Goal: Information Seeking & Learning: Learn about a topic

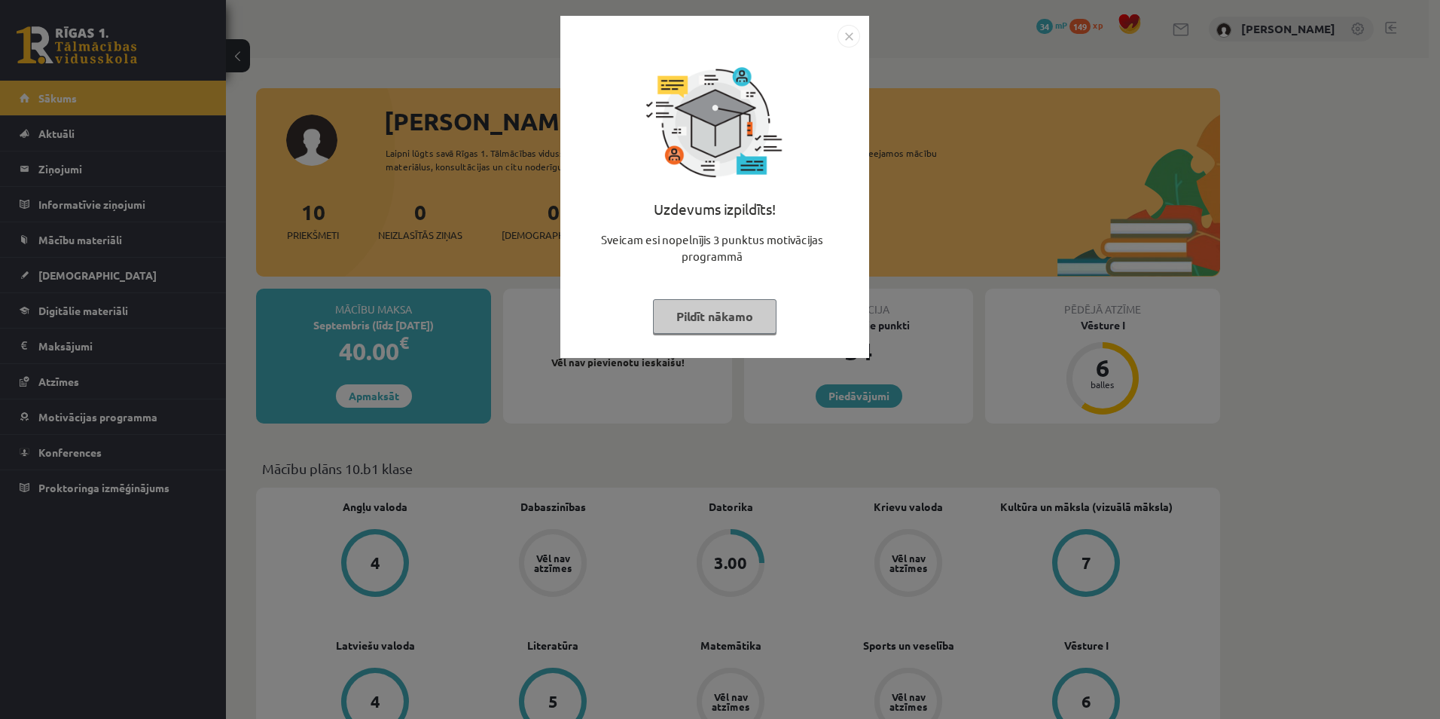
click at [743, 310] on button "Pildīt nākamo" at bounding box center [715, 316] width 124 height 35
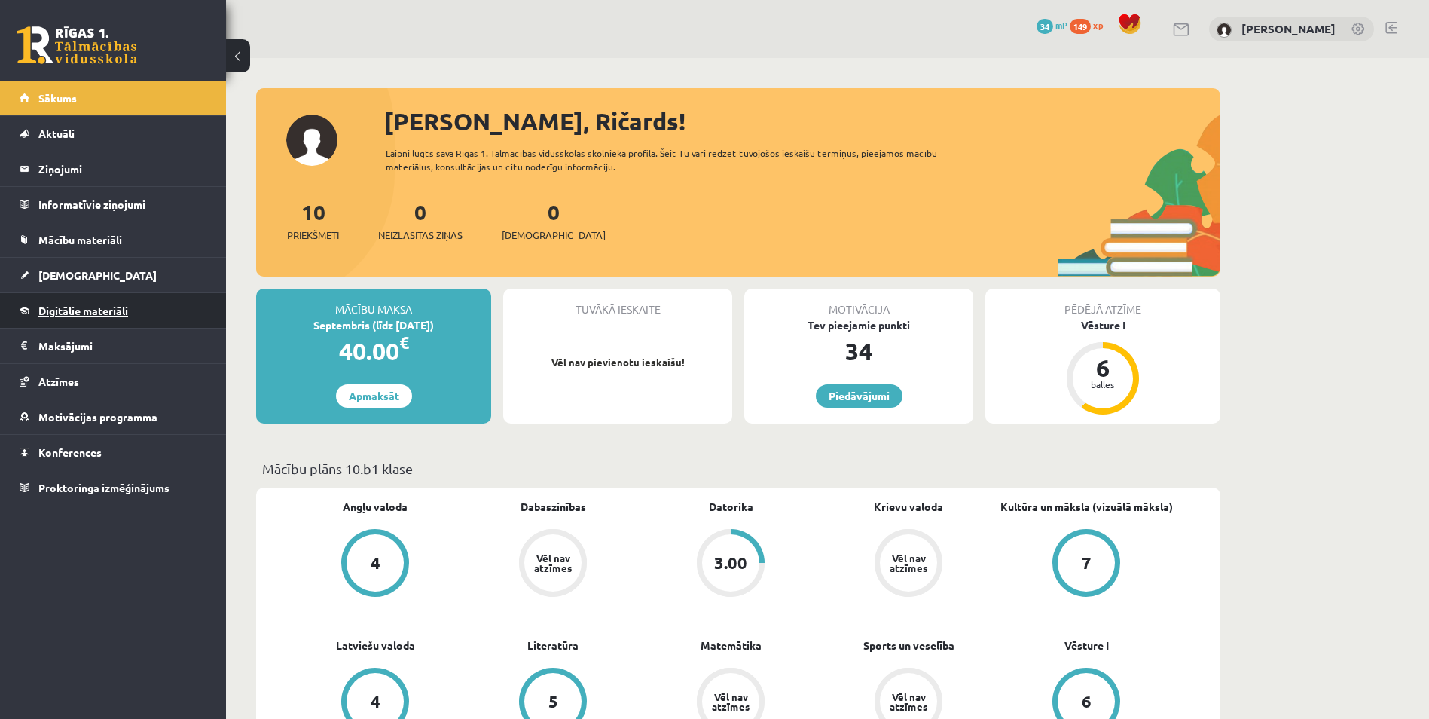
click at [67, 316] on link "Digitālie materiāli" at bounding box center [114, 310] width 188 height 35
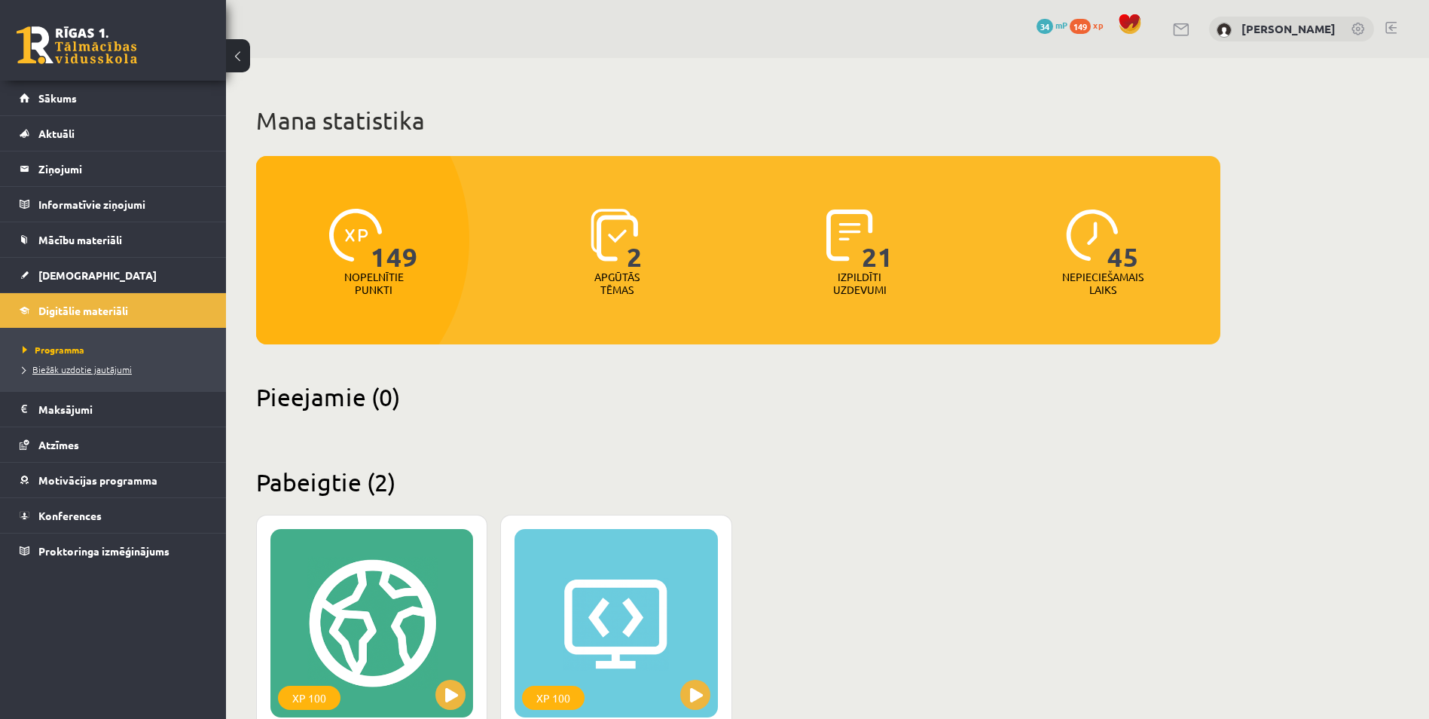
click at [87, 368] on span "Biežāk uzdotie jautājumi" at bounding box center [77, 369] width 109 height 12
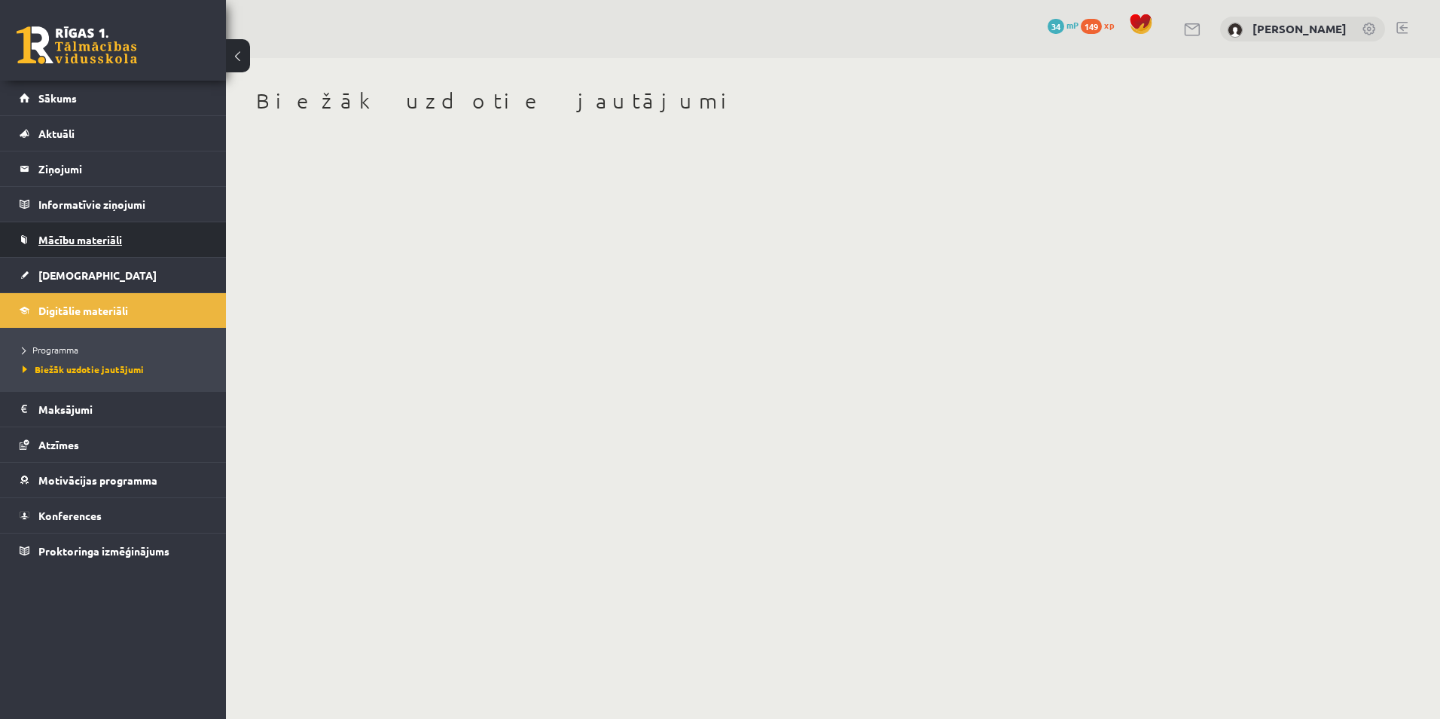
click at [81, 231] on link "Mācību materiāli" at bounding box center [114, 239] width 188 height 35
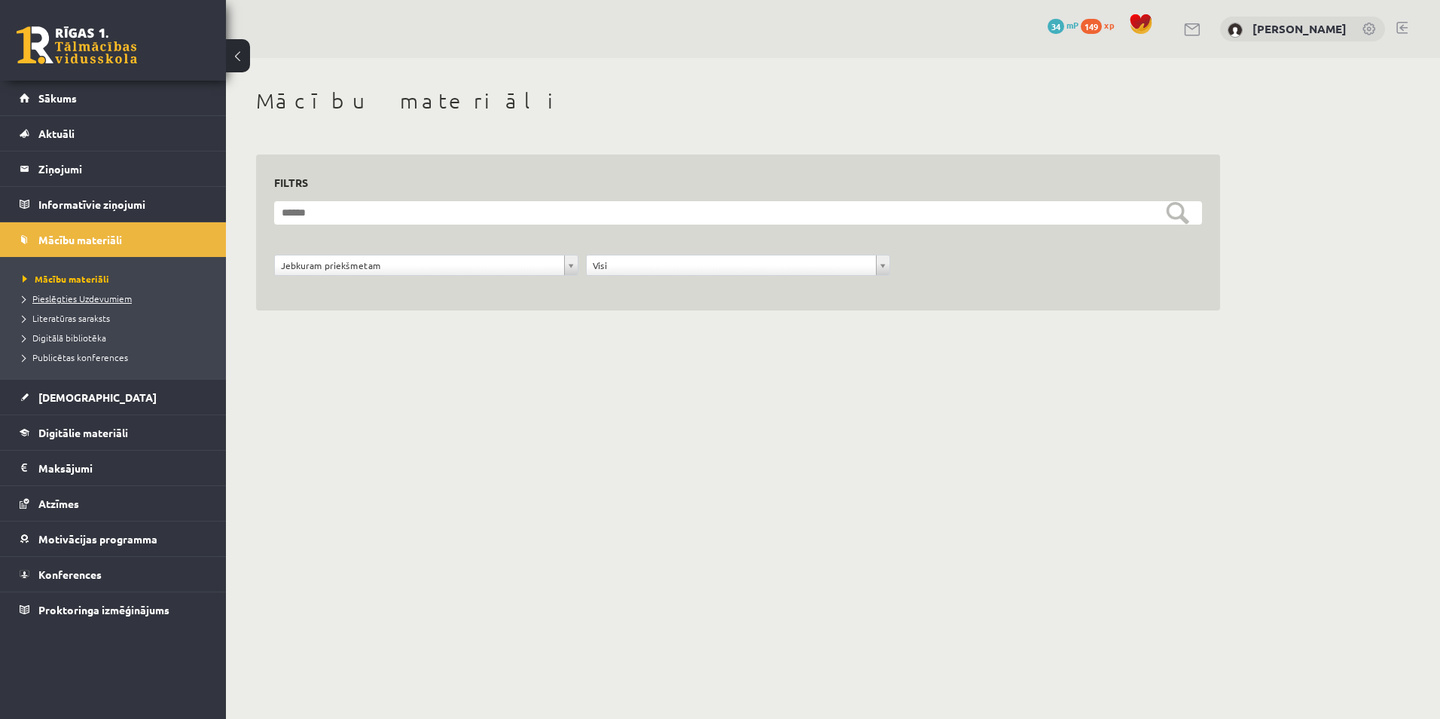
click at [73, 302] on span "Pieslēgties Uzdevumiem" at bounding box center [77, 298] width 109 height 12
click at [94, 402] on link "[DEMOGRAPHIC_DATA]" at bounding box center [114, 397] width 188 height 35
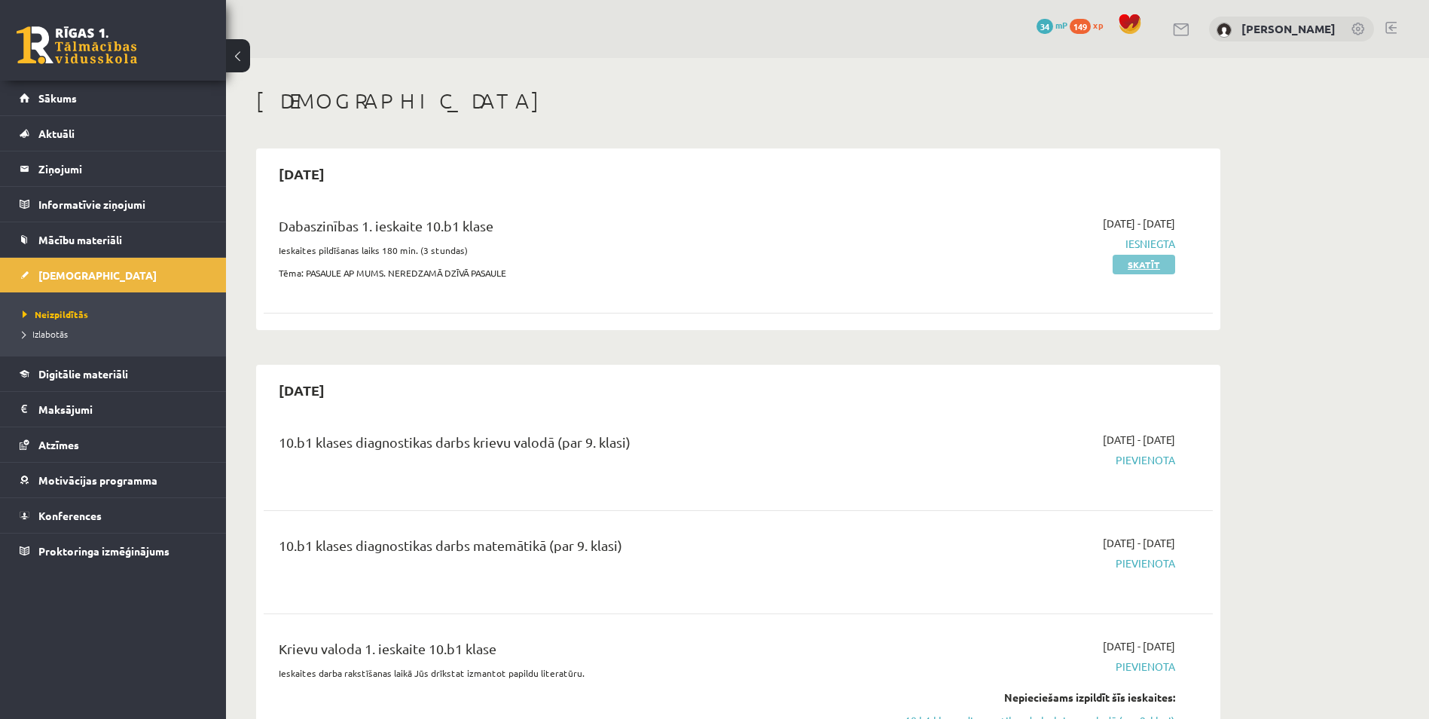
click at [914, 255] on link "Skatīt" at bounding box center [1144, 265] width 63 height 20
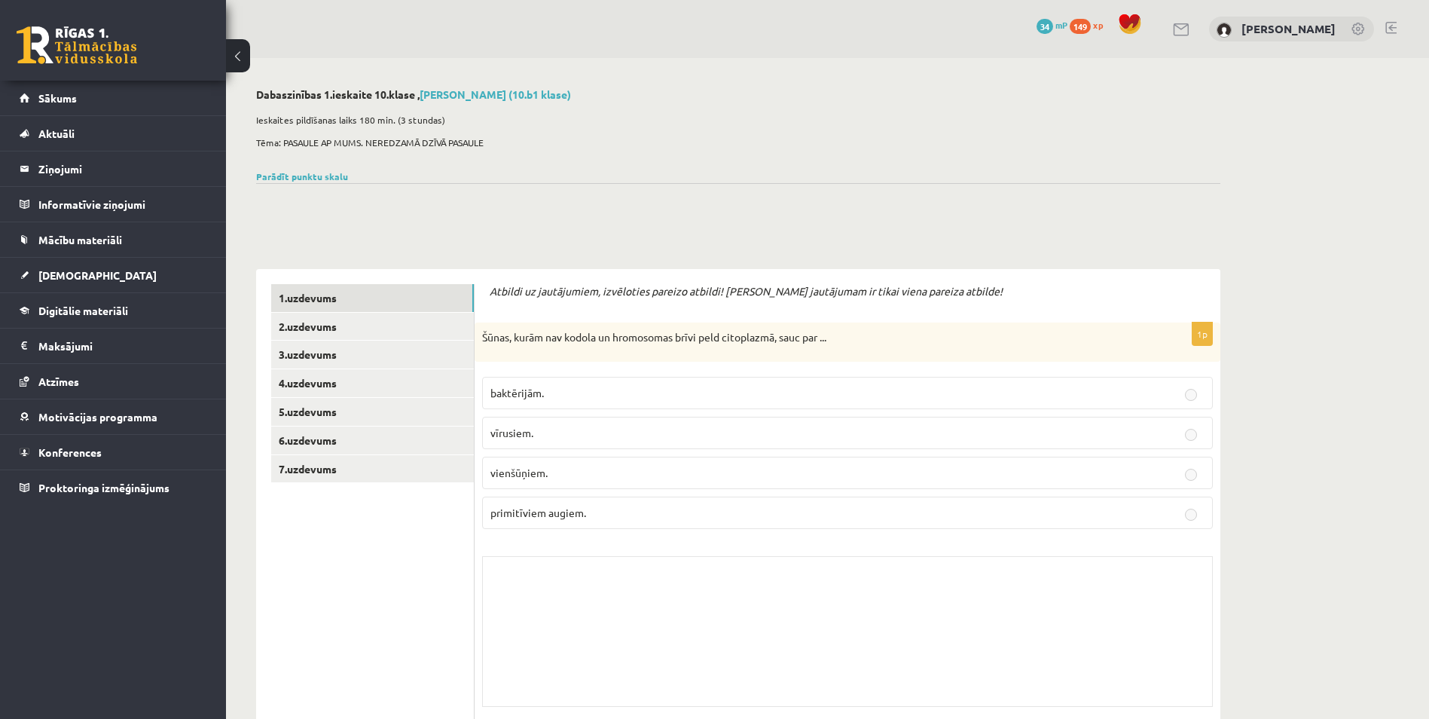
scroll to position [151, 0]
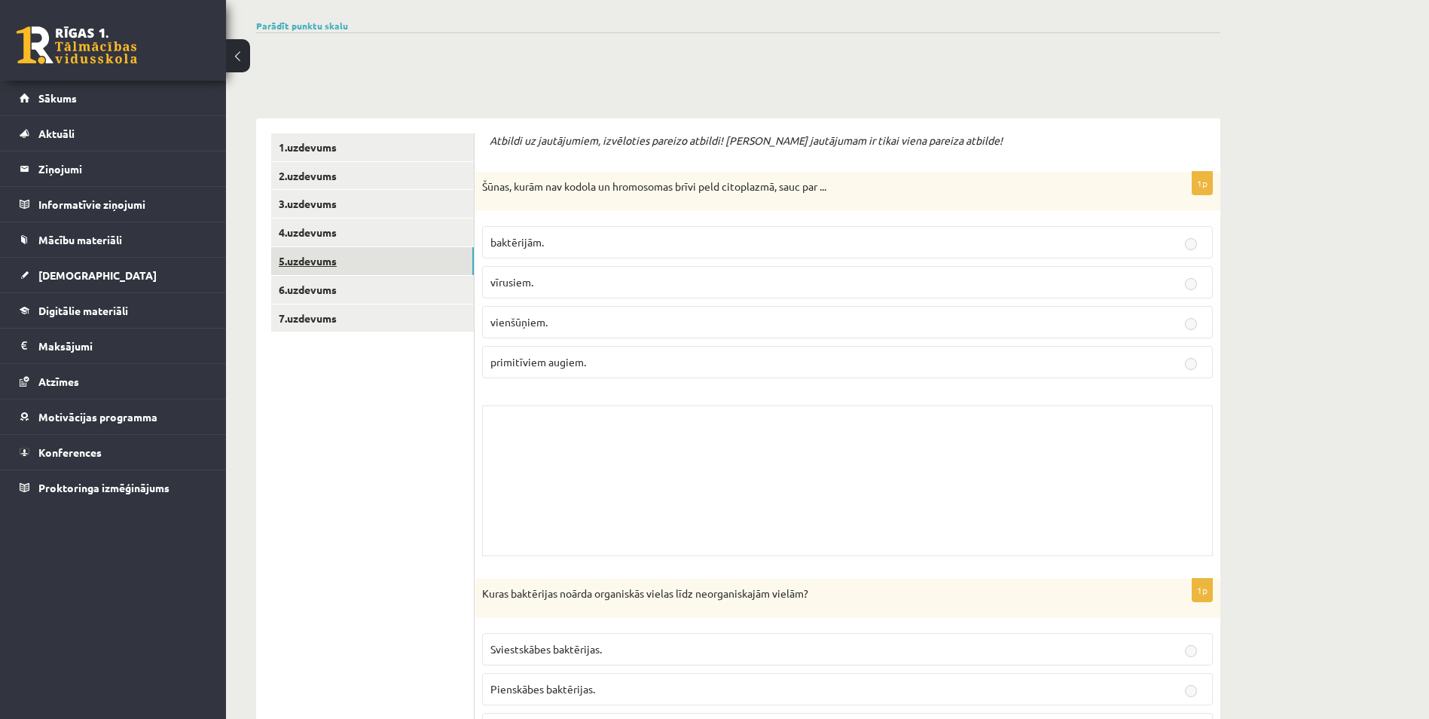
click at [366, 249] on link "5.uzdevums" at bounding box center [372, 261] width 203 height 28
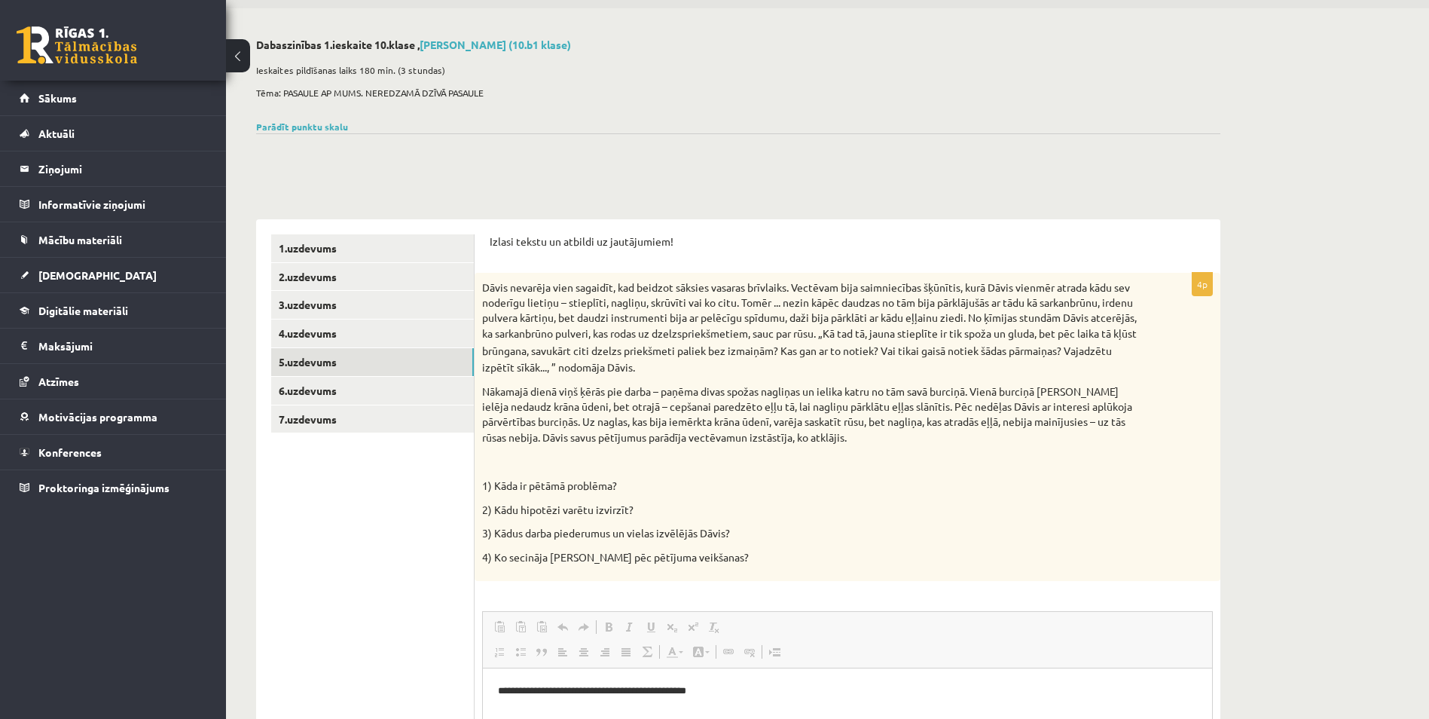
scroll to position [0, 0]
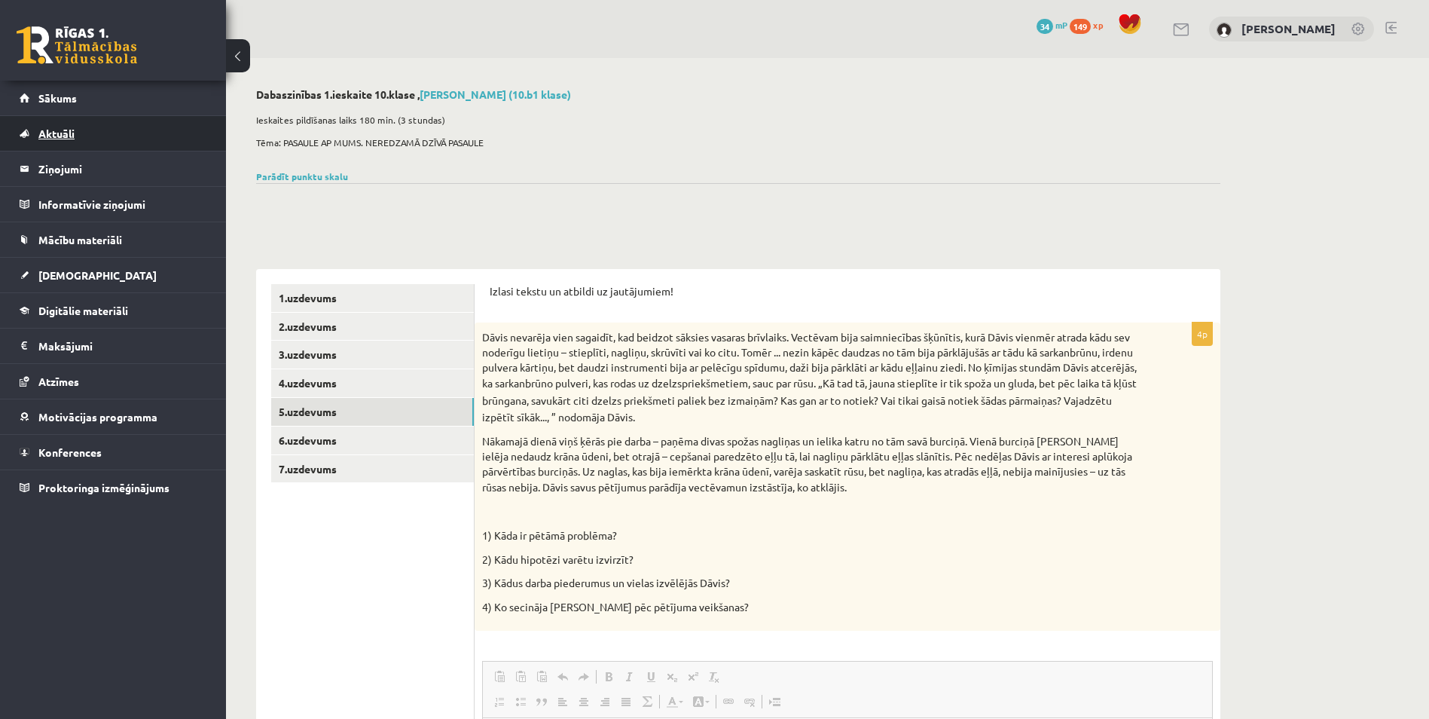
click at [58, 126] on link "Aktuāli" at bounding box center [114, 133] width 188 height 35
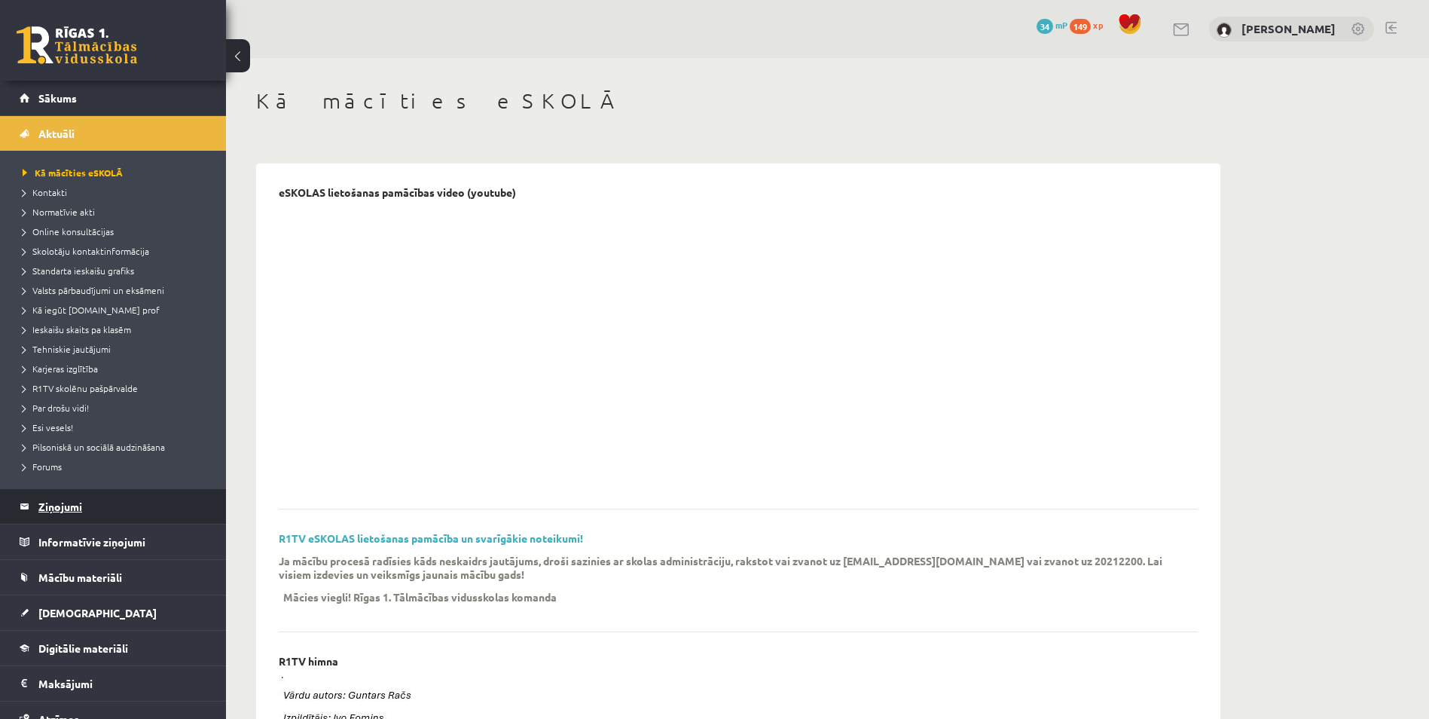
click at [56, 508] on legend "Ziņojumi 0" at bounding box center [122, 506] width 169 height 35
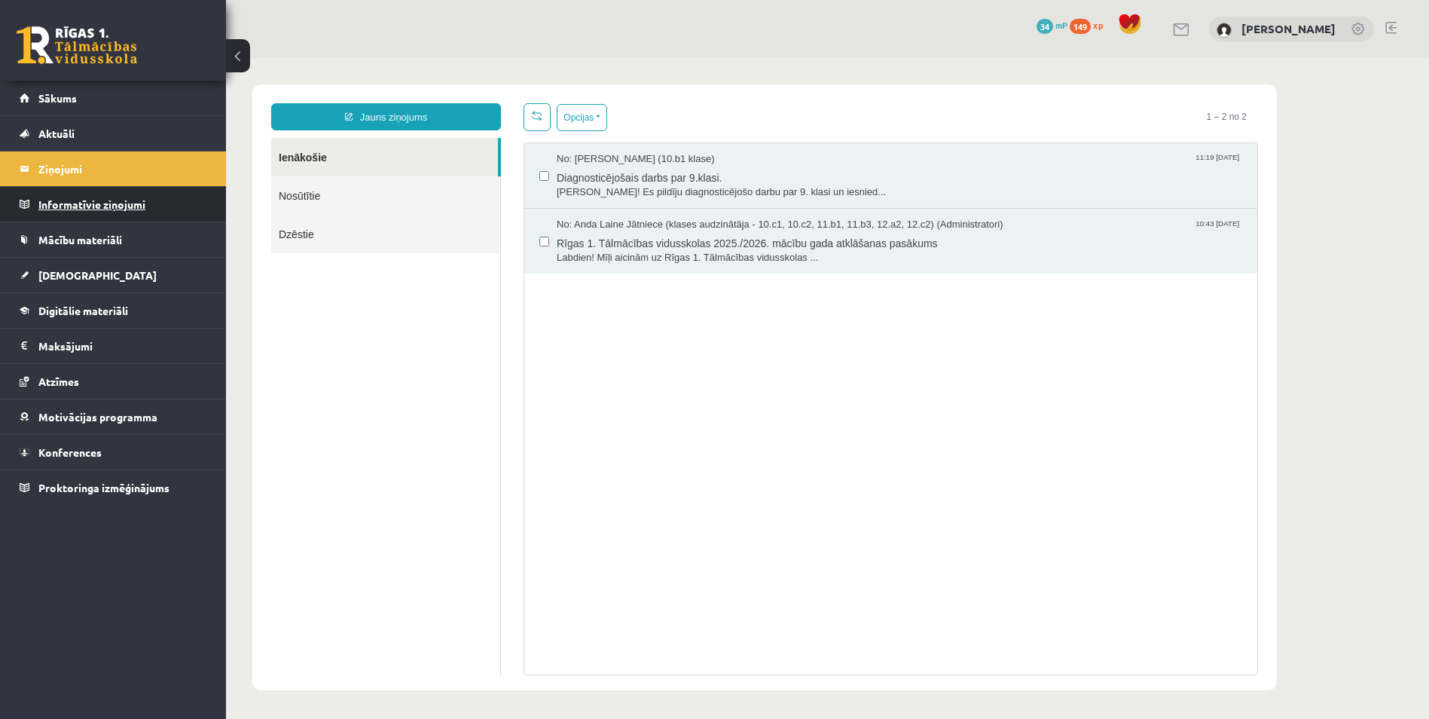
click at [78, 211] on legend "Informatīvie ziņojumi 0" at bounding box center [122, 204] width 169 height 35
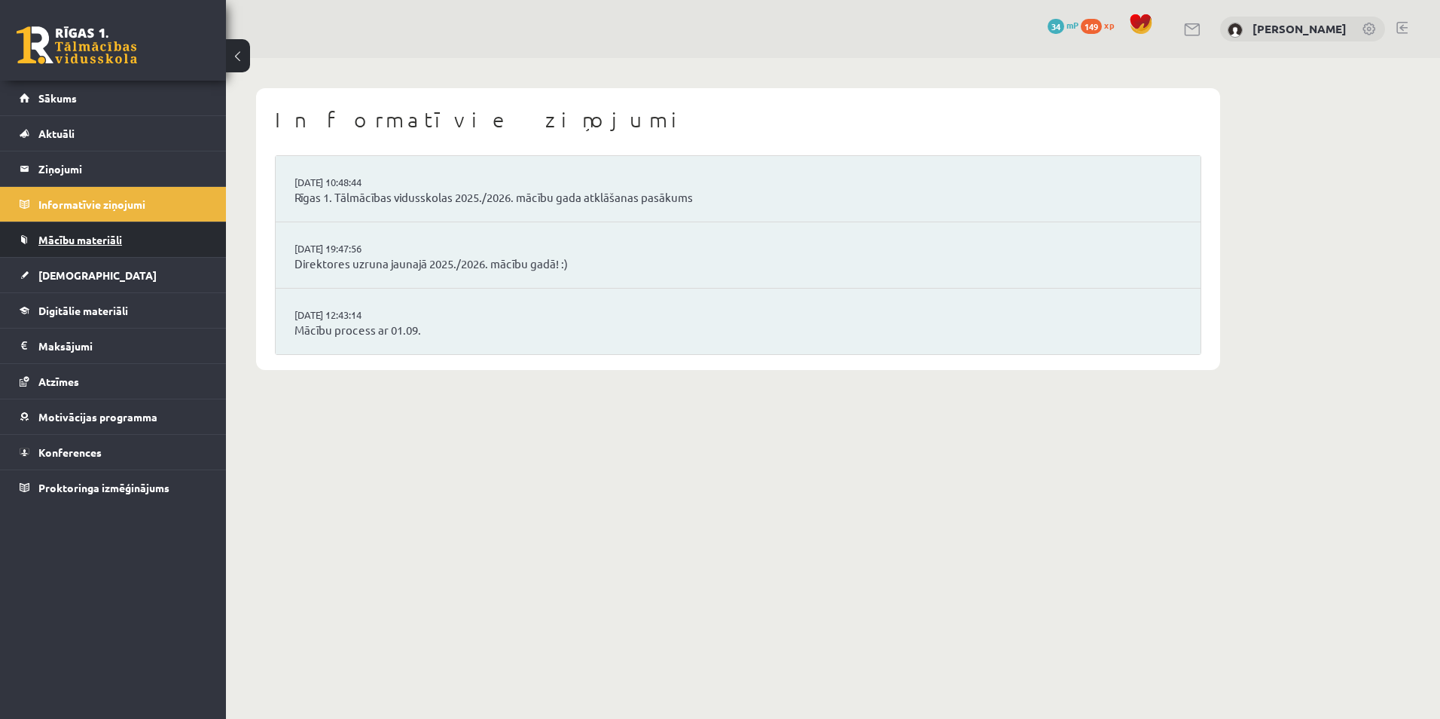
click at [77, 249] on link "Mācību materiāli" at bounding box center [114, 239] width 188 height 35
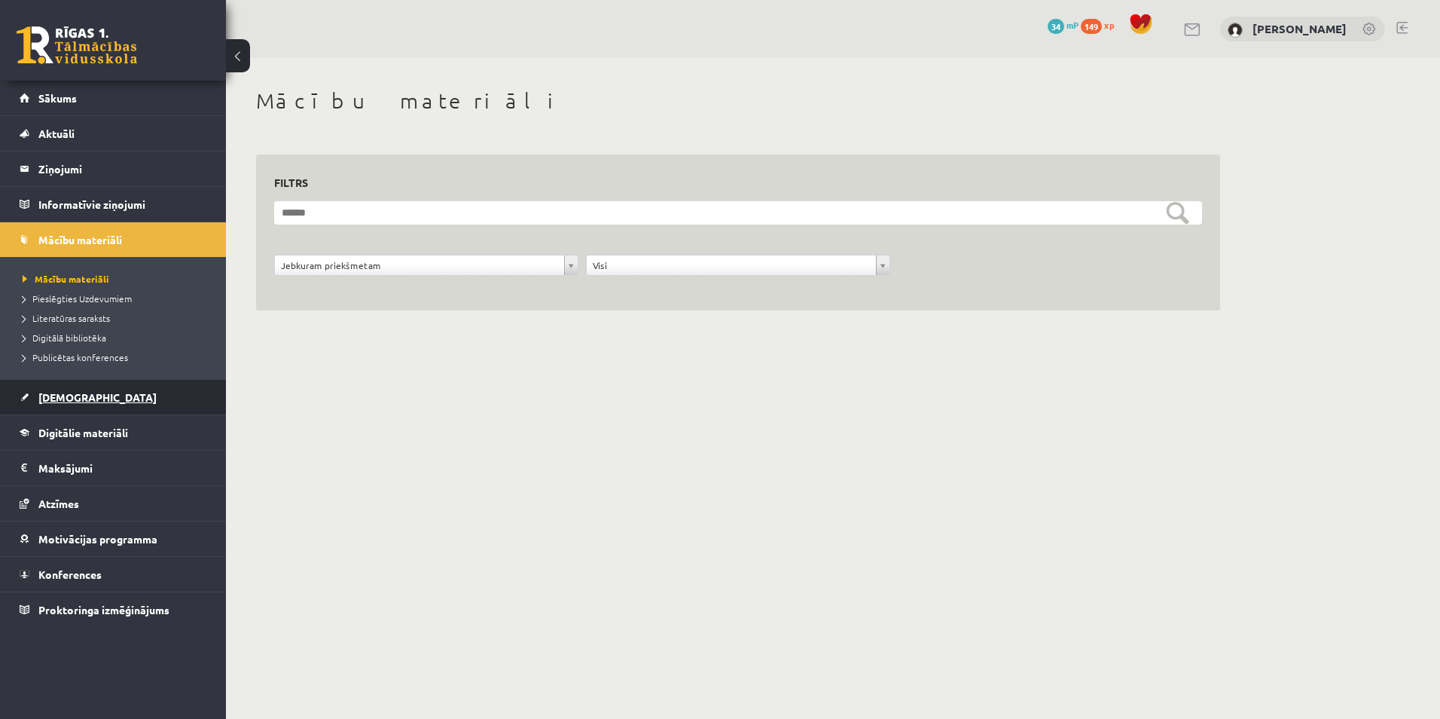
click at [81, 407] on link "[DEMOGRAPHIC_DATA]" at bounding box center [114, 397] width 188 height 35
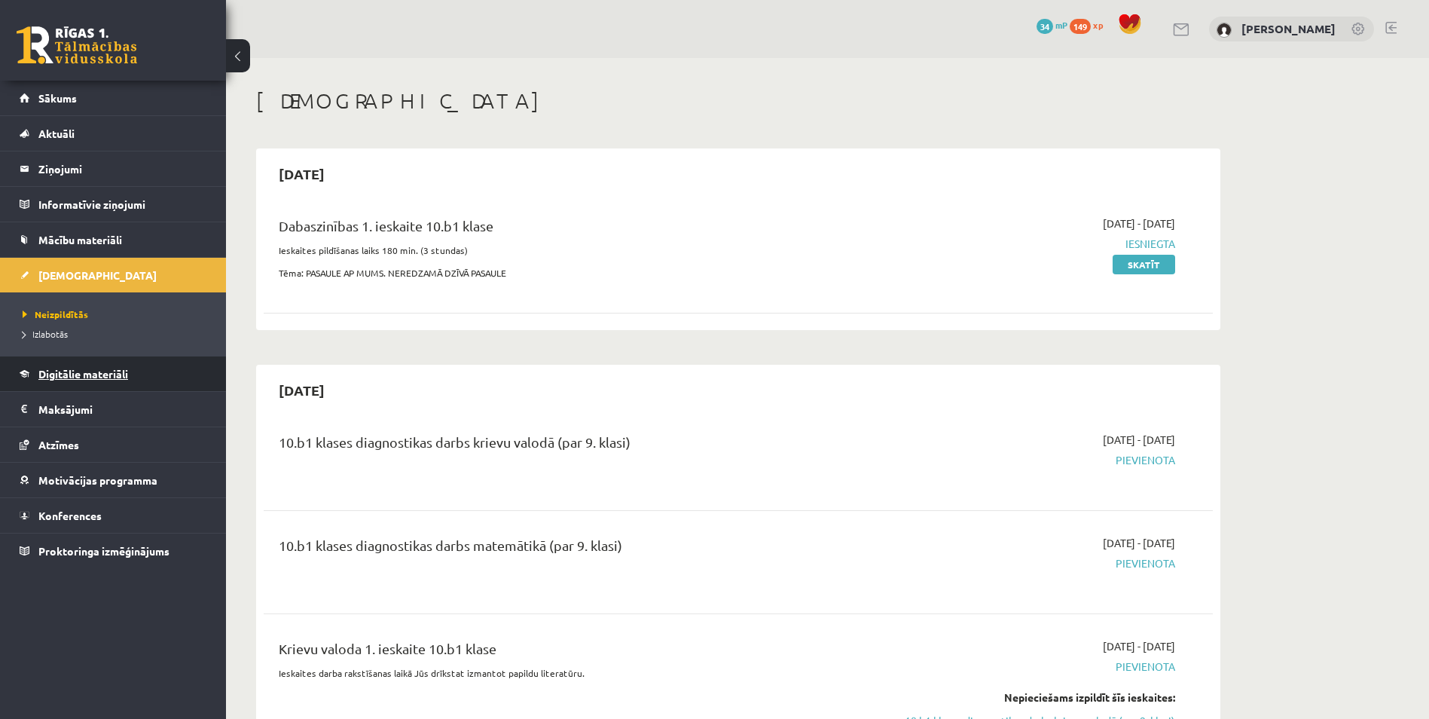
click at [60, 375] on span "Digitālie materiāli" at bounding box center [83, 374] width 90 height 14
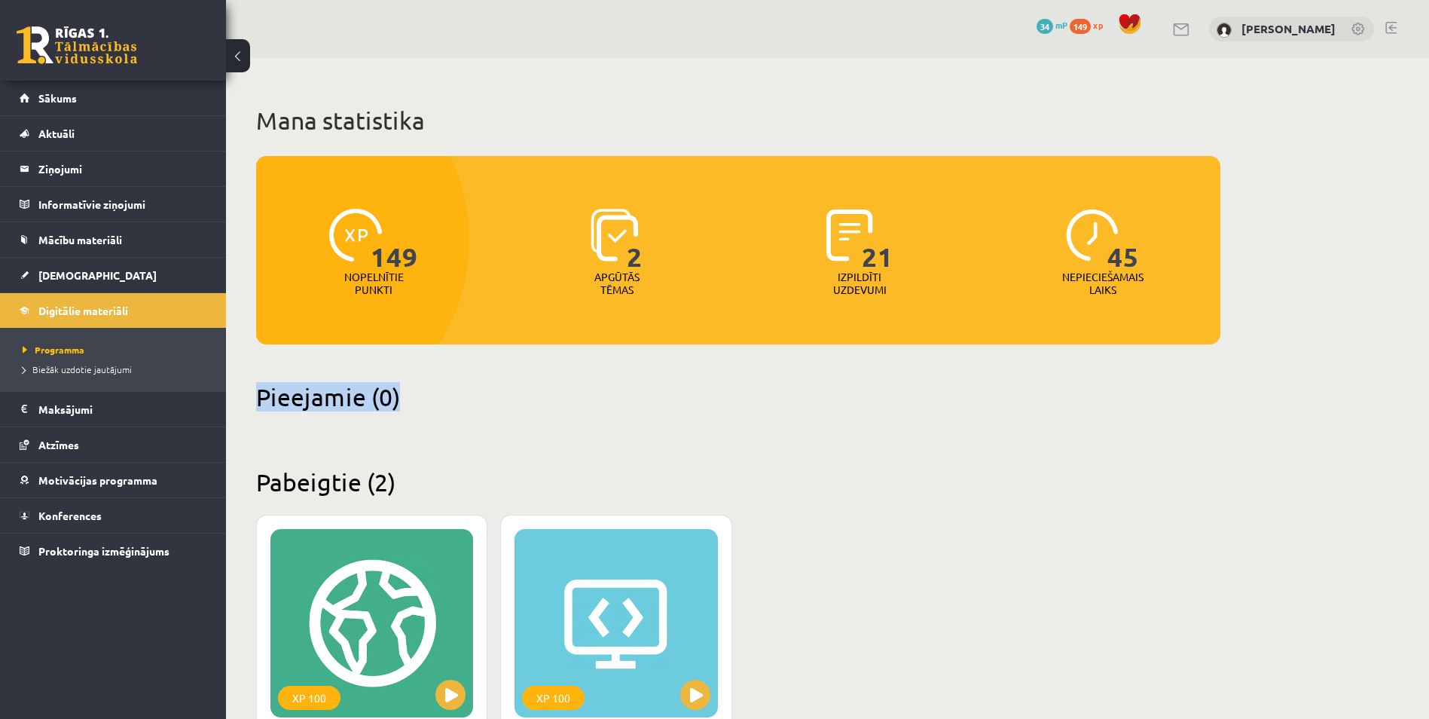
drag, startPoint x: 406, startPoint y: 391, endPoint x: 249, endPoint y: 401, distance: 157.0
click at [249, 401] on div "Mana statistika 149 Nopelnītie punkti 2 Apgūtās tēmas 21 Izpildīti uzdevumi 45 …" at bounding box center [738, 533] width 1024 height 951
drag, startPoint x: 249, startPoint y: 401, endPoint x: 313, endPoint y: 397, distance: 63.4
click at [313, 397] on h2 "Pieejamie (0)" at bounding box center [738, 396] width 964 height 29
drag, startPoint x: 405, startPoint y: 400, endPoint x: 252, endPoint y: 405, distance: 153.0
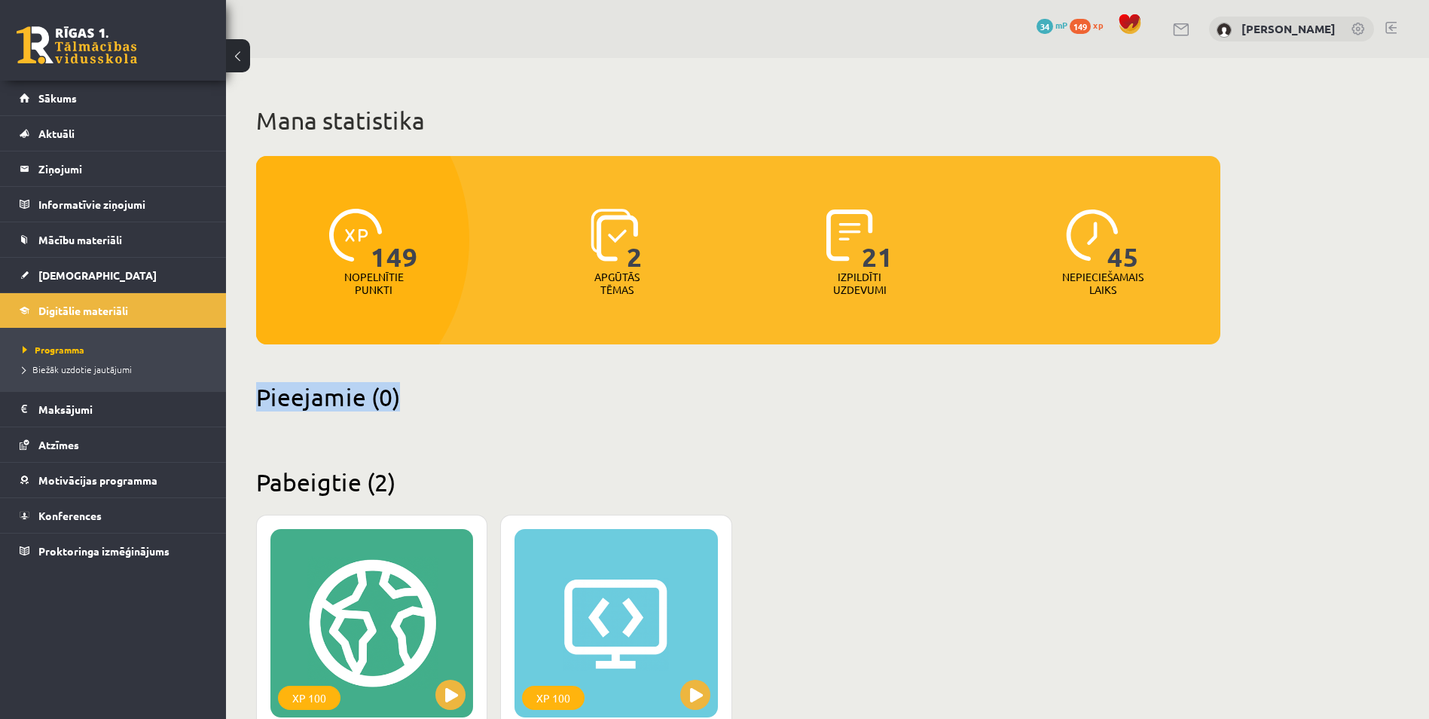
click at [252, 405] on div "Mana statistika 149 Nopelnītie punkti 2 Apgūtās tēmas 21 Izpildīti uzdevumi 45 …" at bounding box center [738, 533] width 1024 height 951
drag, startPoint x: 252, startPoint y: 405, endPoint x: 322, endPoint y: 404, distance: 70.8
click at [322, 405] on h2 "Pieejamie (0)" at bounding box center [738, 396] width 964 height 29
click at [63, 438] on link "Atzīmes" at bounding box center [114, 444] width 188 height 35
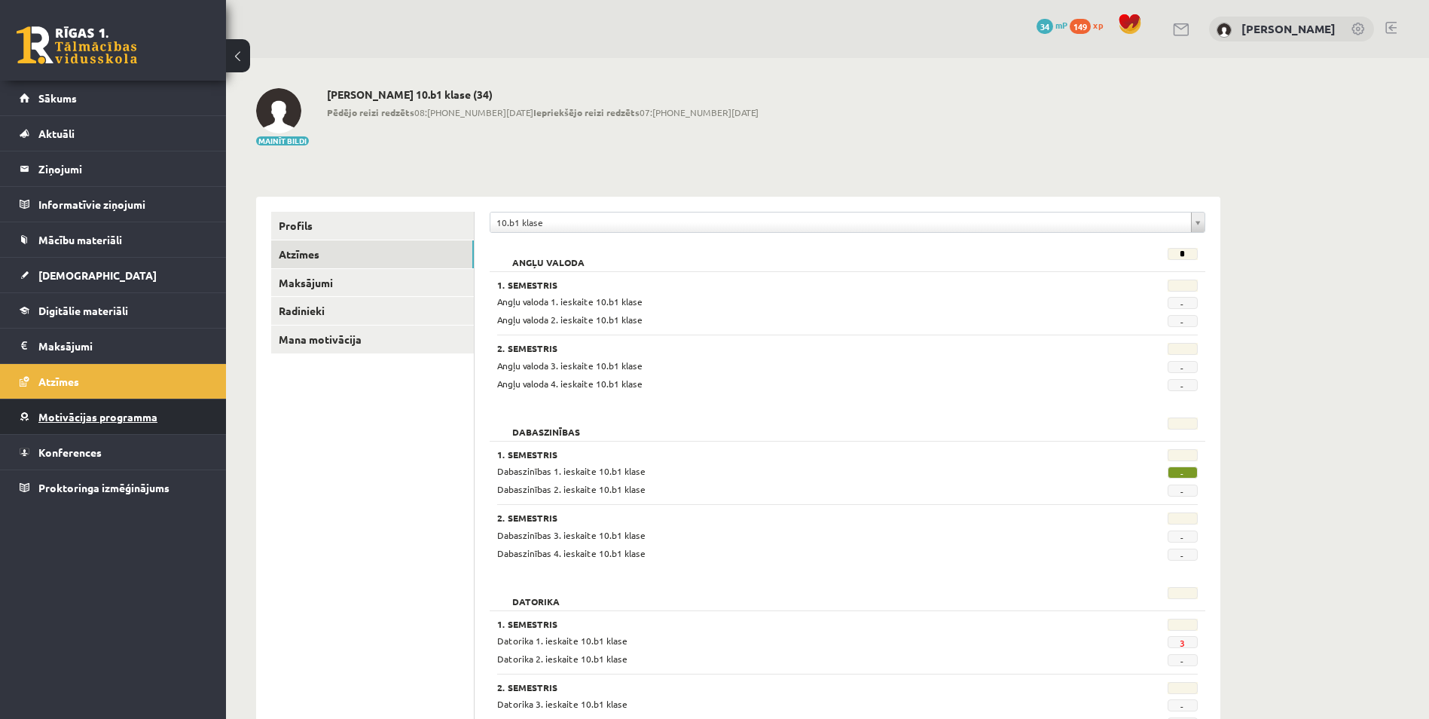
click at [73, 429] on link "Motivācijas programma" at bounding box center [114, 416] width 188 height 35
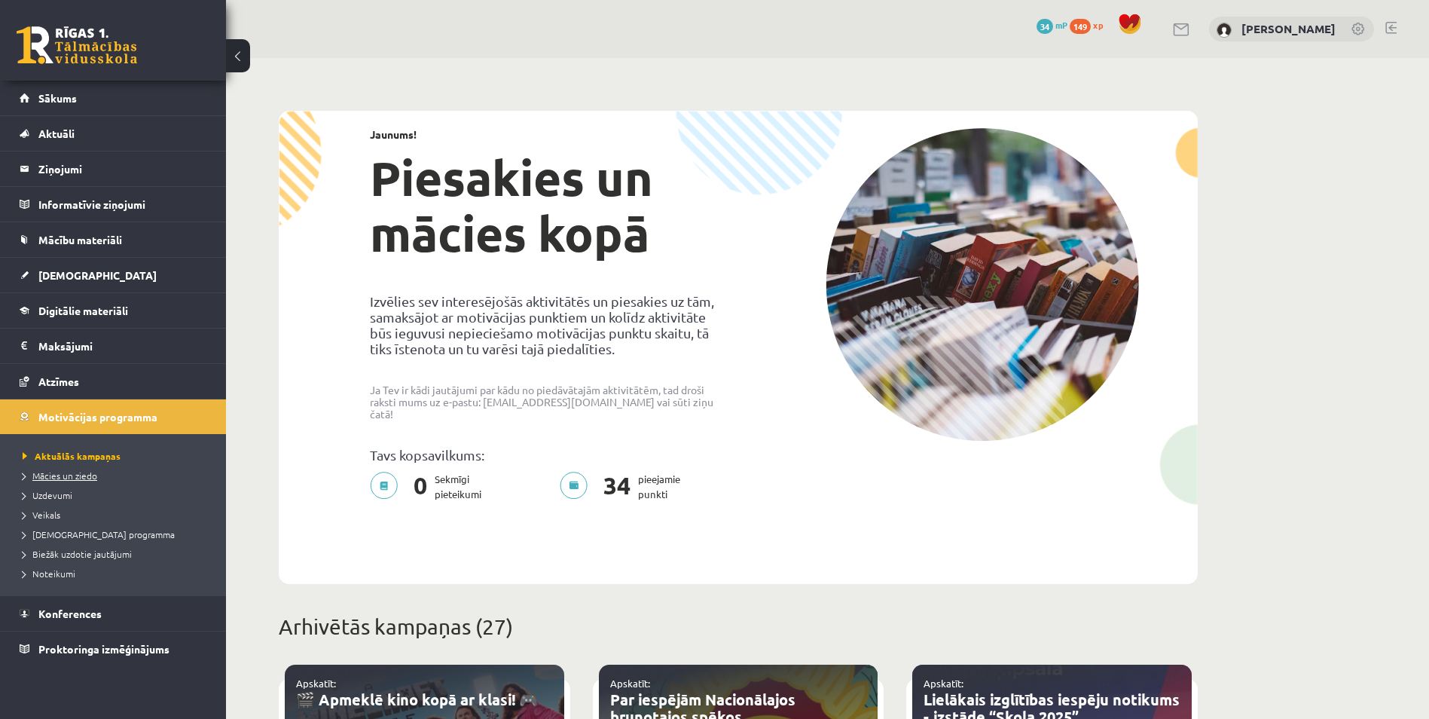
click at [70, 471] on span "Mācies un ziedo" at bounding box center [60, 475] width 75 height 12
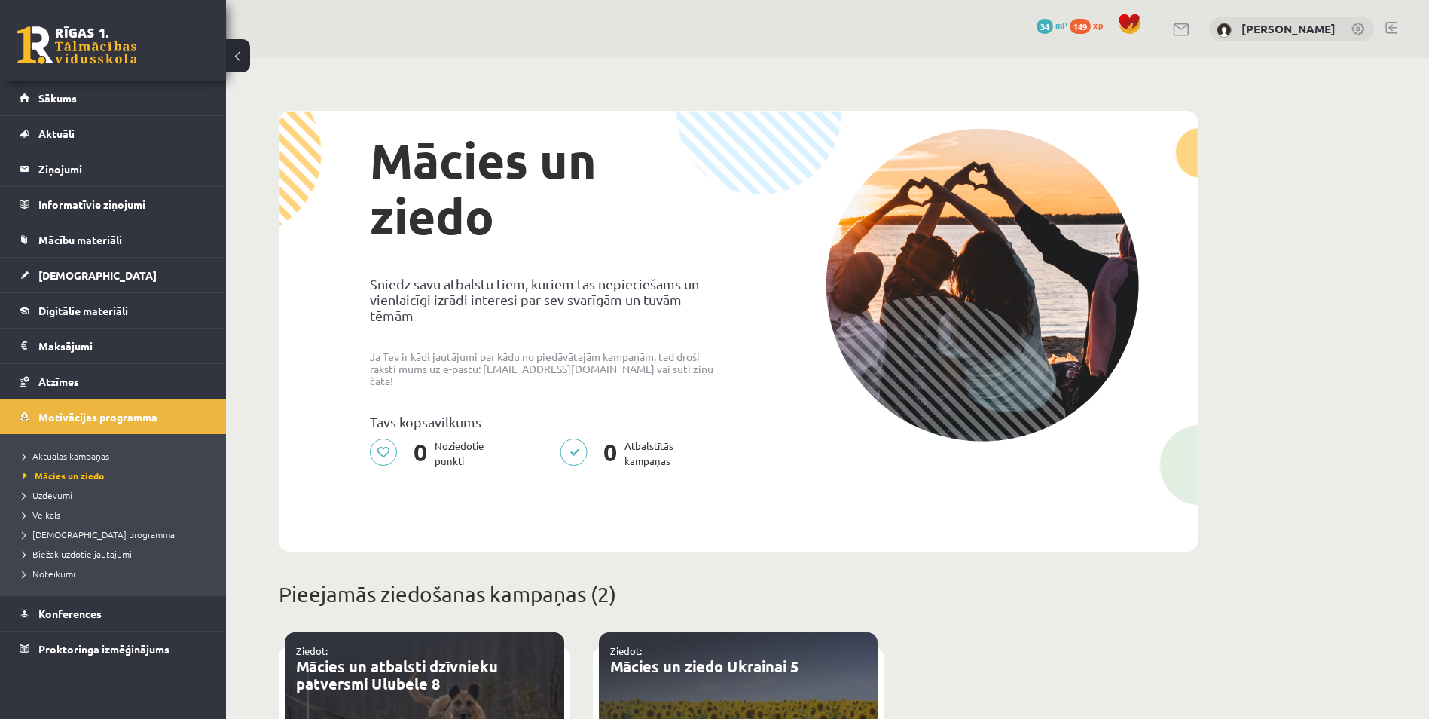
click at [52, 493] on span "Uzdevumi" at bounding box center [48, 495] width 50 height 12
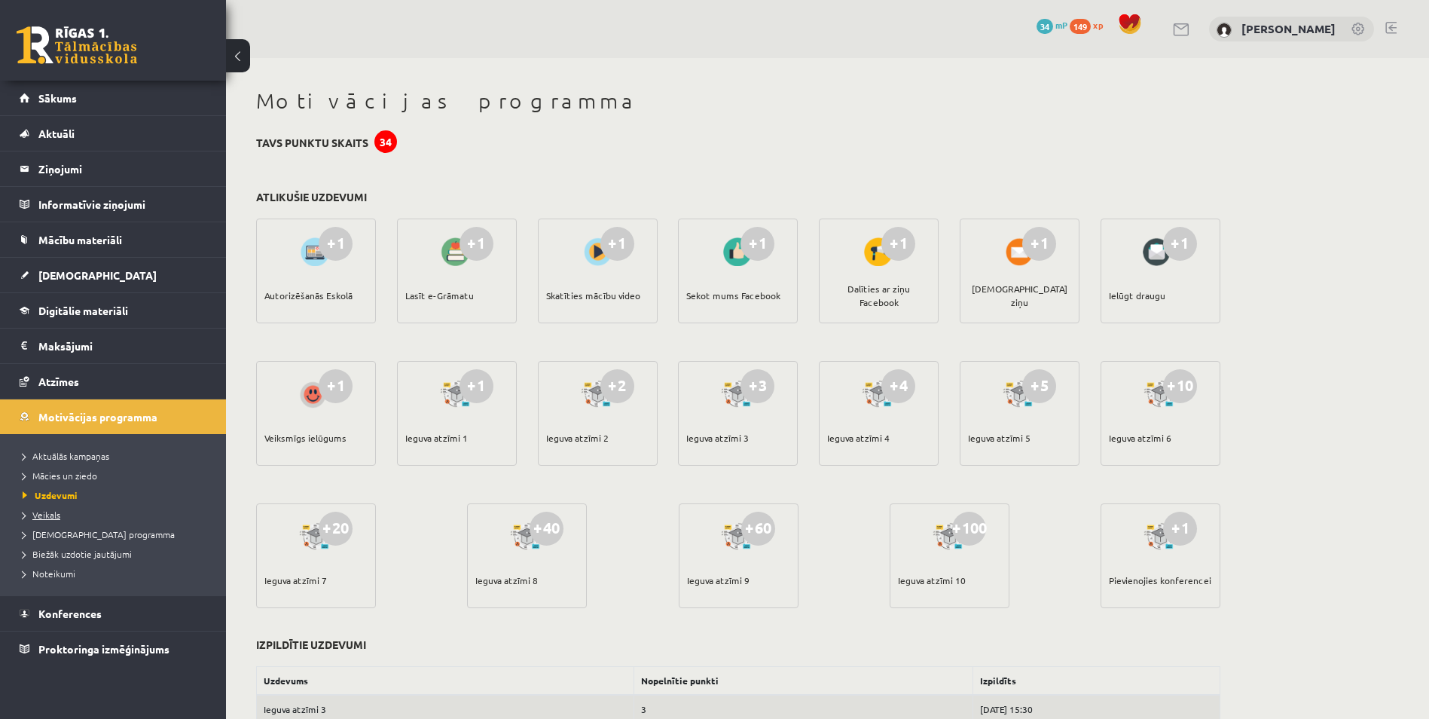
click at [47, 511] on span "Veikals" at bounding box center [42, 514] width 38 height 12
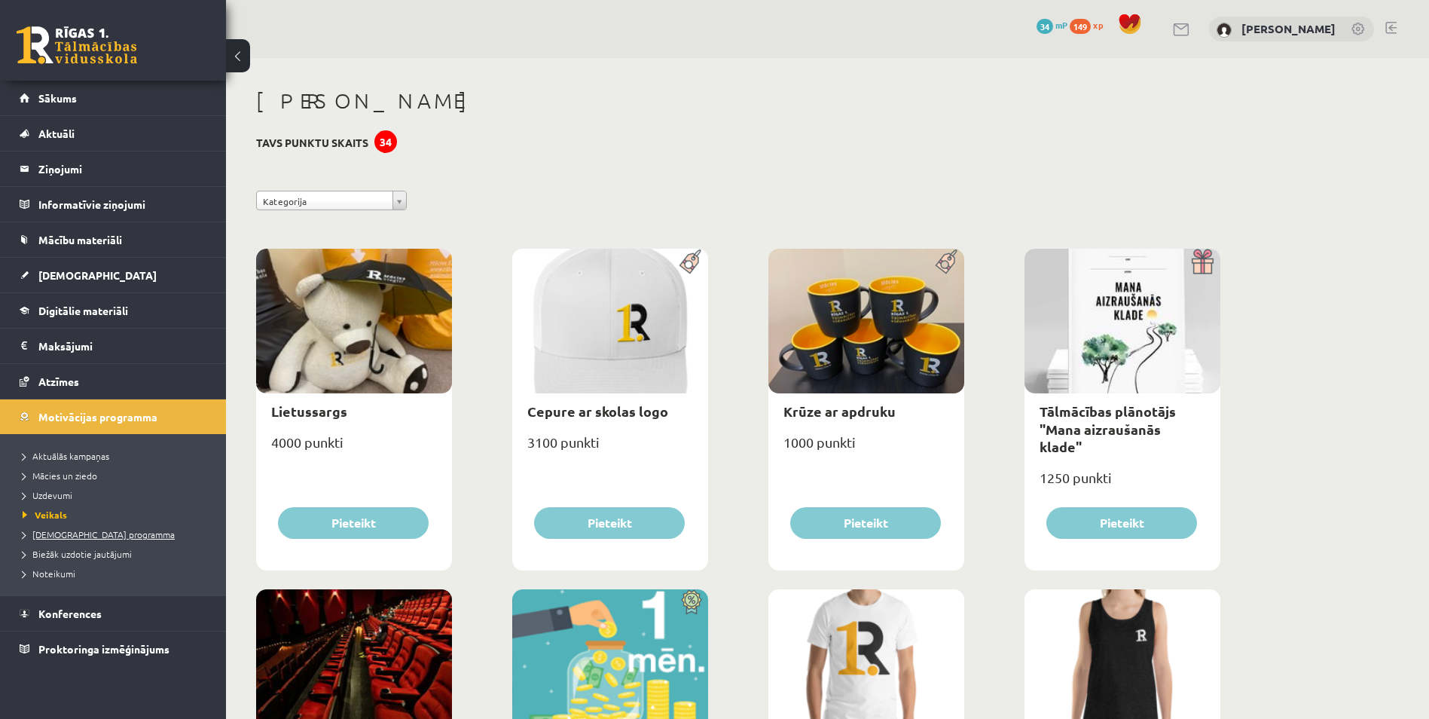
click at [47, 530] on span "[DEMOGRAPHIC_DATA] programma" at bounding box center [99, 534] width 152 height 12
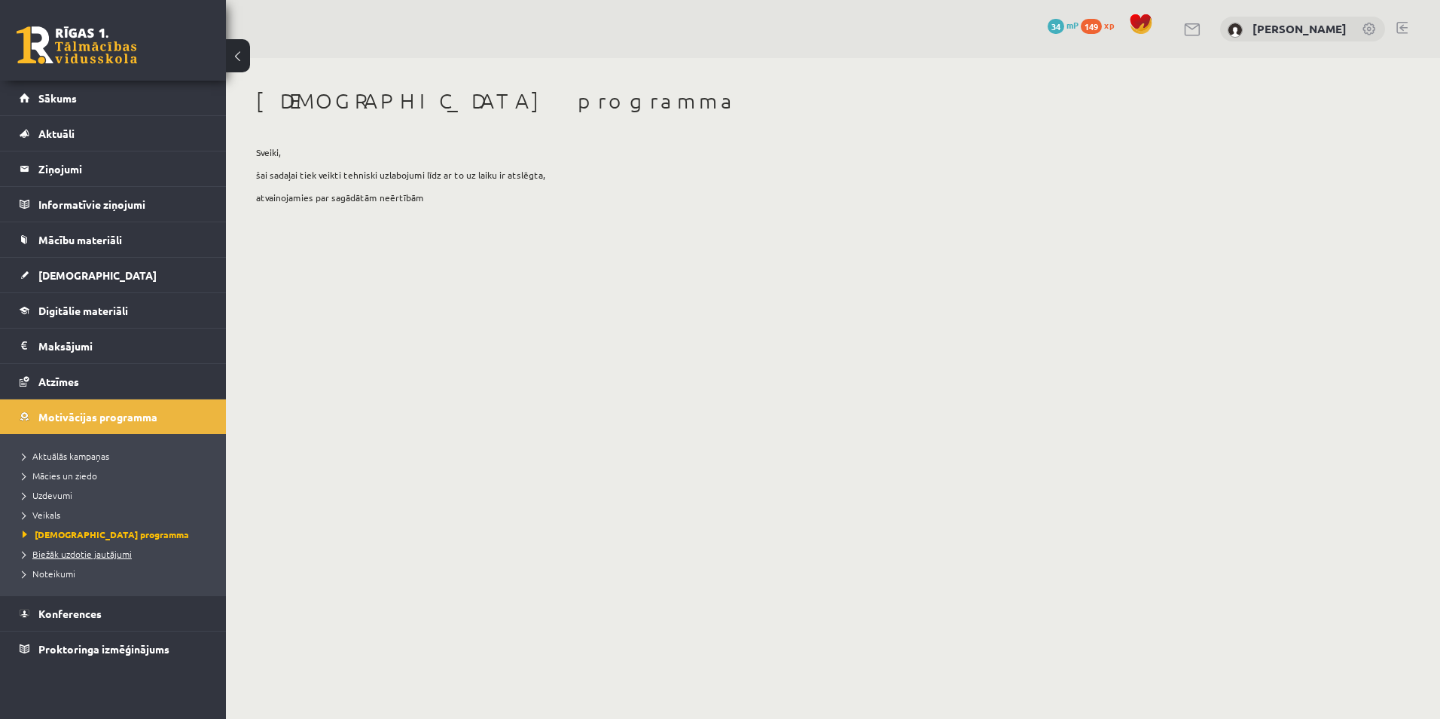
click at [47, 551] on span "Biežāk uzdotie jautājumi" at bounding box center [77, 554] width 109 height 12
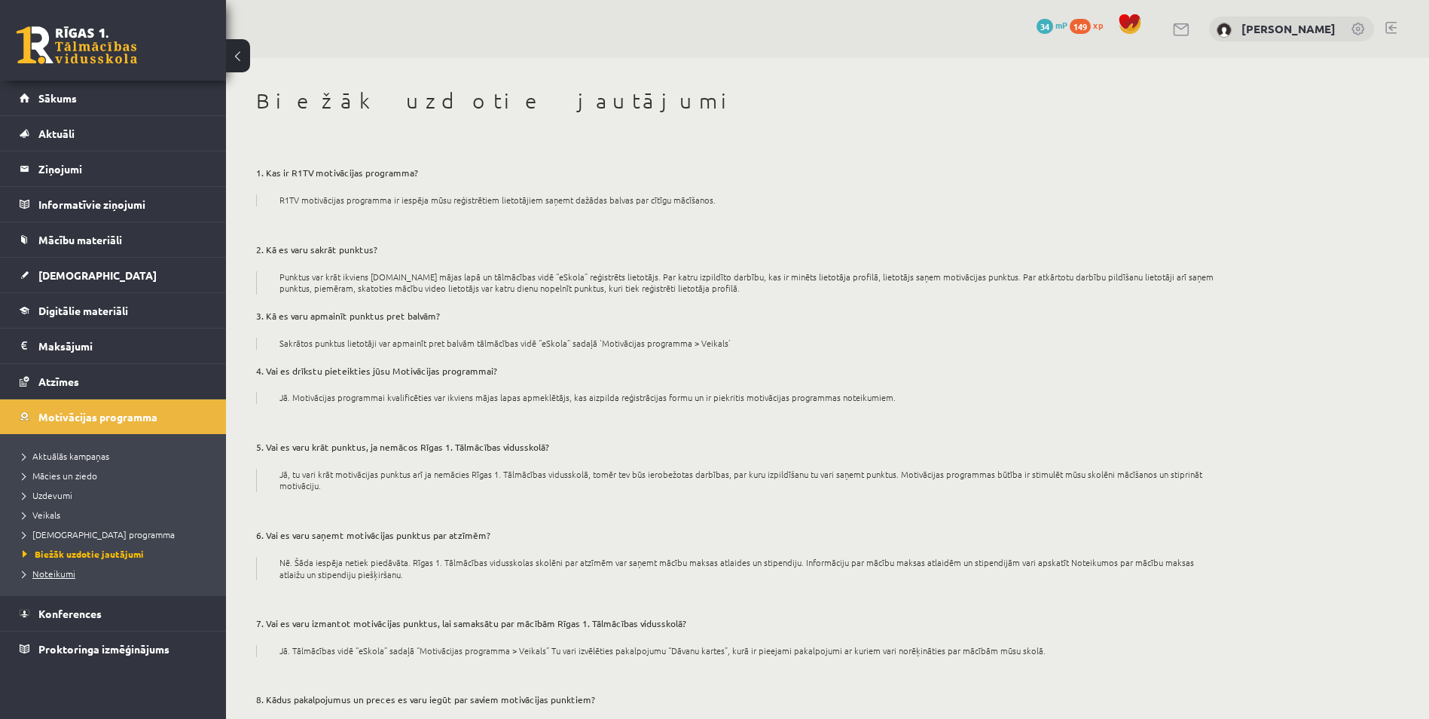
click at [46, 575] on span "Noteikumi" at bounding box center [49, 573] width 53 height 12
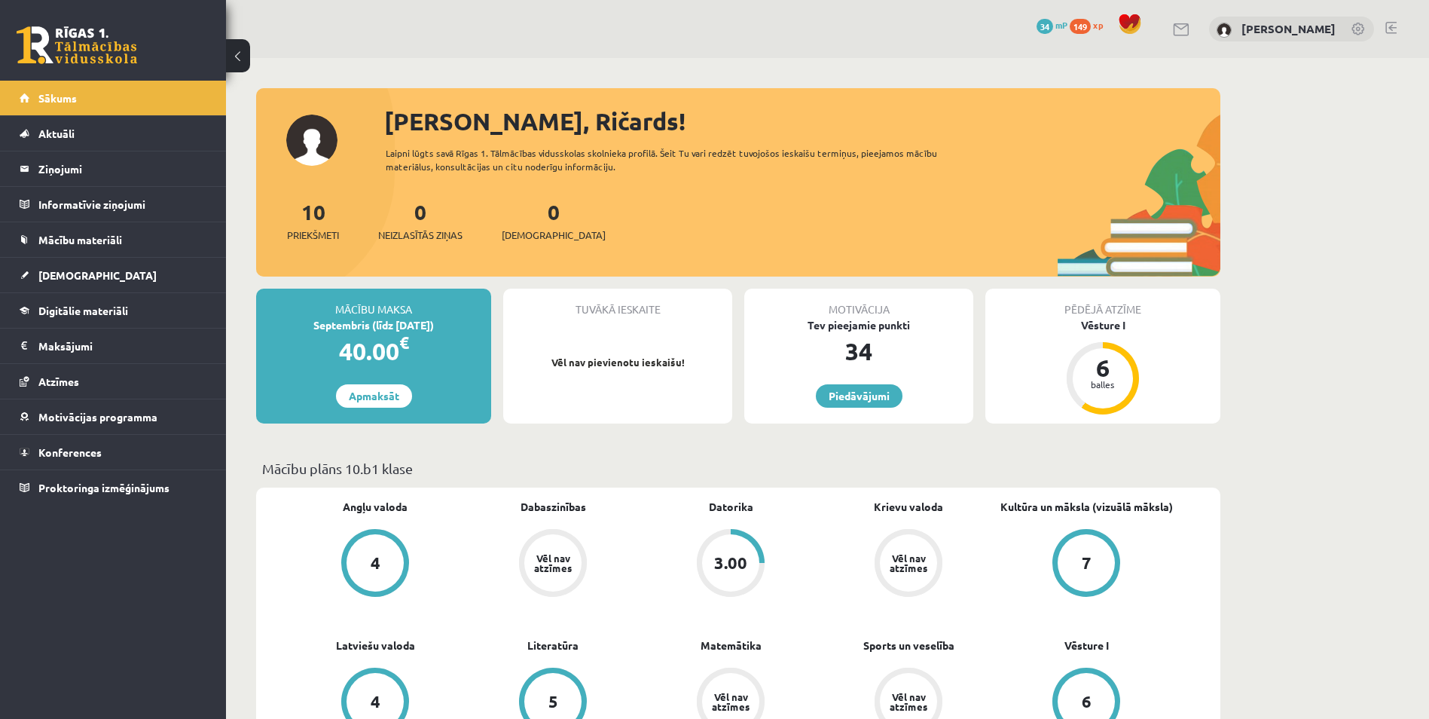
click at [235, 49] on button at bounding box center [238, 55] width 24 height 33
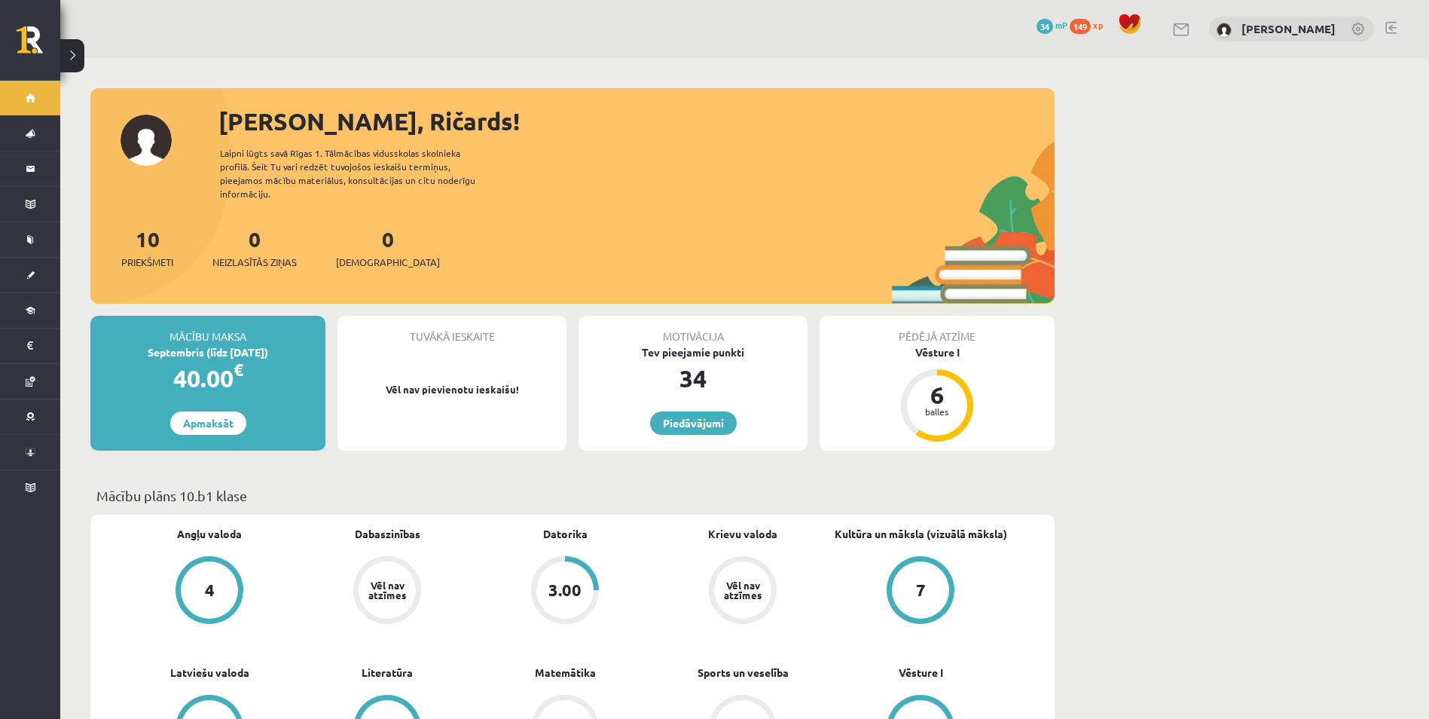
click at [1365, 30] on link at bounding box center [1358, 30] width 15 height 15
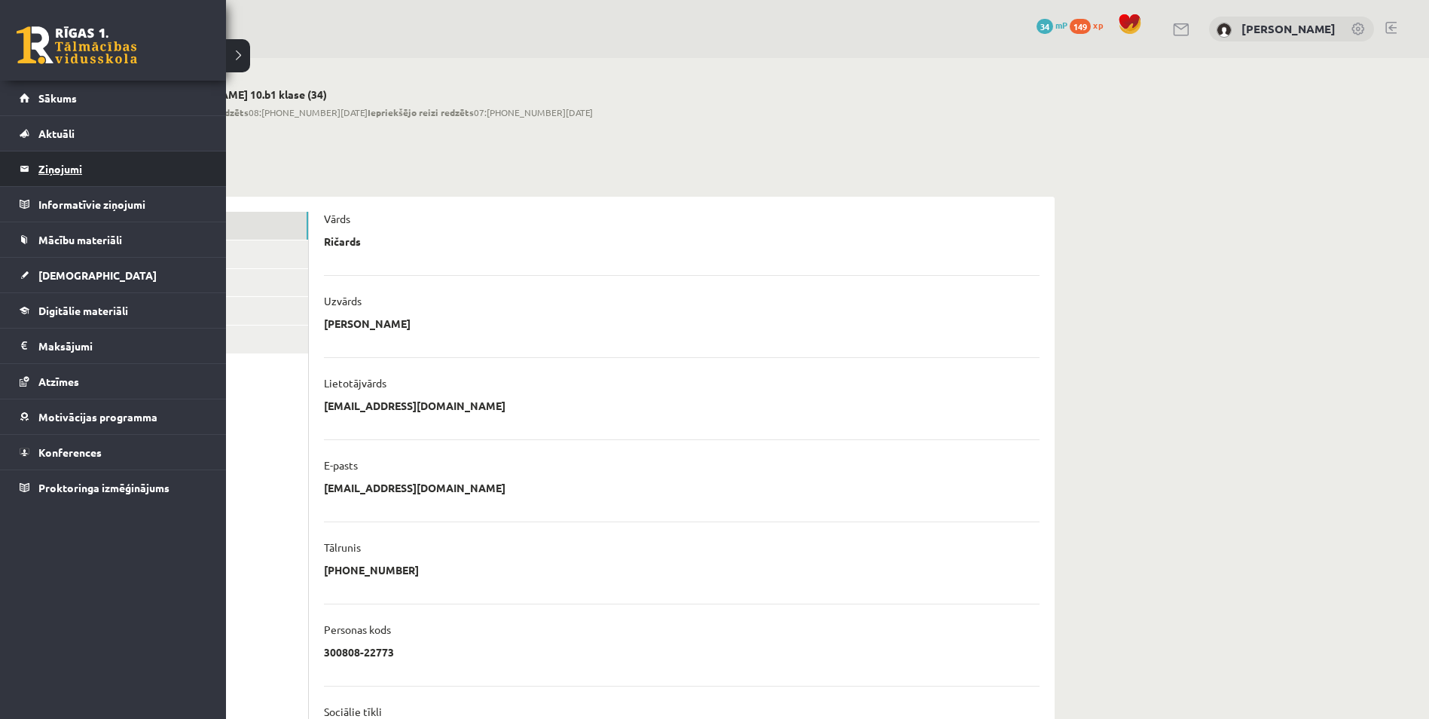
click at [69, 169] on legend "Ziņojumi 0" at bounding box center [122, 168] width 169 height 35
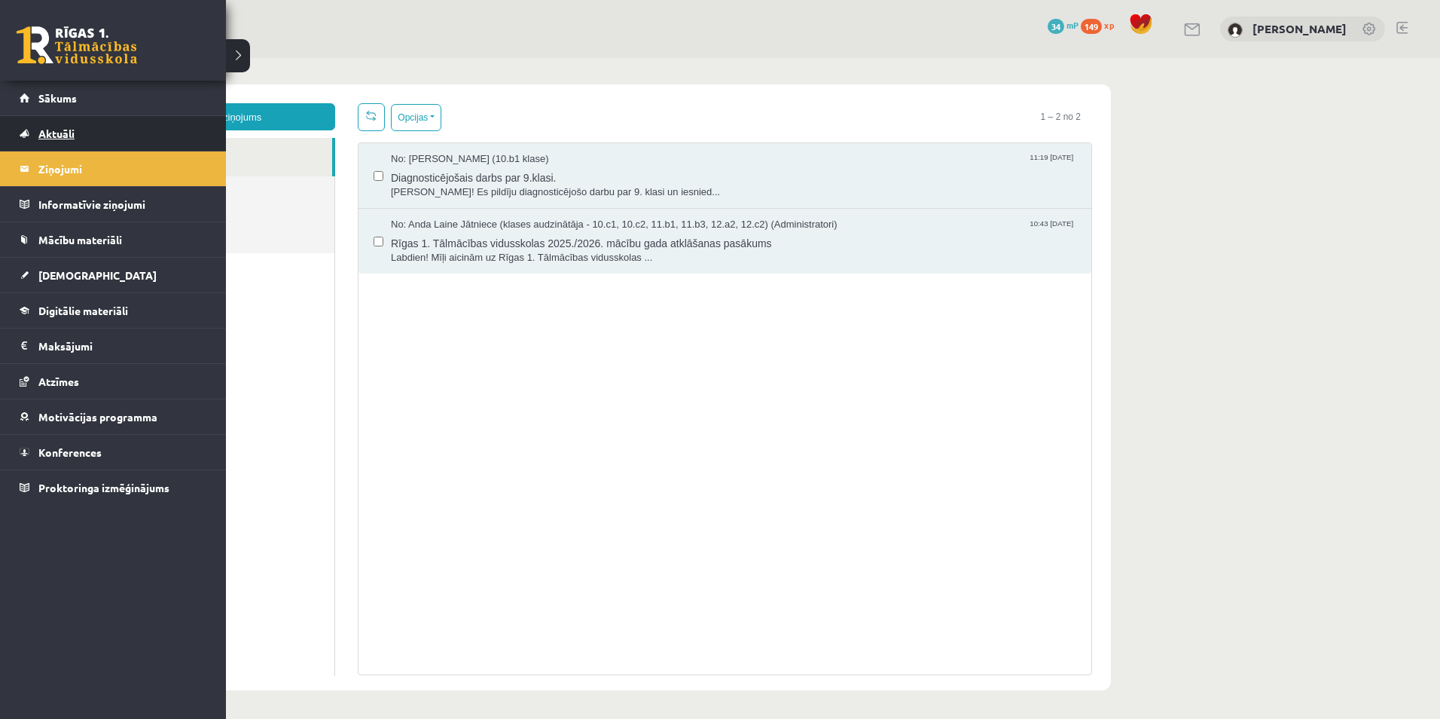
click at [29, 137] on link "Aktuāli" at bounding box center [114, 133] width 188 height 35
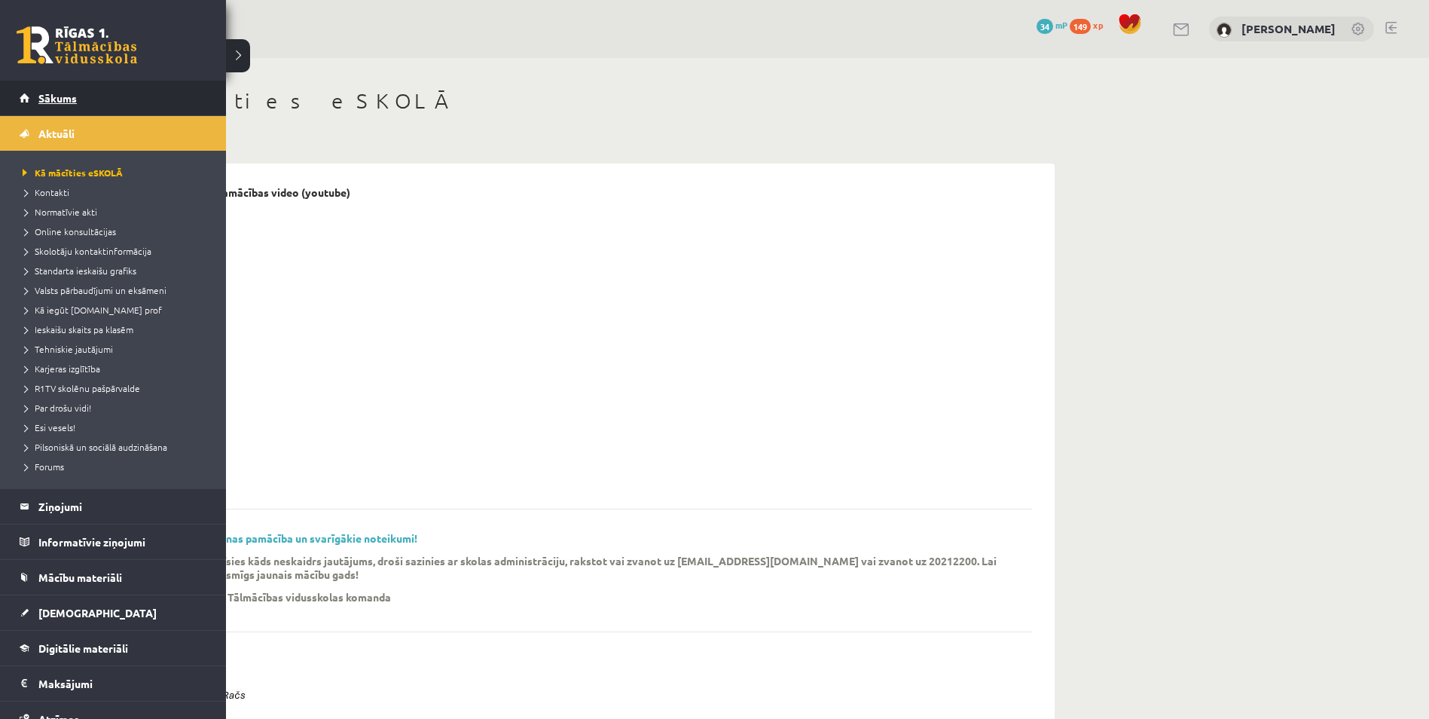
click at [77, 98] on link "Sākums" at bounding box center [114, 98] width 188 height 35
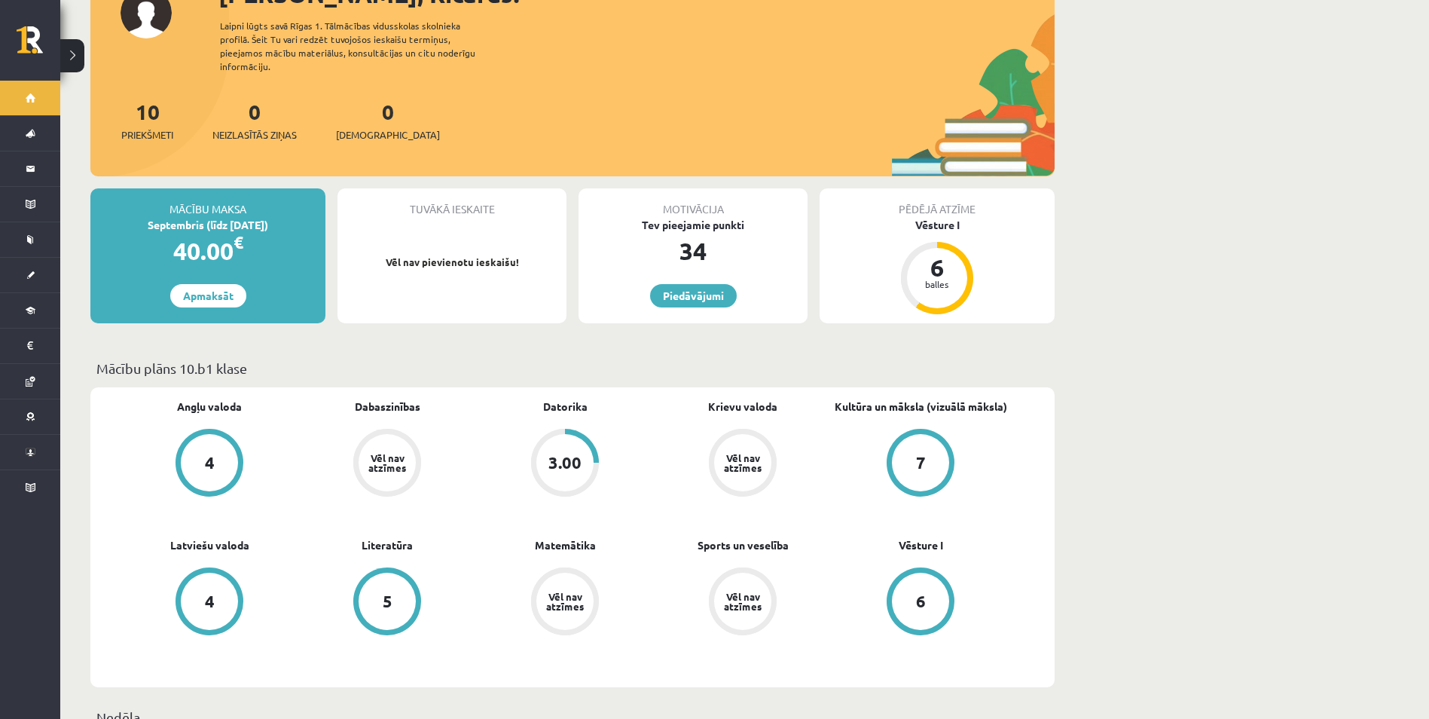
scroll to position [130, 0]
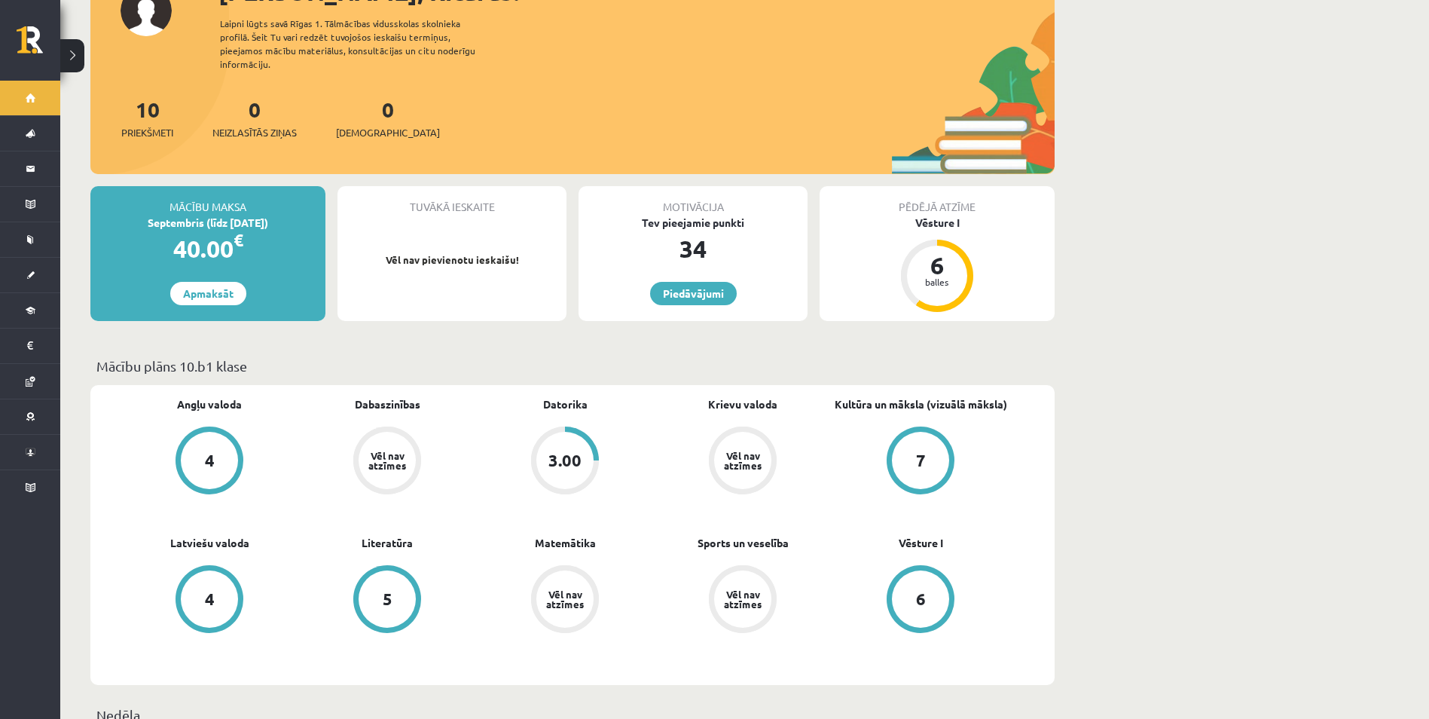
click at [551, 452] on div "3.00" at bounding box center [564, 460] width 33 height 17
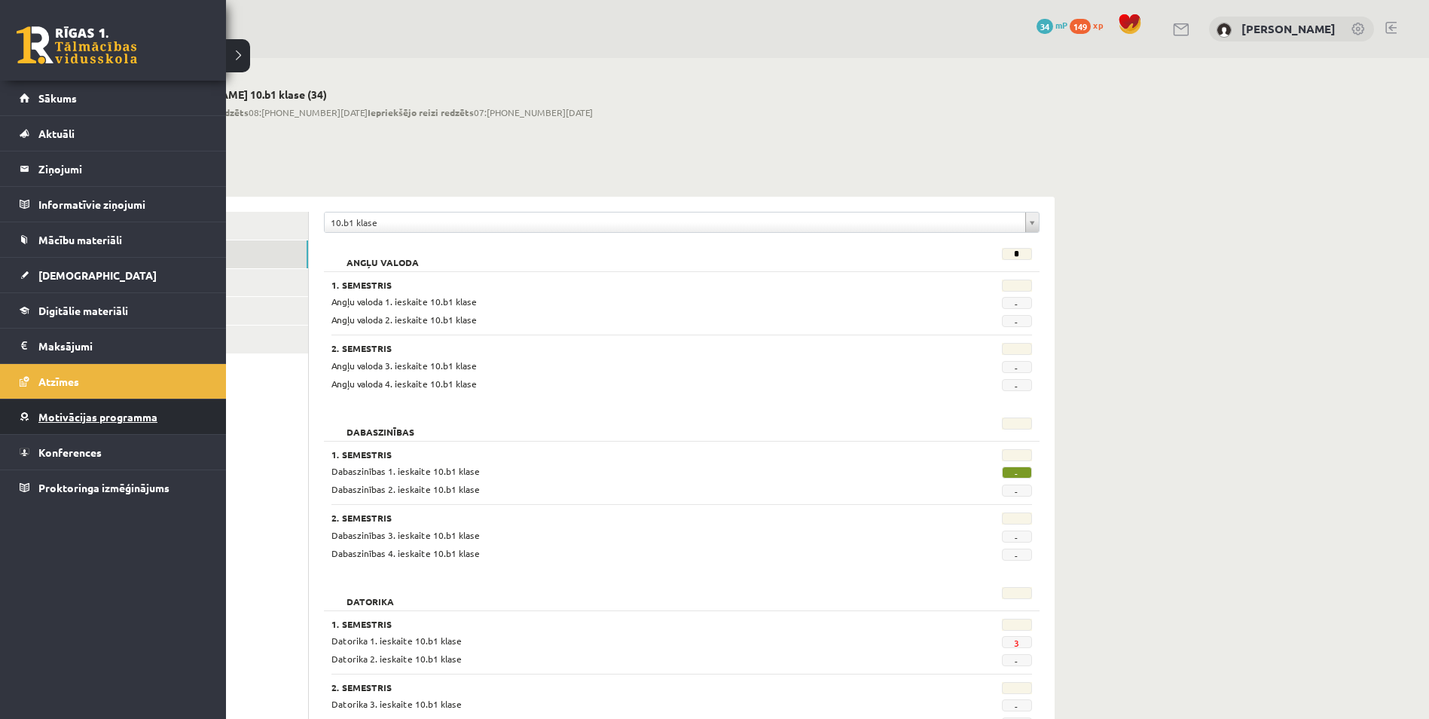
click at [101, 408] on link "Motivācijas programma" at bounding box center [114, 416] width 188 height 35
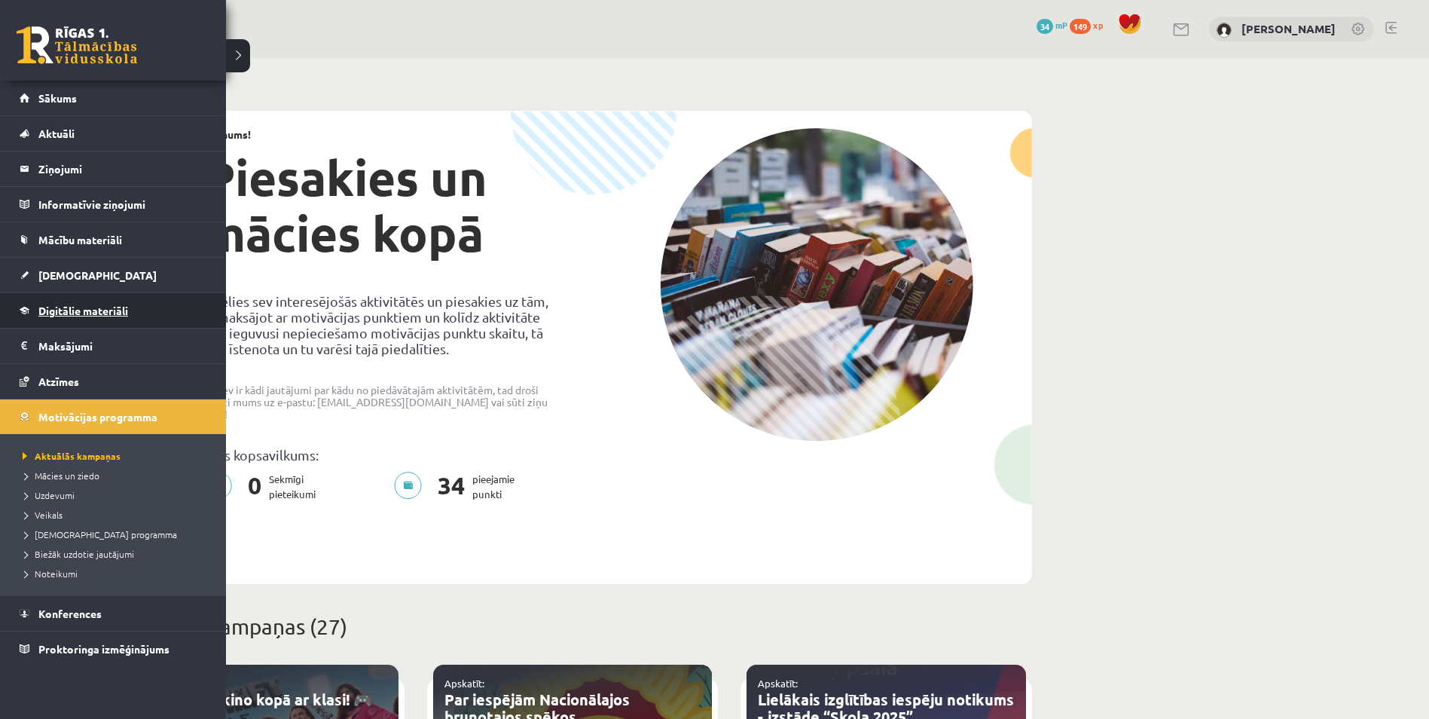
click at [38, 311] on link "Digitālie materiāli" at bounding box center [114, 310] width 188 height 35
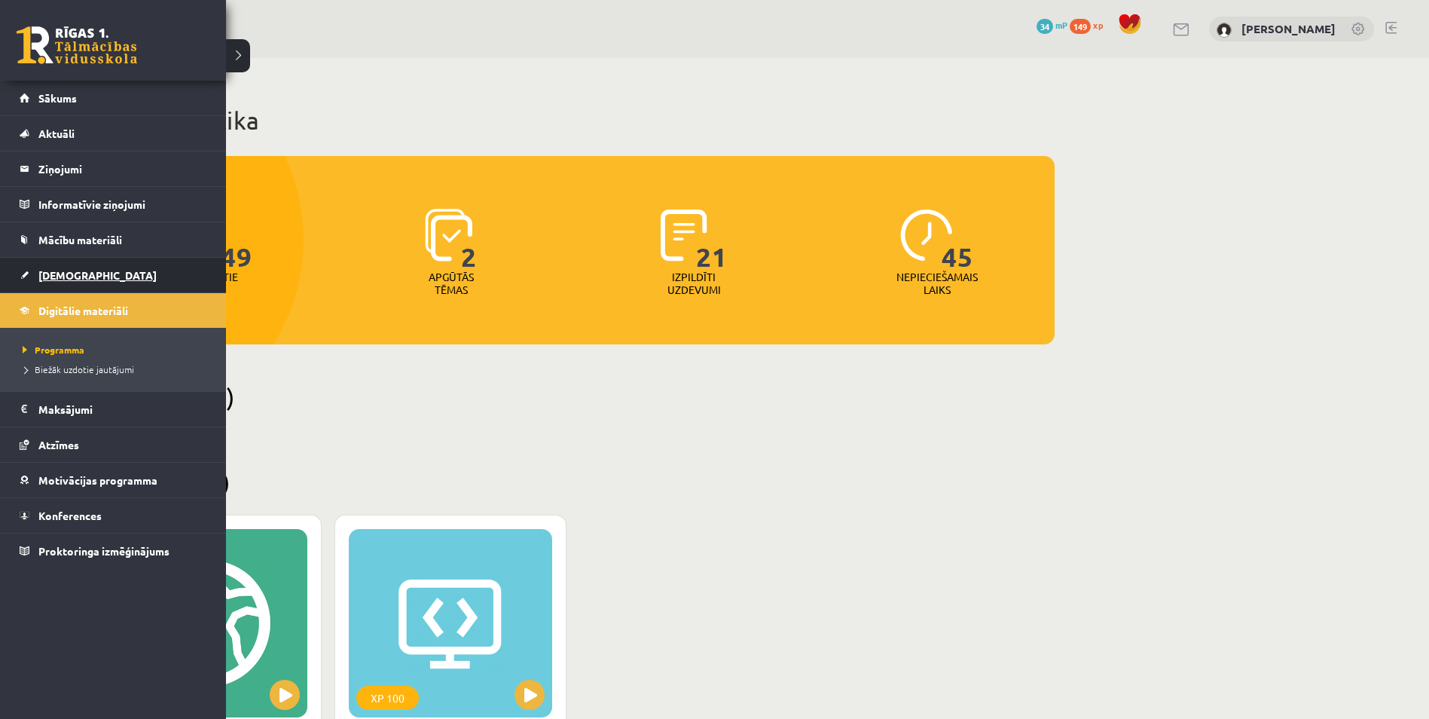
click at [41, 283] on link "[DEMOGRAPHIC_DATA]" at bounding box center [114, 275] width 188 height 35
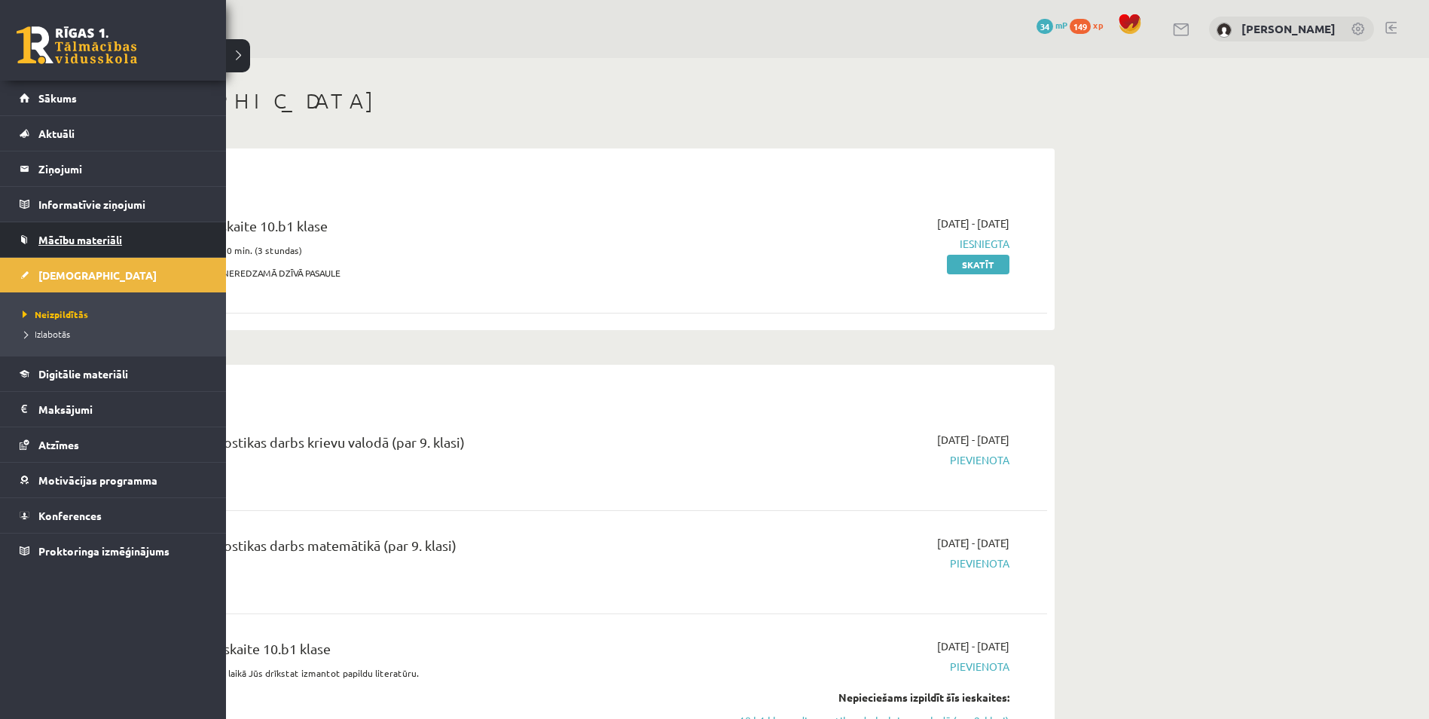
click at [47, 234] on span "Mācību materiāli" at bounding box center [80, 240] width 84 height 14
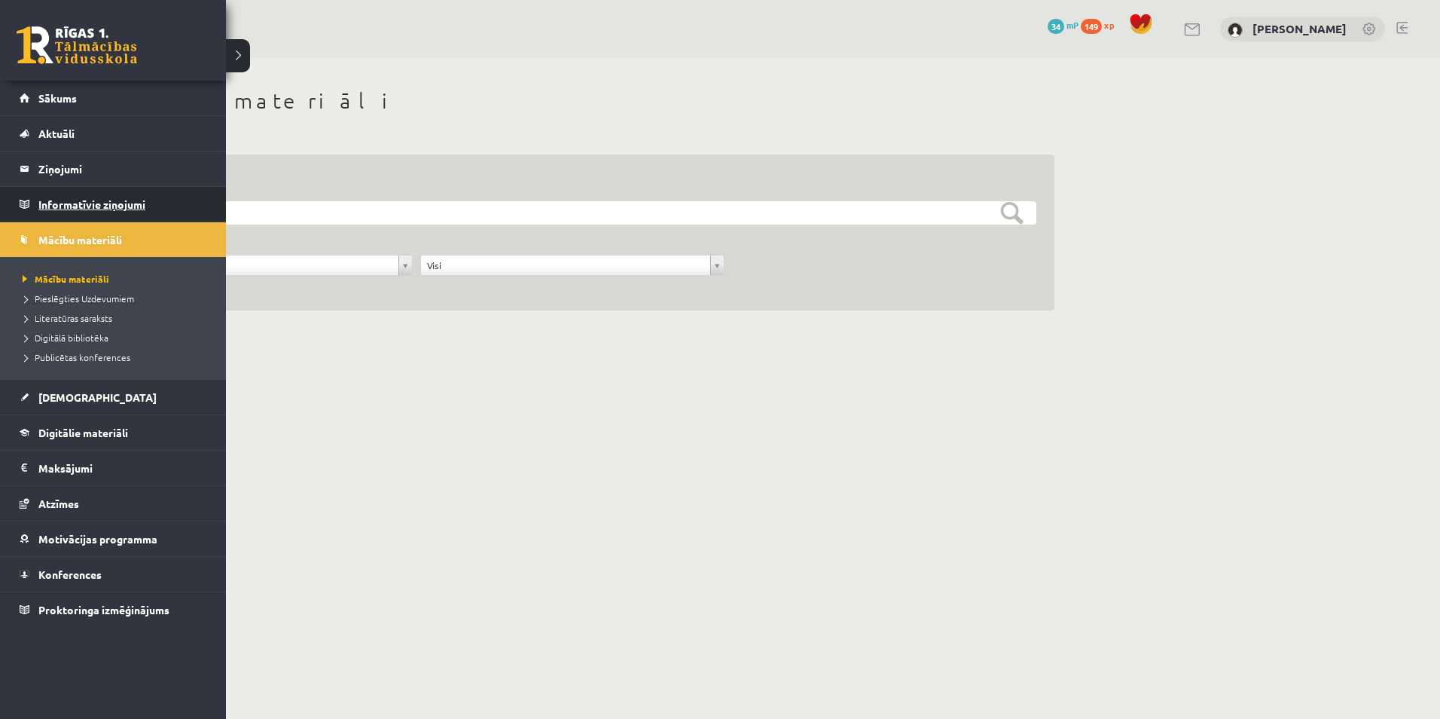
click at [90, 210] on legend "Informatīvie ziņojumi 0" at bounding box center [122, 204] width 169 height 35
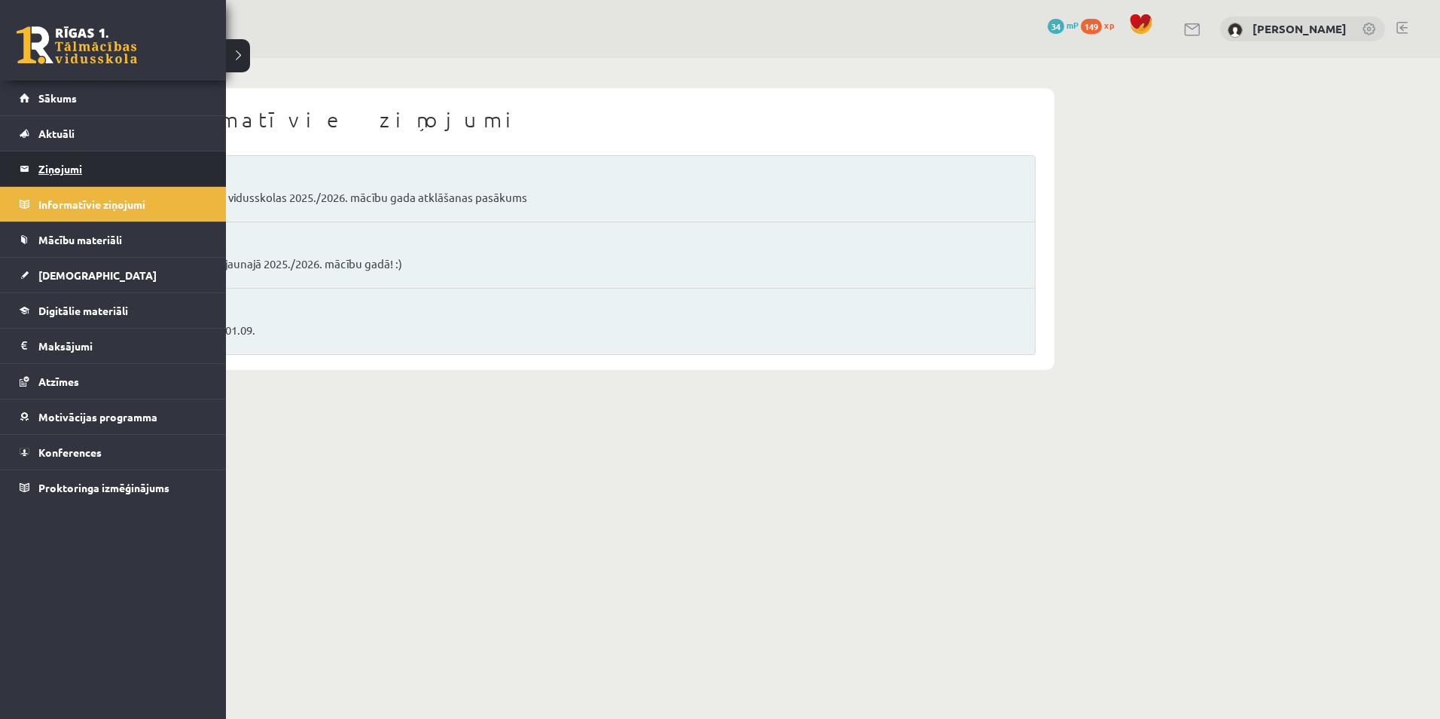
click at [50, 166] on legend "Ziņojumi 0" at bounding box center [122, 168] width 169 height 35
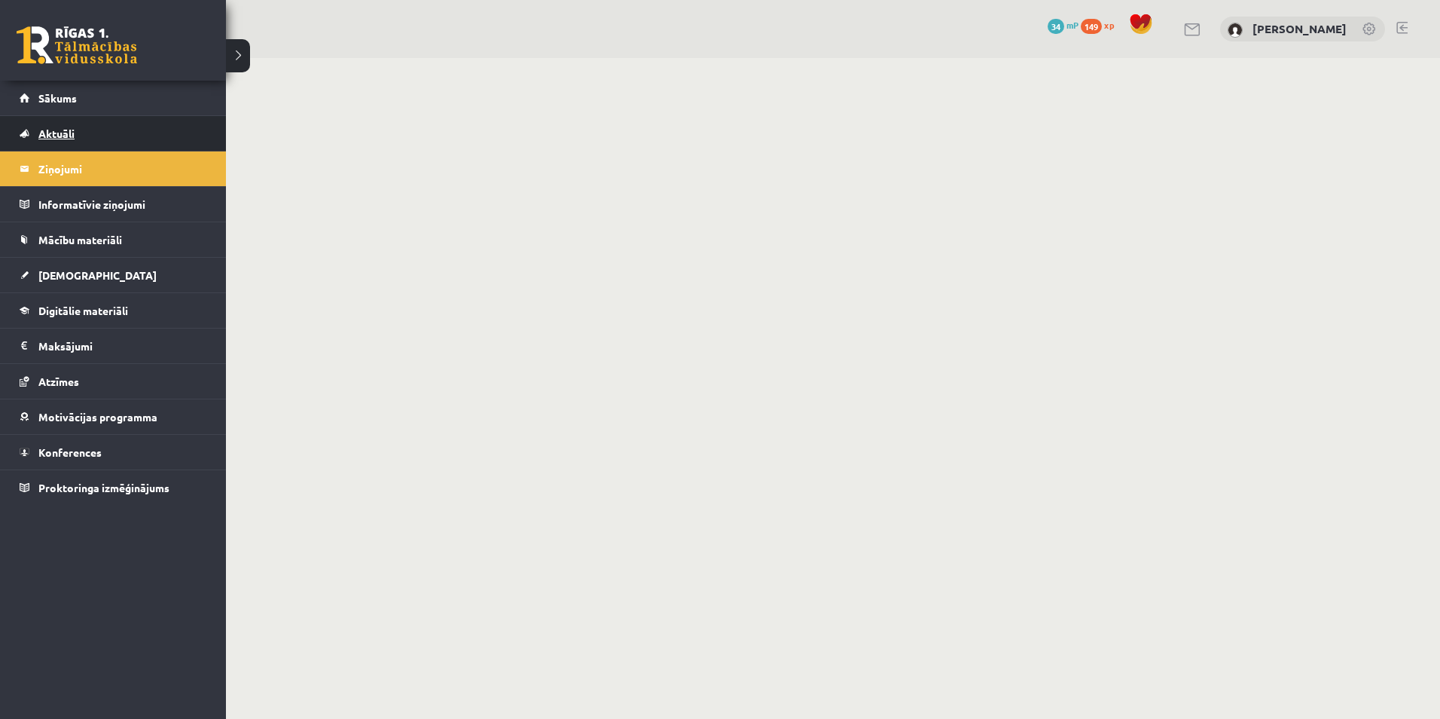
click at [63, 141] on link "Aktuāli" at bounding box center [114, 133] width 188 height 35
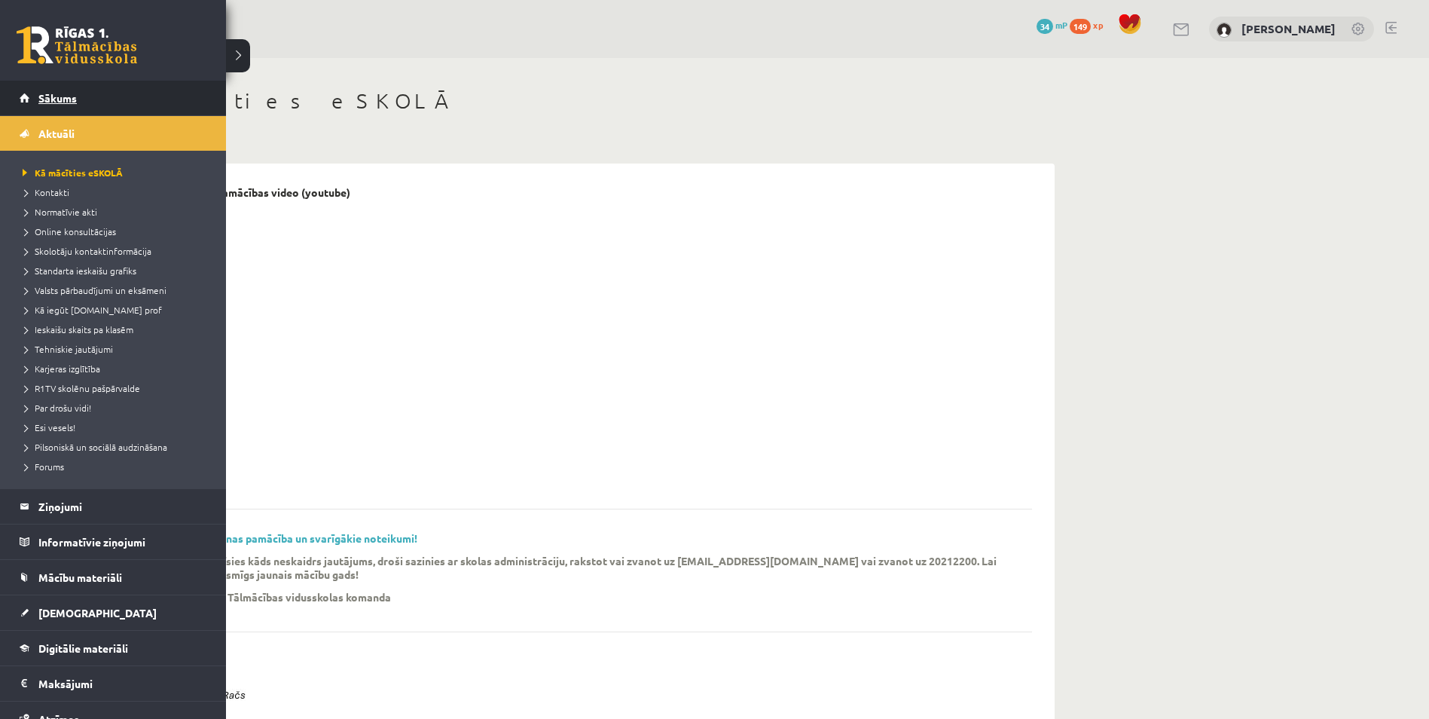
click at [77, 96] on link "Sākums" at bounding box center [114, 98] width 188 height 35
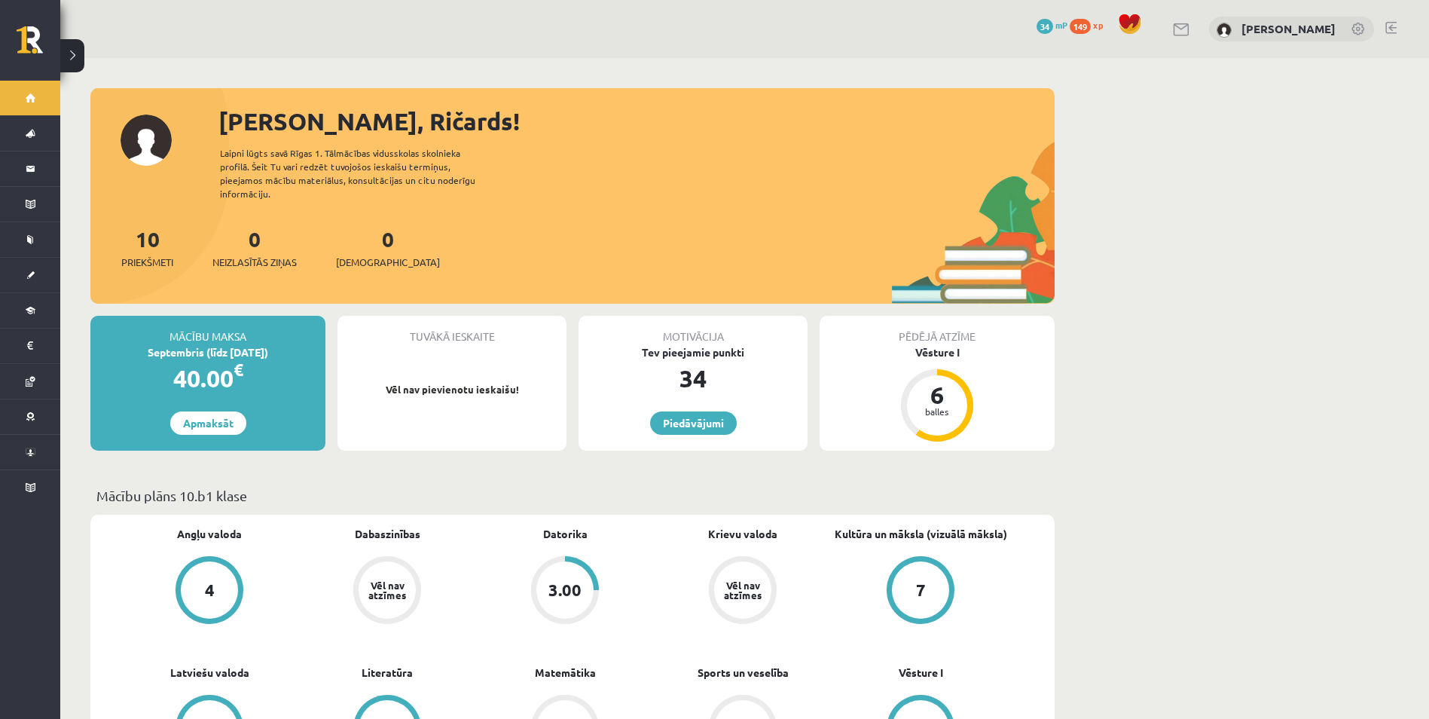
click at [578, 582] on div "3.00" at bounding box center [564, 590] width 33 height 17
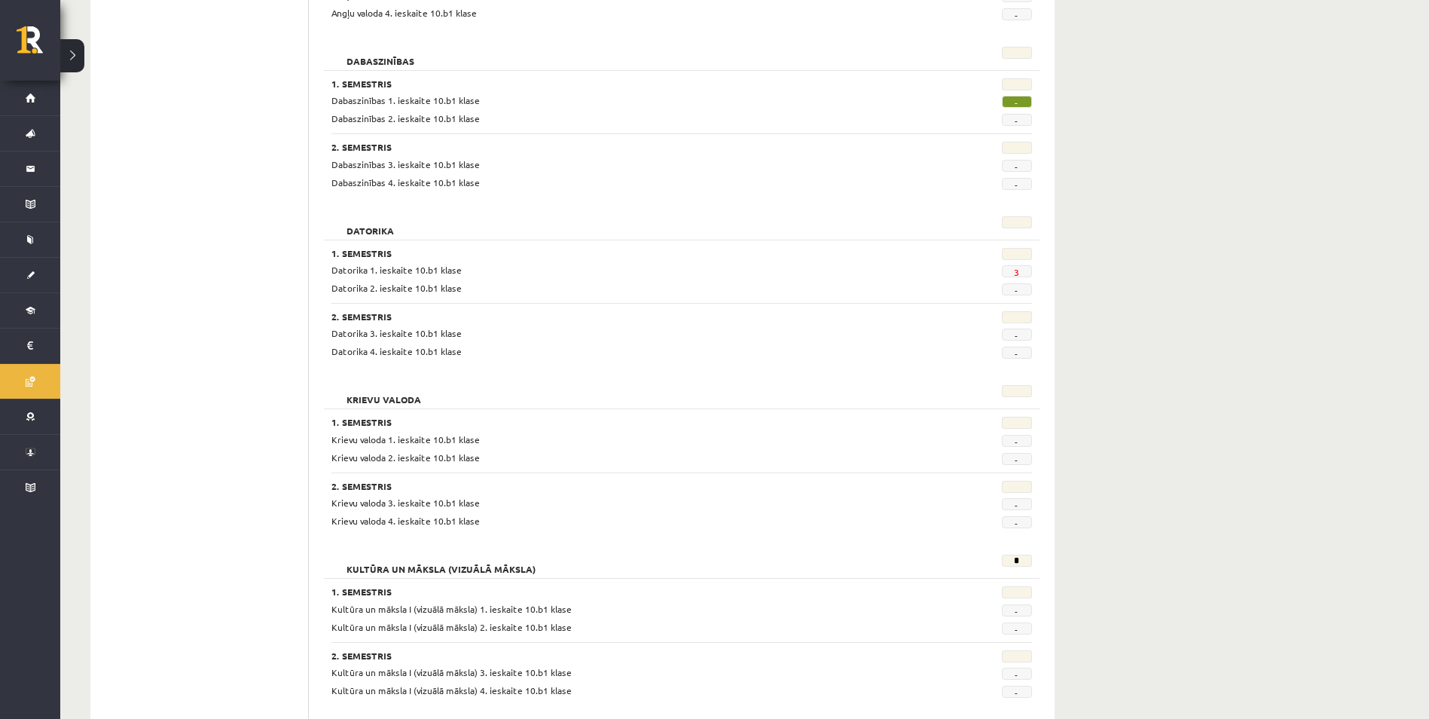
scroll to position [350, 0]
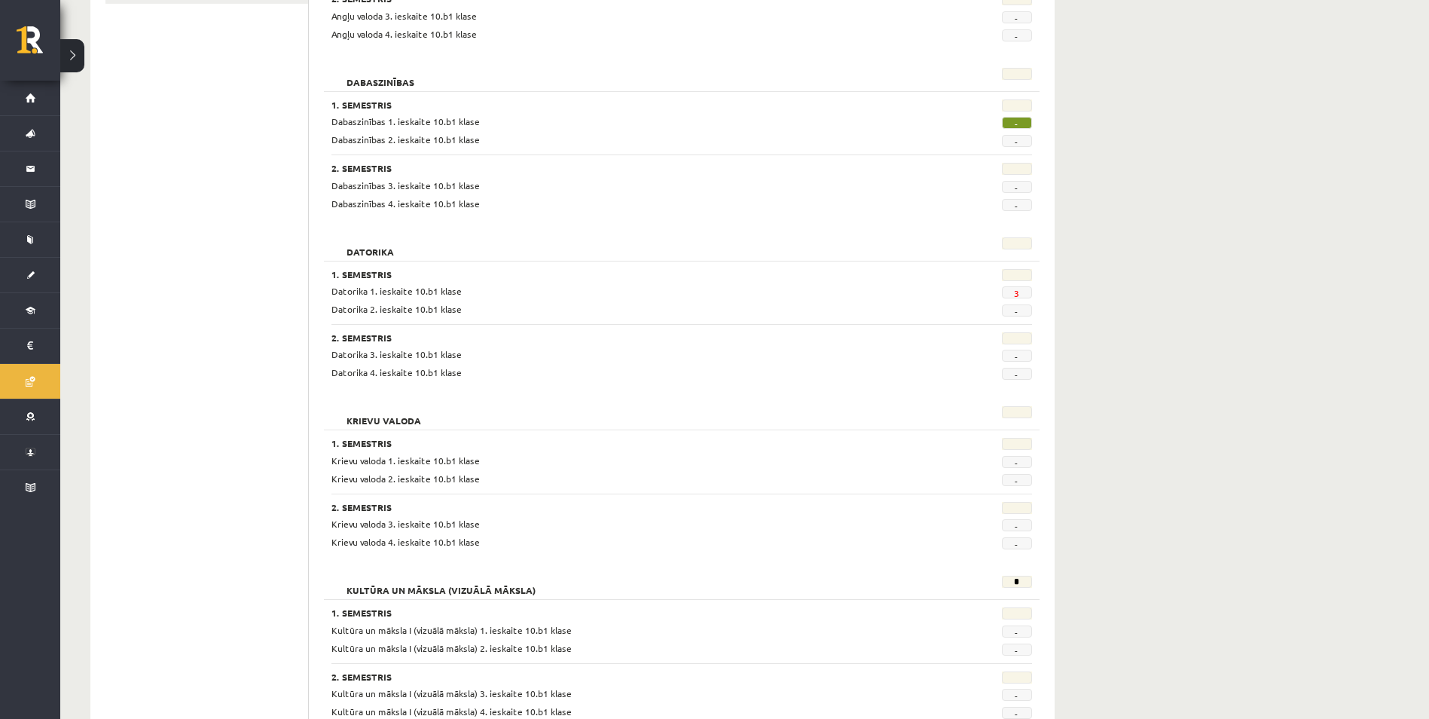
click at [1030, 294] on span "3" at bounding box center [1017, 292] width 30 height 12
click at [1015, 295] on link "3" at bounding box center [1016, 293] width 5 height 12
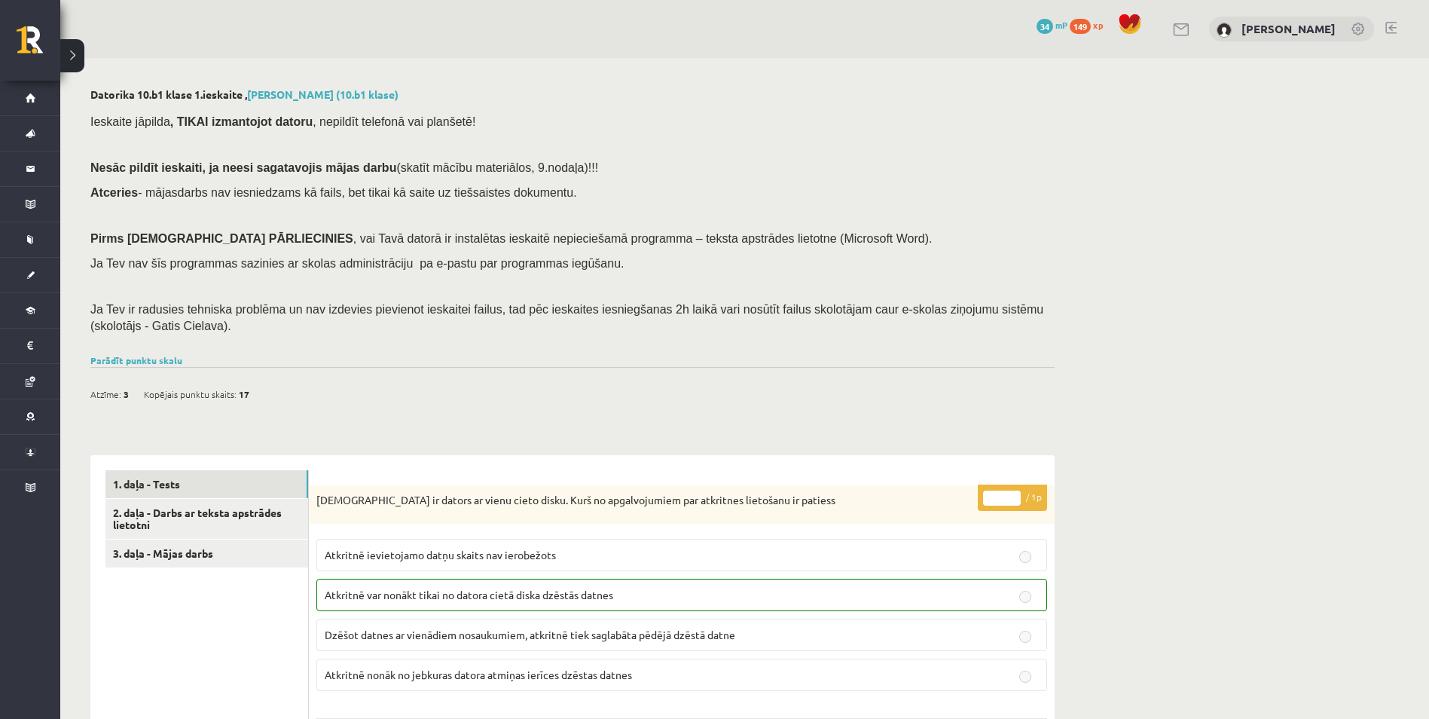
drag, startPoint x: 257, startPoint y: 390, endPoint x: 247, endPoint y: 391, distance: 9.8
click at [247, 391] on div "Atzīme: 3 Kopējais punktu skaits: 17" at bounding box center [177, 394] width 174 height 23
click at [247, 394] on div "Atzīme: 3 Kopējais punktu skaits: 17" at bounding box center [177, 394] width 174 height 23
drag, startPoint x: 246, startPoint y: 394, endPoint x: 236, endPoint y: 394, distance: 9.8
click at [239, 394] on span "17" at bounding box center [244, 394] width 11 height 23
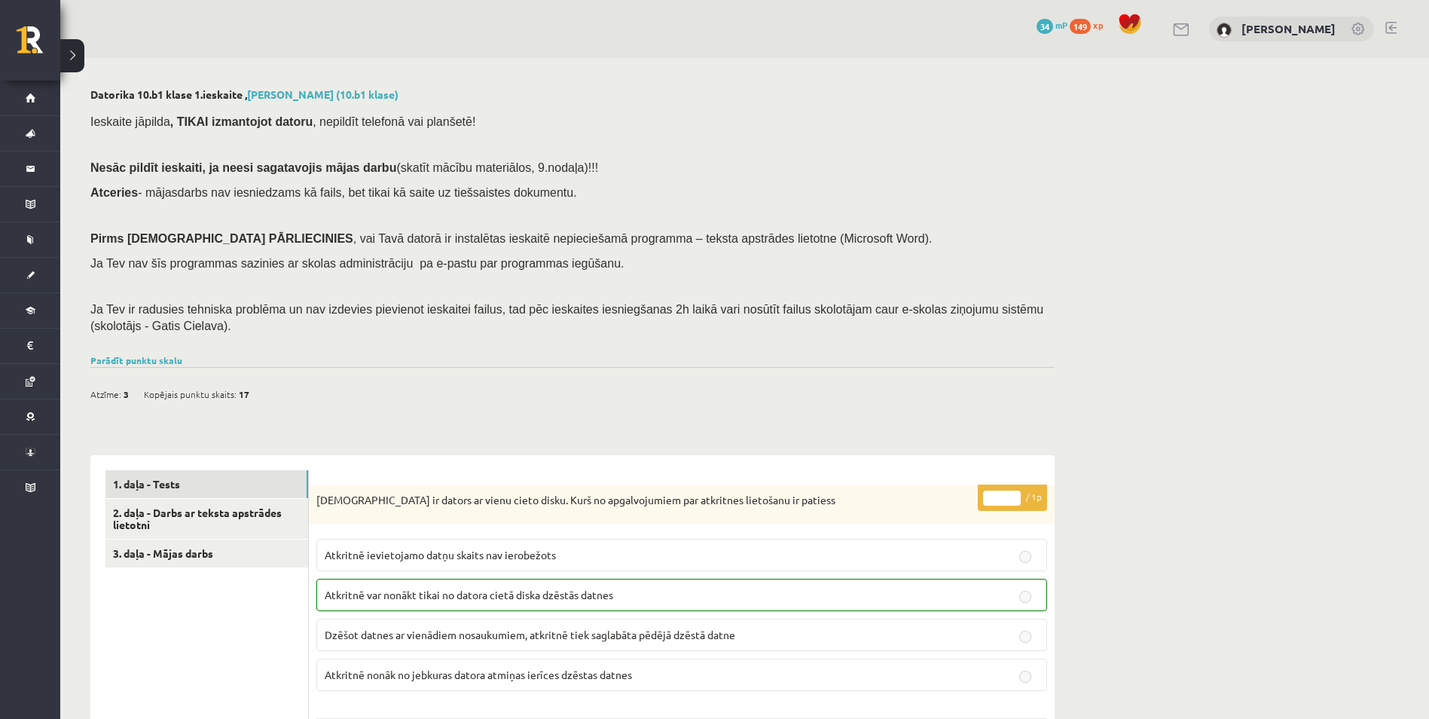
drag, startPoint x: 236, startPoint y: 394, endPoint x: 260, endPoint y: 403, distance: 25.7
click at [260, 403] on div "Atzīme: 3 Kopējais punktu skaits: 17" at bounding box center [177, 394] width 174 height 23
click at [252, 523] on link "2. daļa - Darbs ar teksta apstrādes lietotni" at bounding box center [206, 519] width 203 height 41
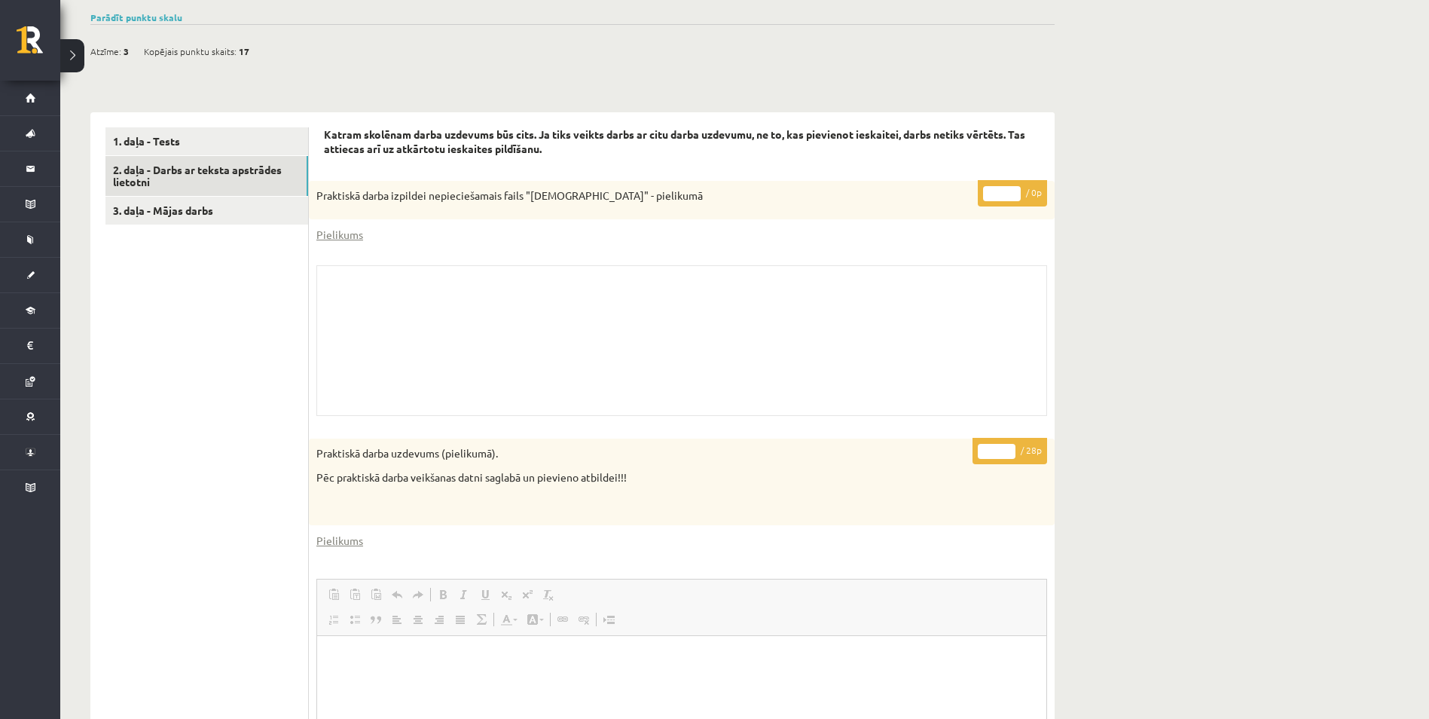
scroll to position [342, 0]
click at [156, 210] on link "3. daļa - Mājas darbs" at bounding box center [206, 211] width 203 height 28
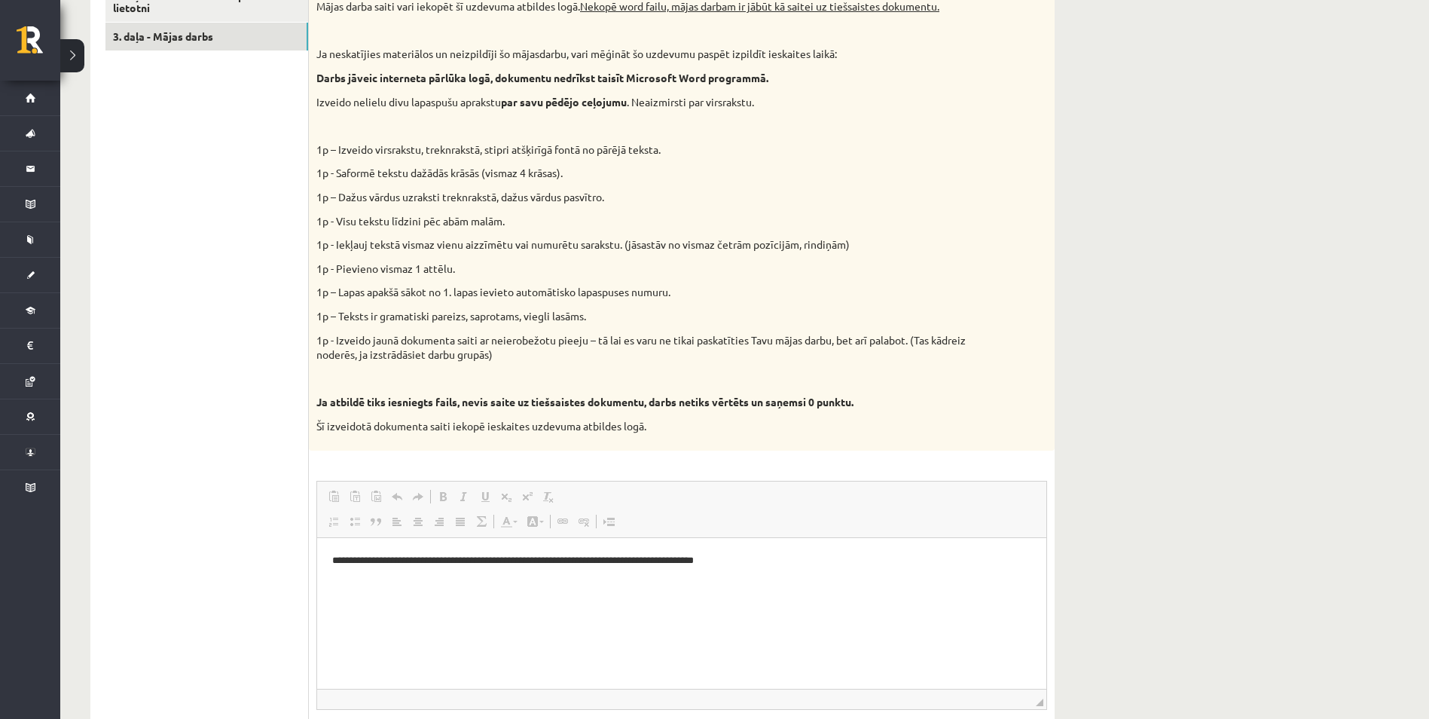
scroll to position [510, 0]
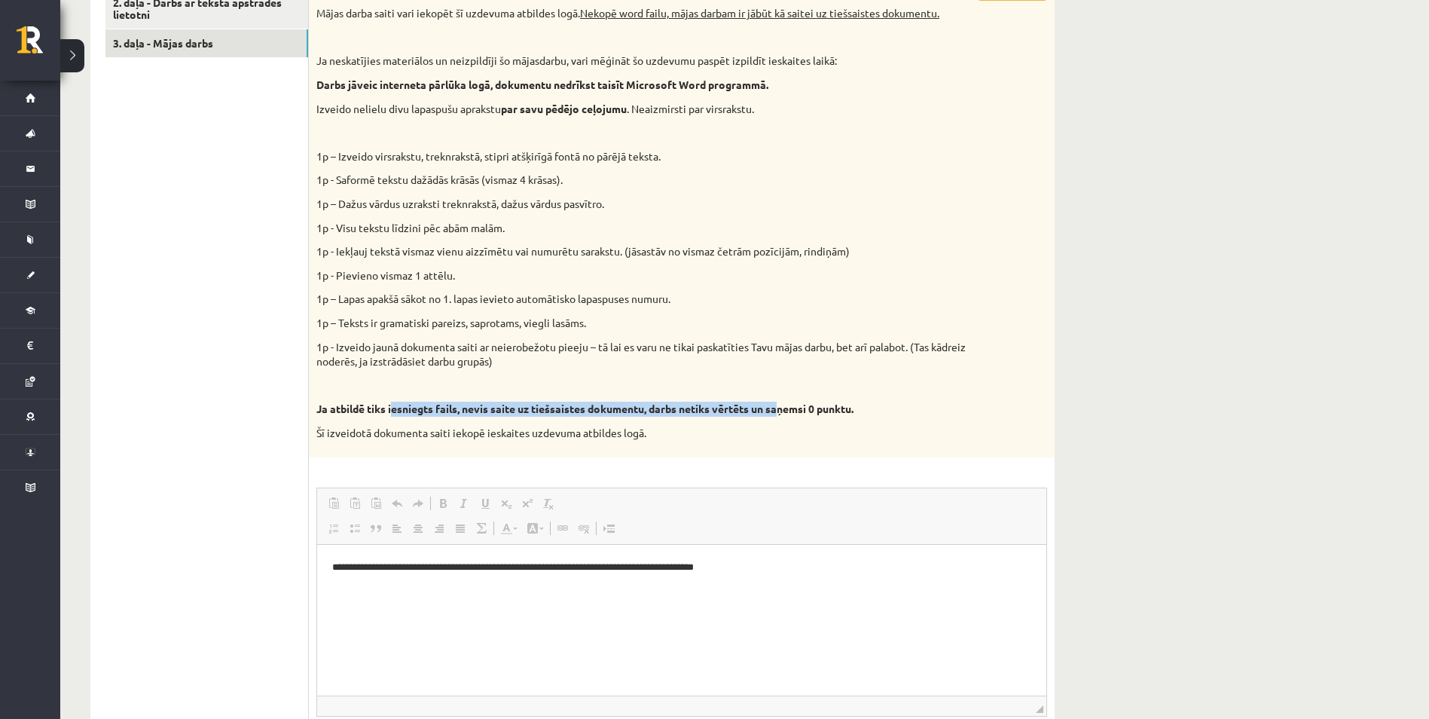
drag, startPoint x: 396, startPoint y: 408, endPoint x: 787, endPoint y: 414, distance: 391.0
click at [787, 414] on strong "Ja atbildē tiks iesniegts fails, nevis saite uz tiešsaistes dokumentu, darbs ne…" at bounding box center [584, 408] width 537 height 14
click at [528, 402] on strong "Ja atbildē tiks iesniegts fails, nevis saite uz tiešsaistes dokumentu, darbs ne…" at bounding box center [584, 408] width 537 height 14
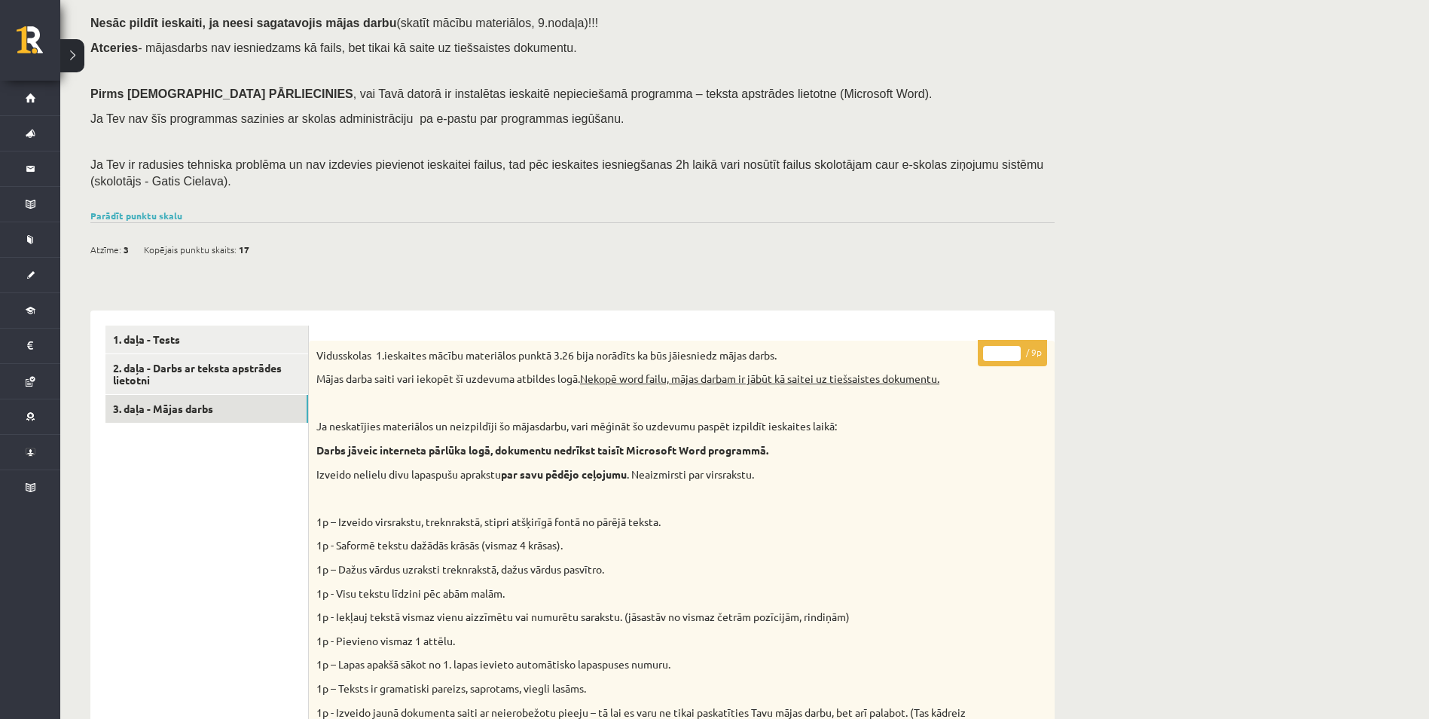
scroll to position [122, 0]
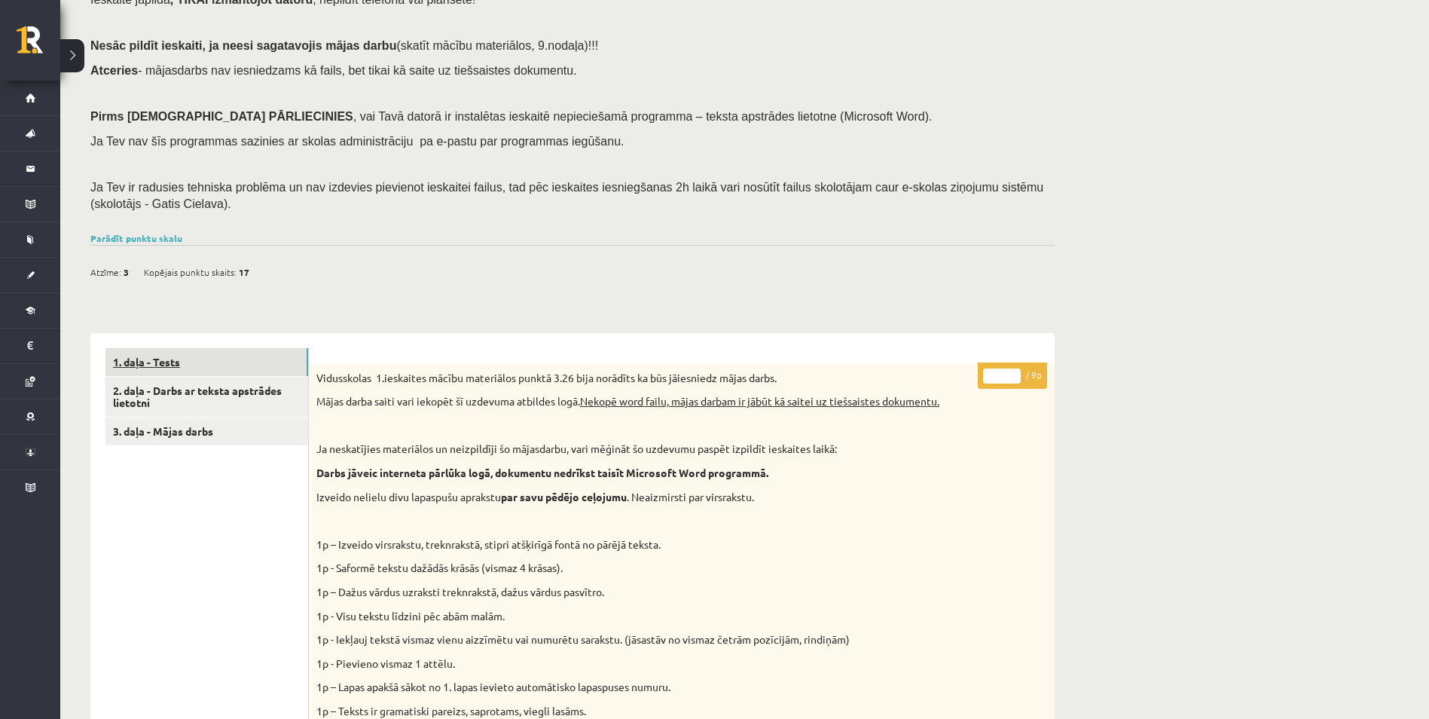
click at [176, 353] on link "1. daļa - Tests" at bounding box center [206, 362] width 203 height 28
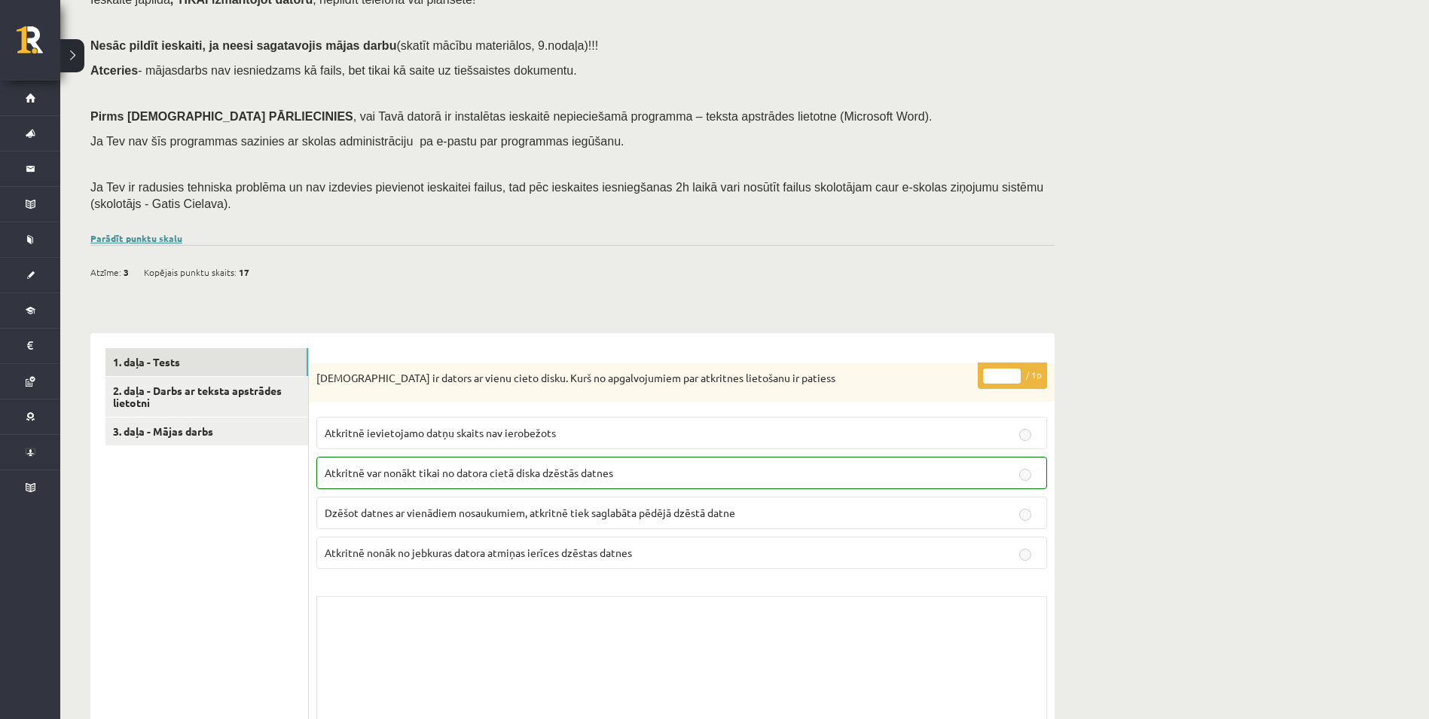
click at [127, 235] on link "Parādīt punktu skalu" at bounding box center [136, 238] width 92 height 12
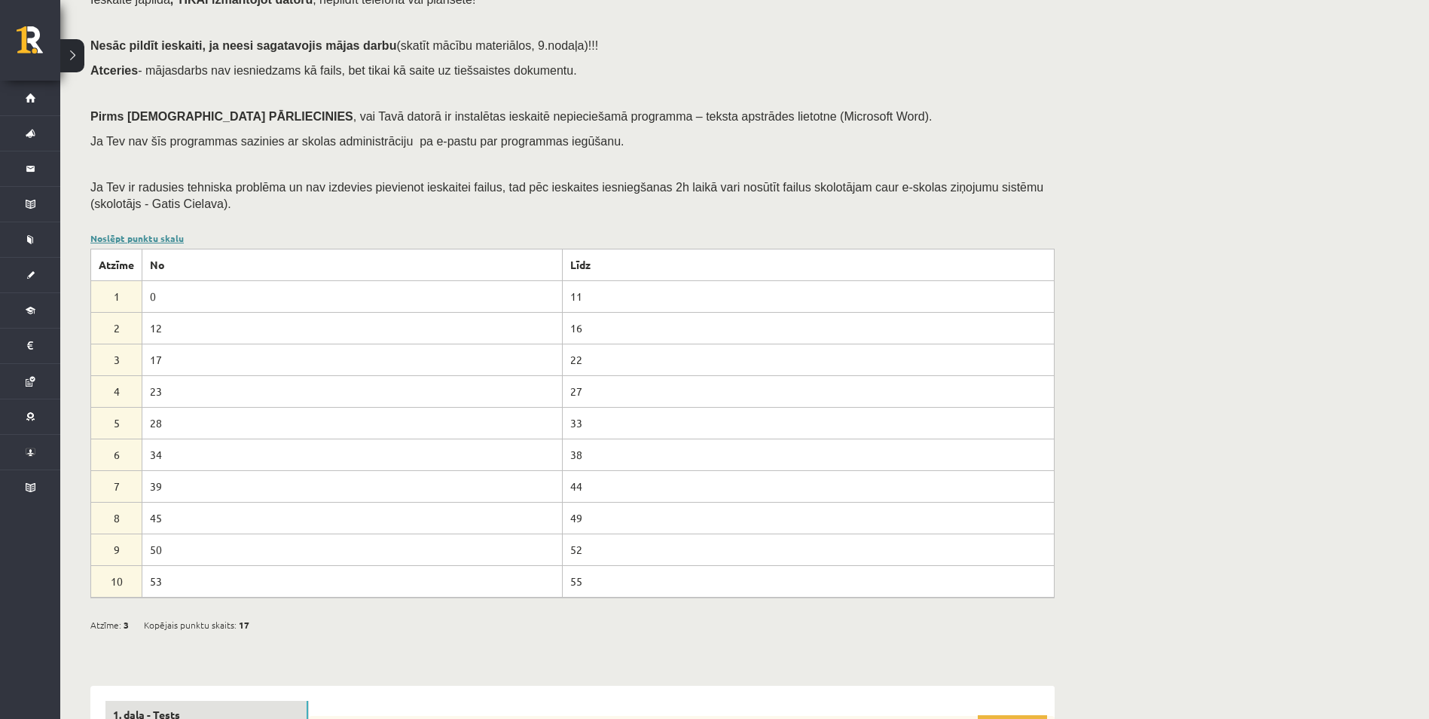
click at [127, 235] on link "Noslēpt punktu skalu" at bounding box center [136, 238] width 93 height 12
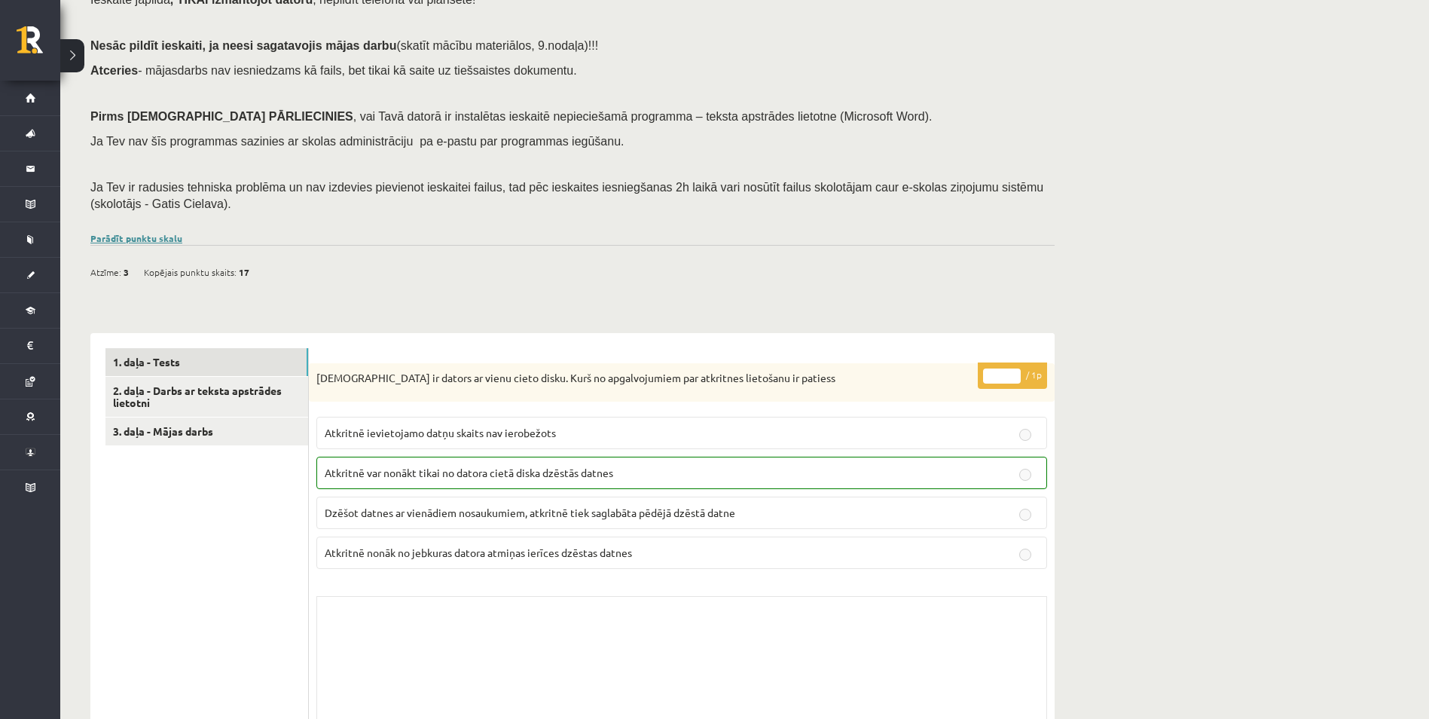
click at [127, 235] on link "Parādīt punktu skalu" at bounding box center [136, 238] width 92 height 12
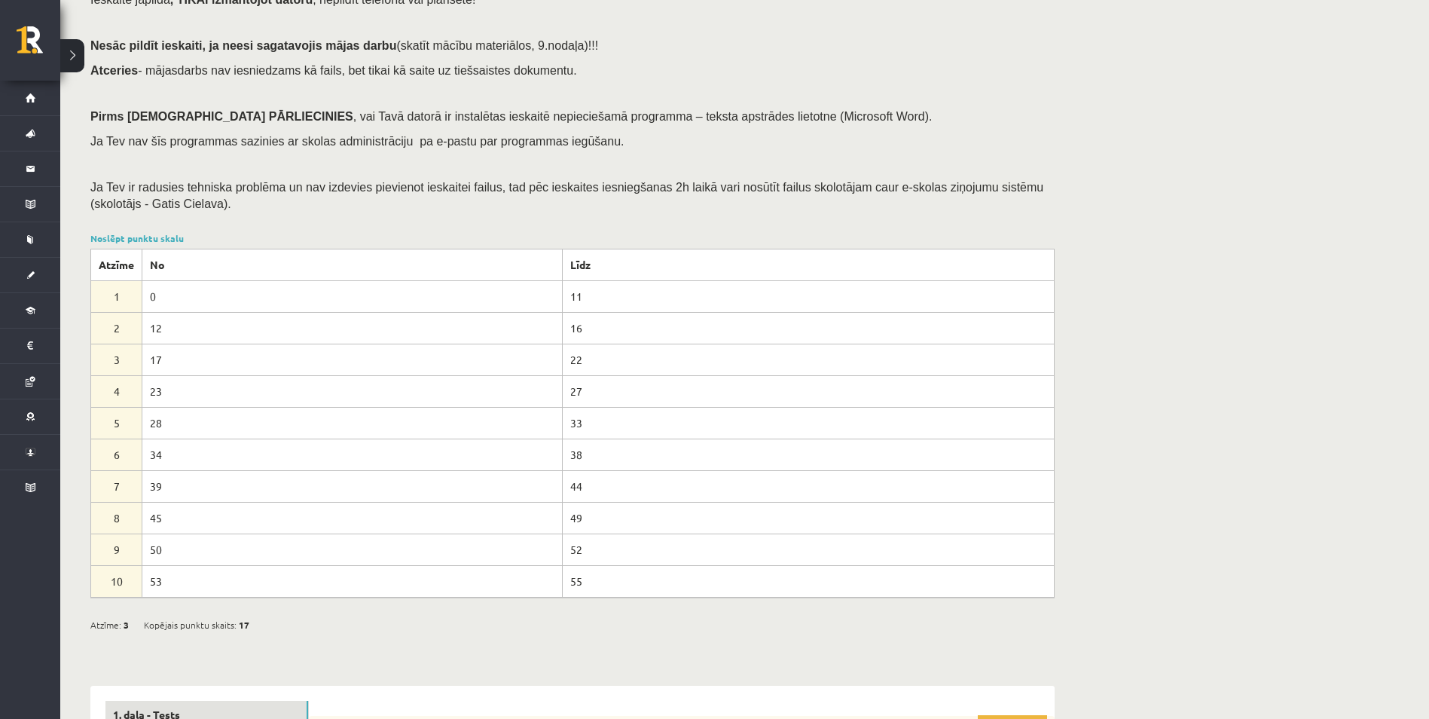
click at [80, 46] on button at bounding box center [72, 55] width 24 height 33
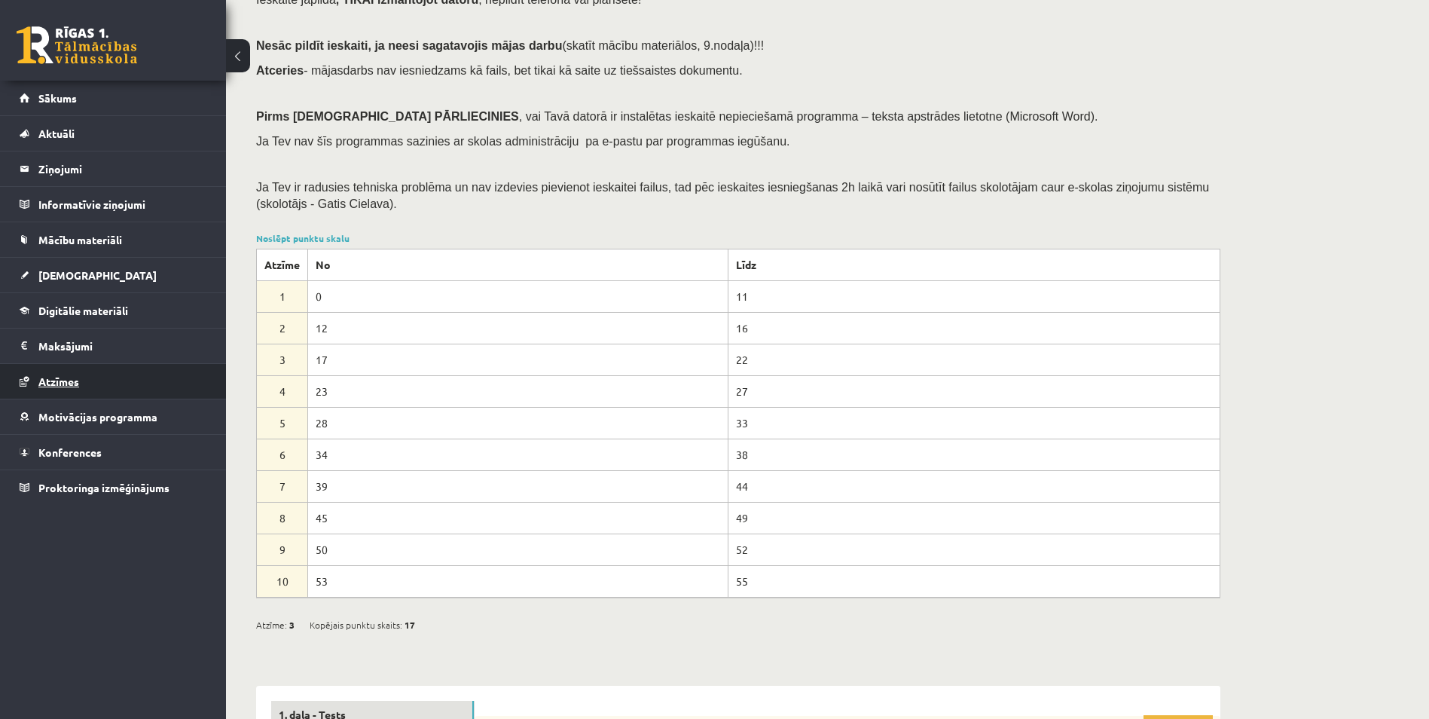
click at [60, 389] on link "Atzīmes" at bounding box center [114, 381] width 188 height 35
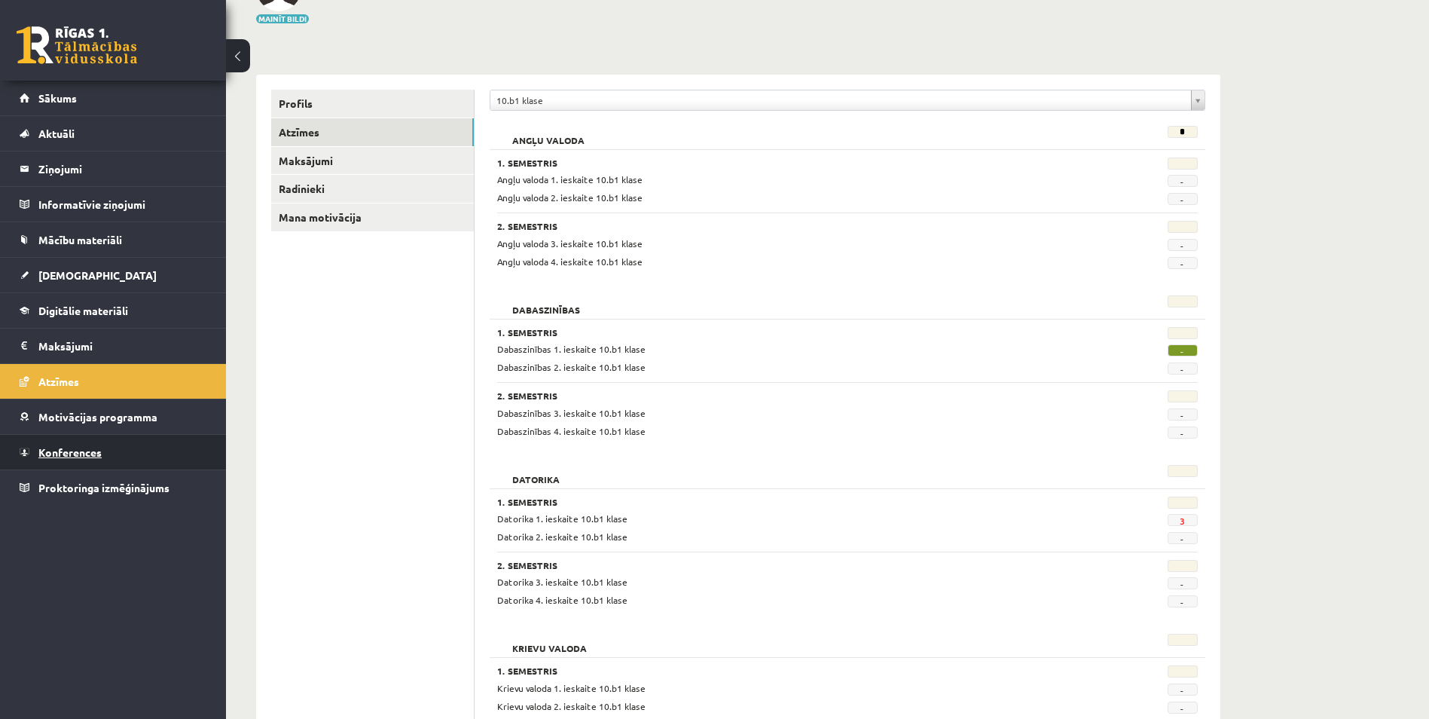
click at [165, 435] on link "Konferences" at bounding box center [114, 452] width 188 height 35
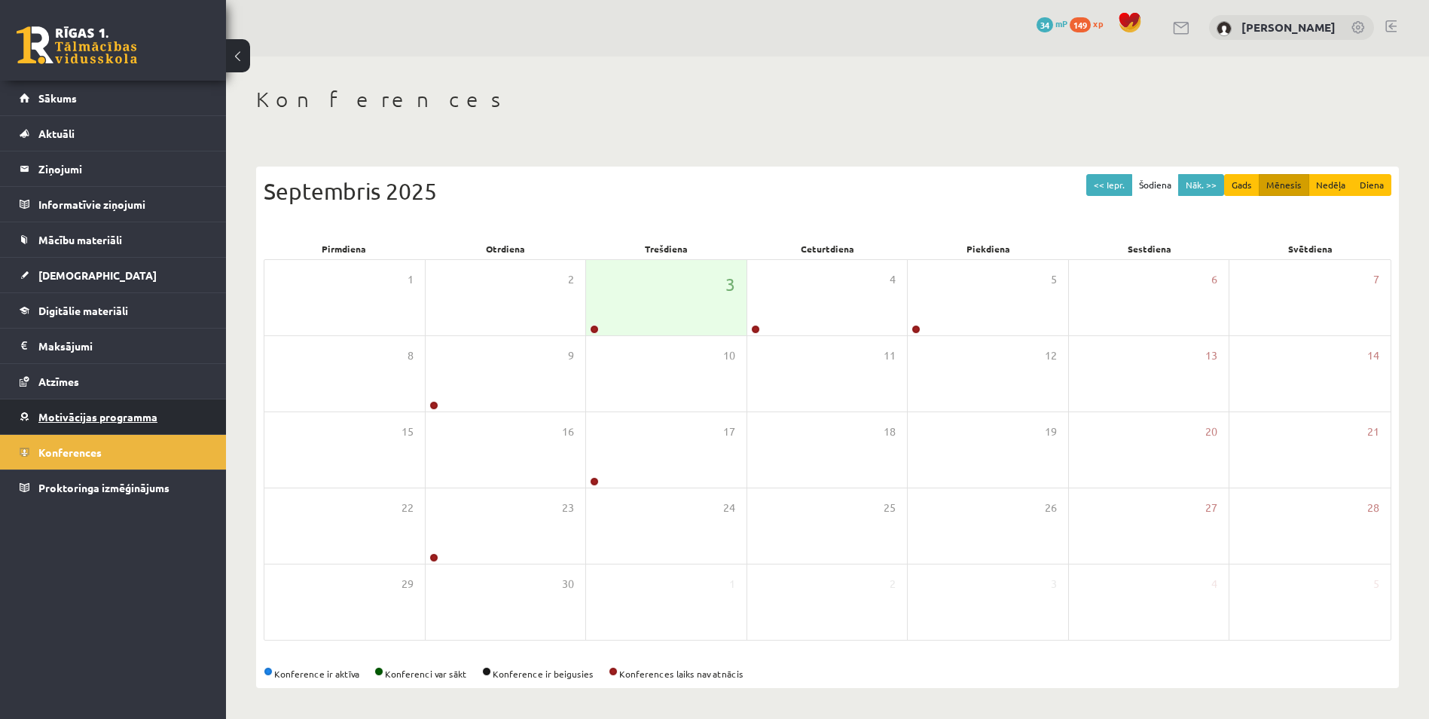
scroll to position [2, 0]
click at [597, 325] on link at bounding box center [594, 329] width 9 height 9
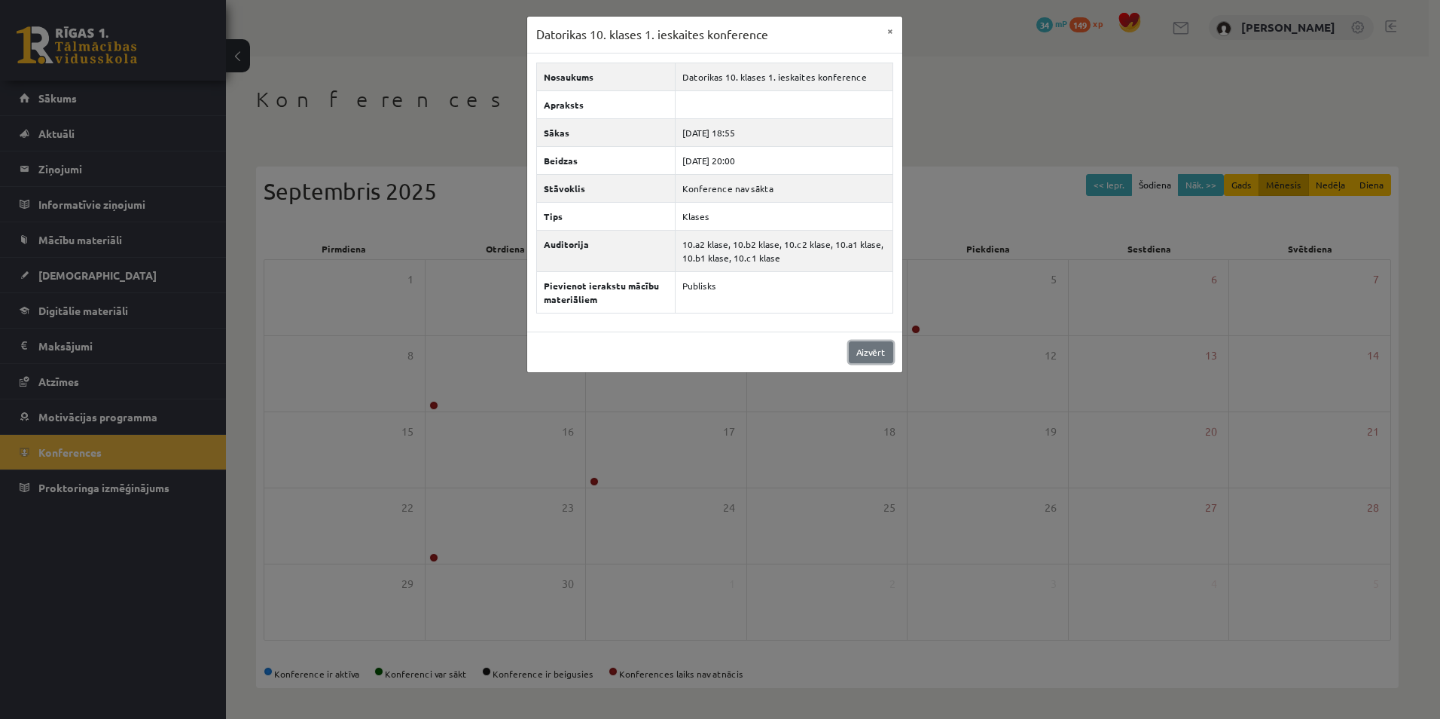
click at [866, 353] on link "Aizvērt" at bounding box center [871, 352] width 44 height 22
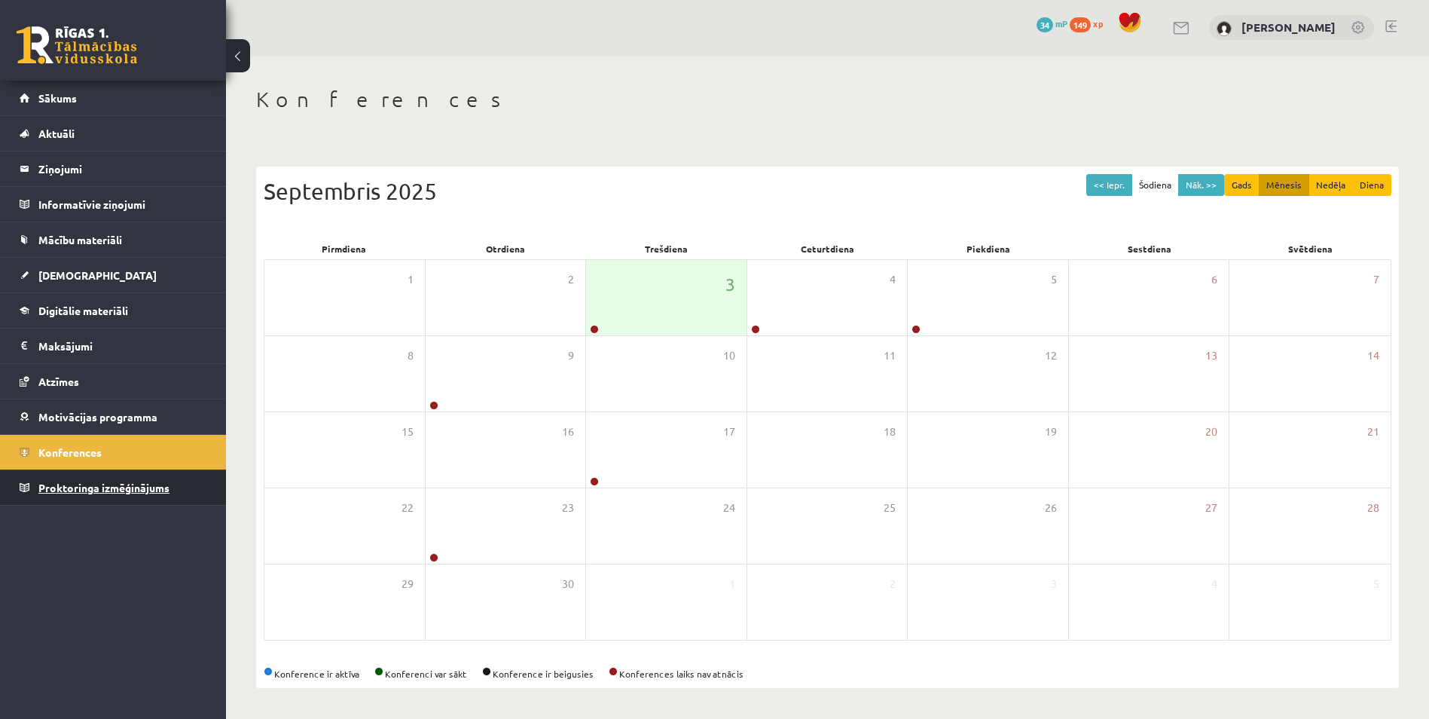
click at [164, 497] on link "Proktoringa izmēģinājums" at bounding box center [114, 487] width 188 height 35
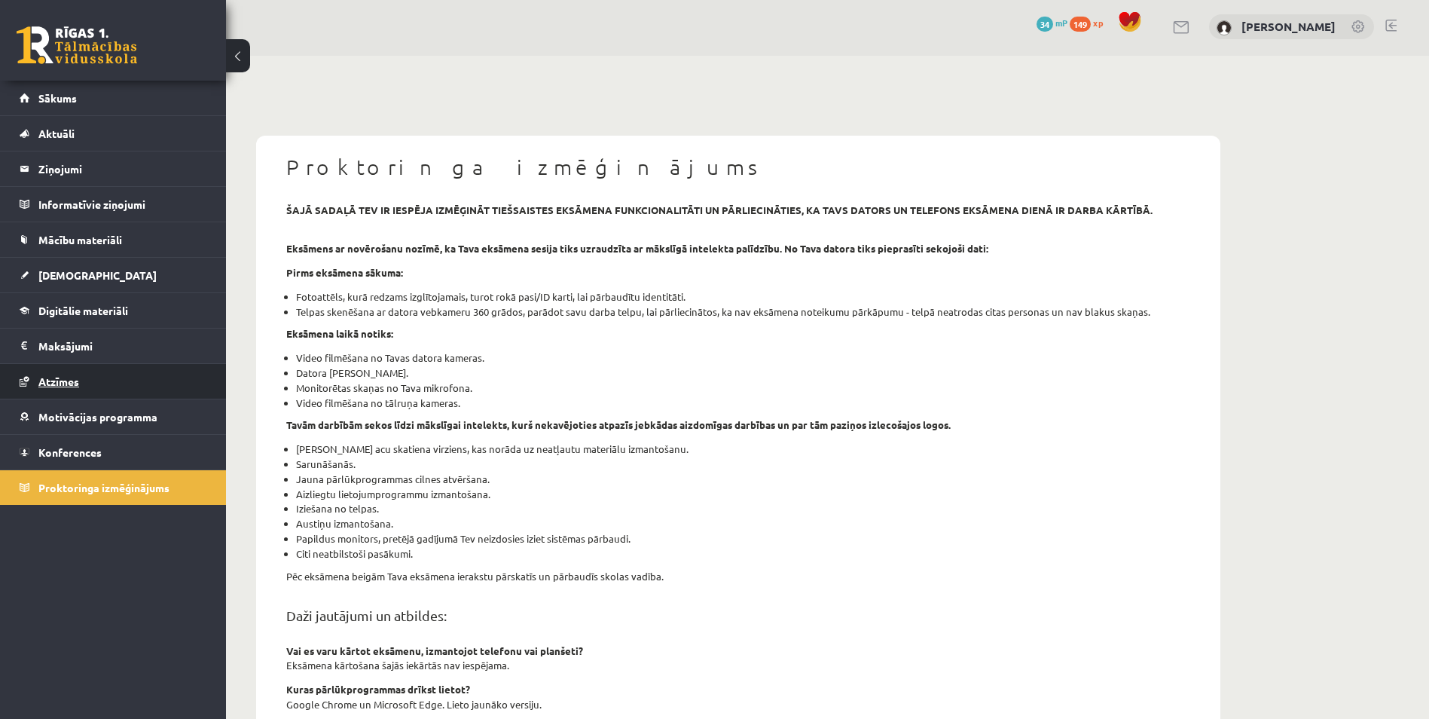
click at [86, 389] on link "Atzīmes" at bounding box center [114, 381] width 188 height 35
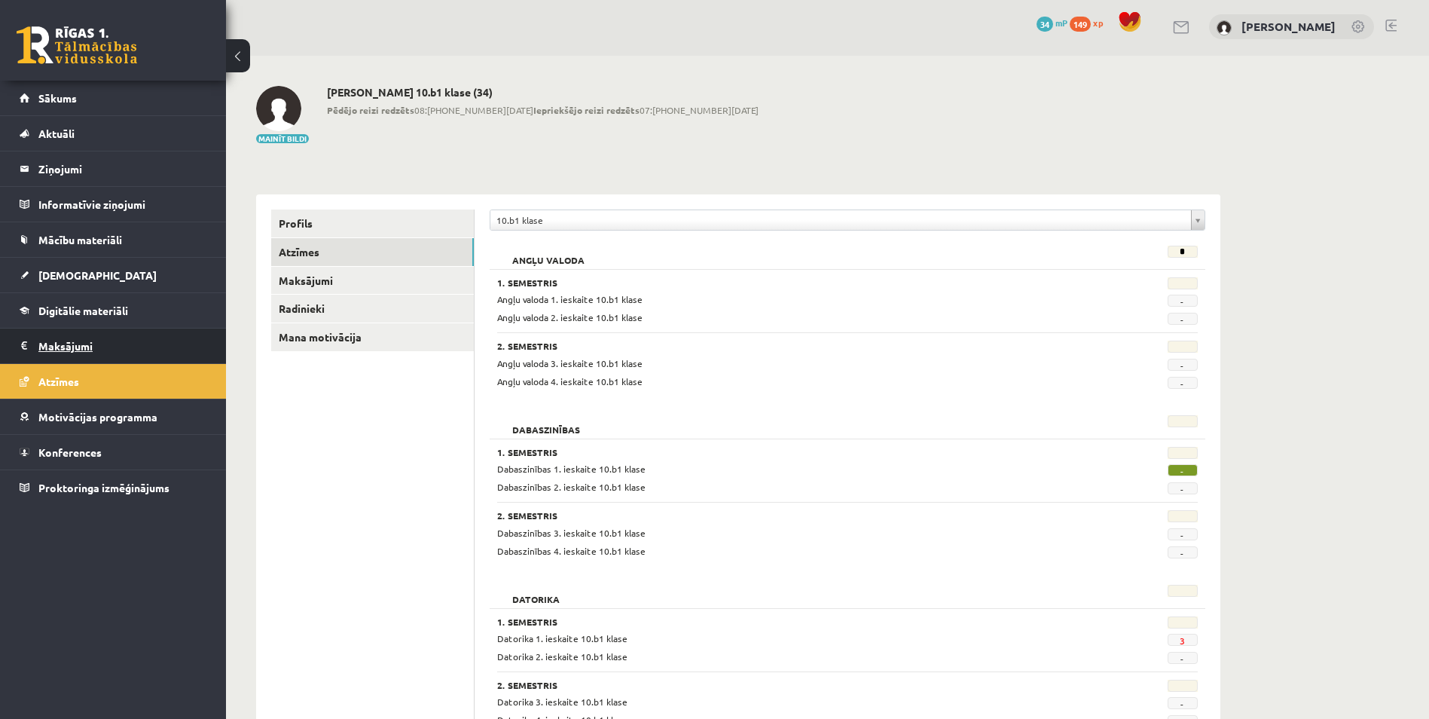
click at [80, 345] on legend "Maksājumi 0" at bounding box center [122, 345] width 169 height 35
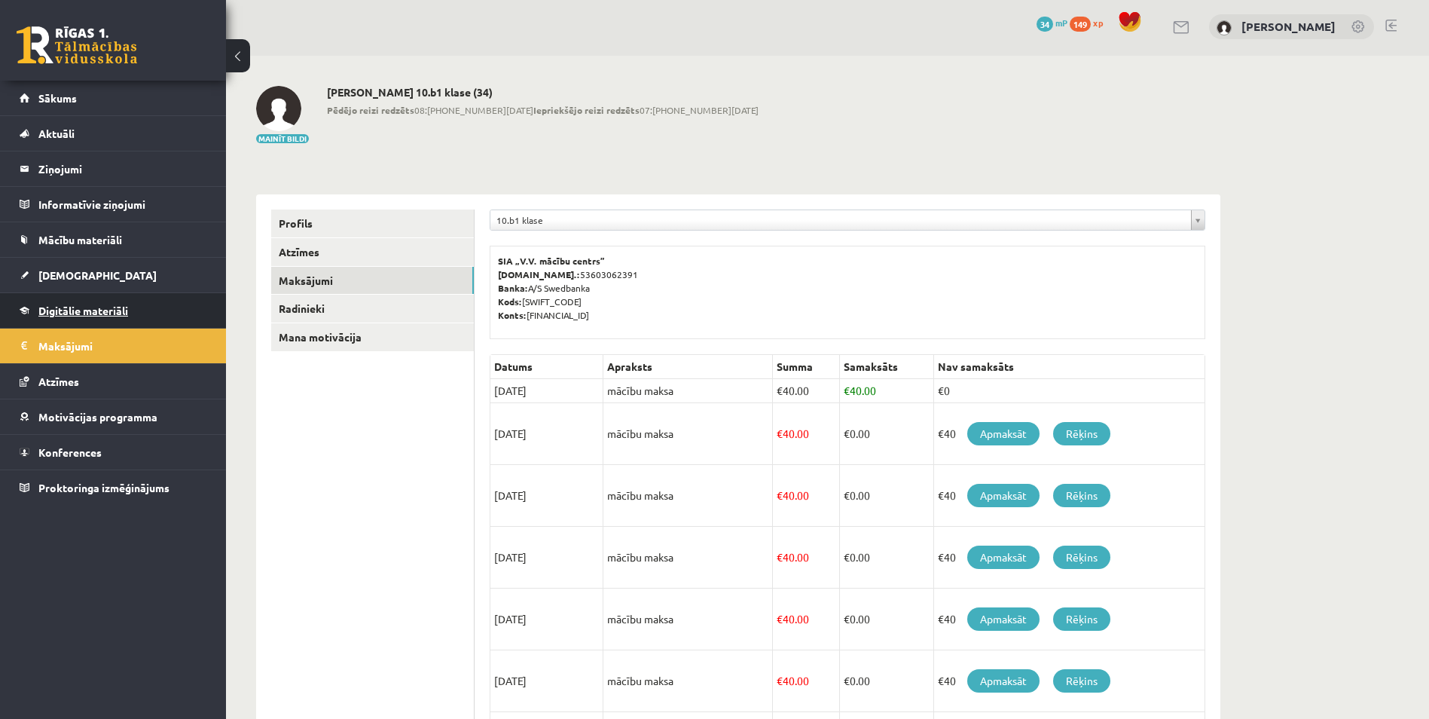
click at [80, 307] on span "Digitālie materiāli" at bounding box center [83, 311] width 90 height 14
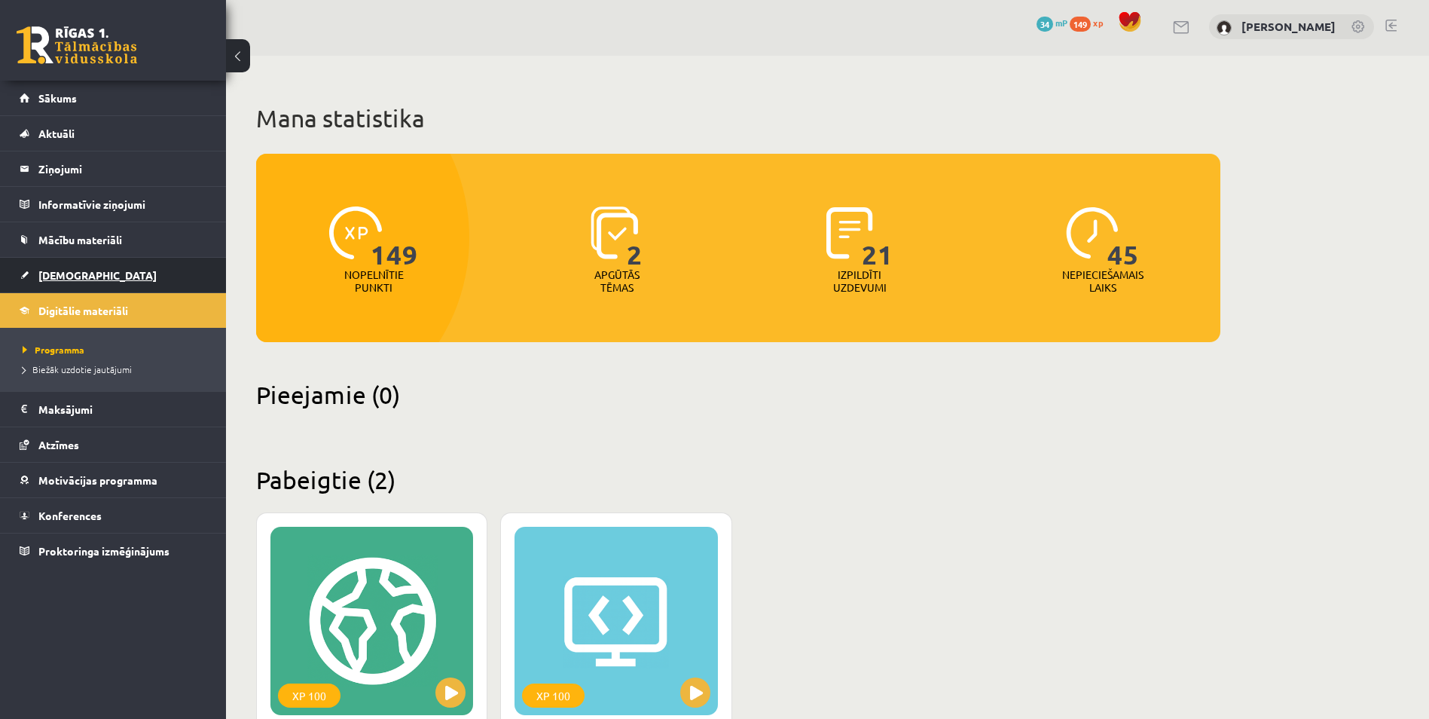
click at [79, 270] on span "[DEMOGRAPHIC_DATA]" at bounding box center [97, 275] width 118 height 14
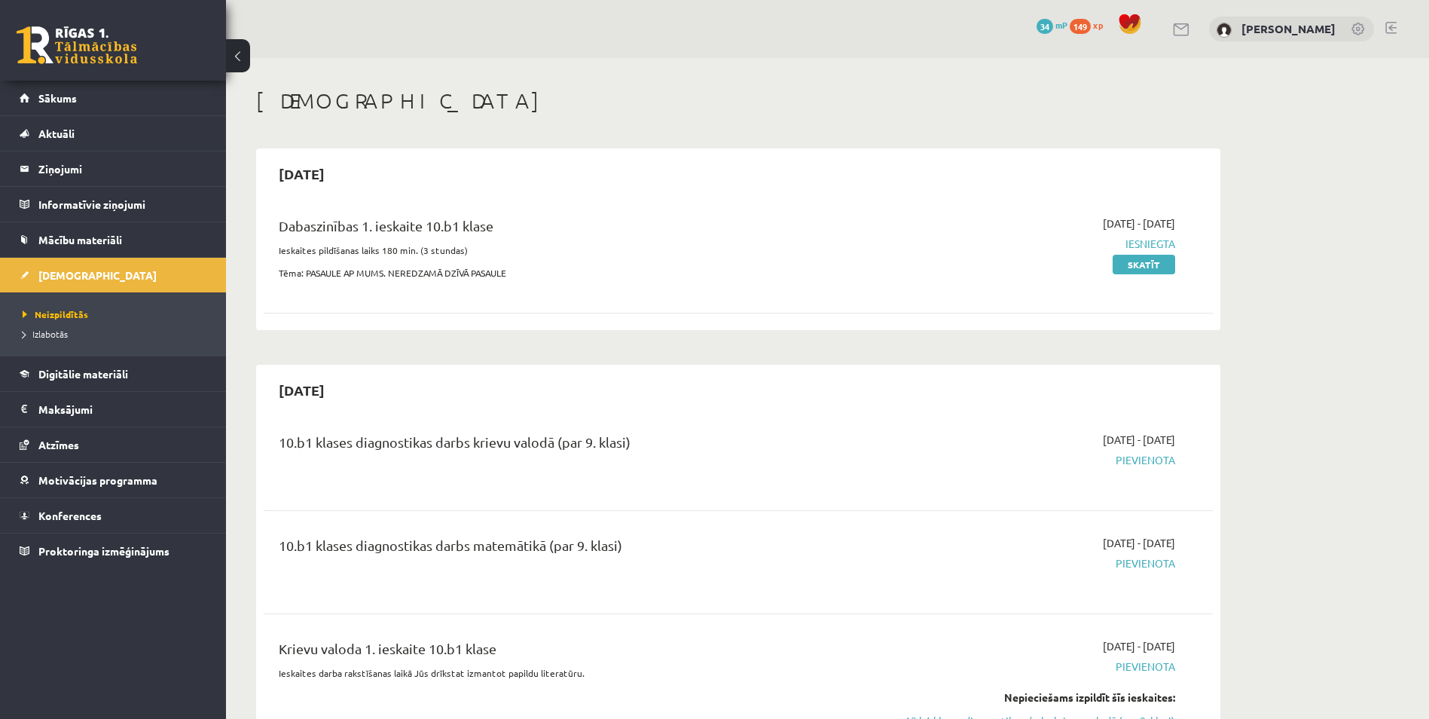
click at [81, 232] on link "Mācību materiāli" at bounding box center [114, 239] width 188 height 35
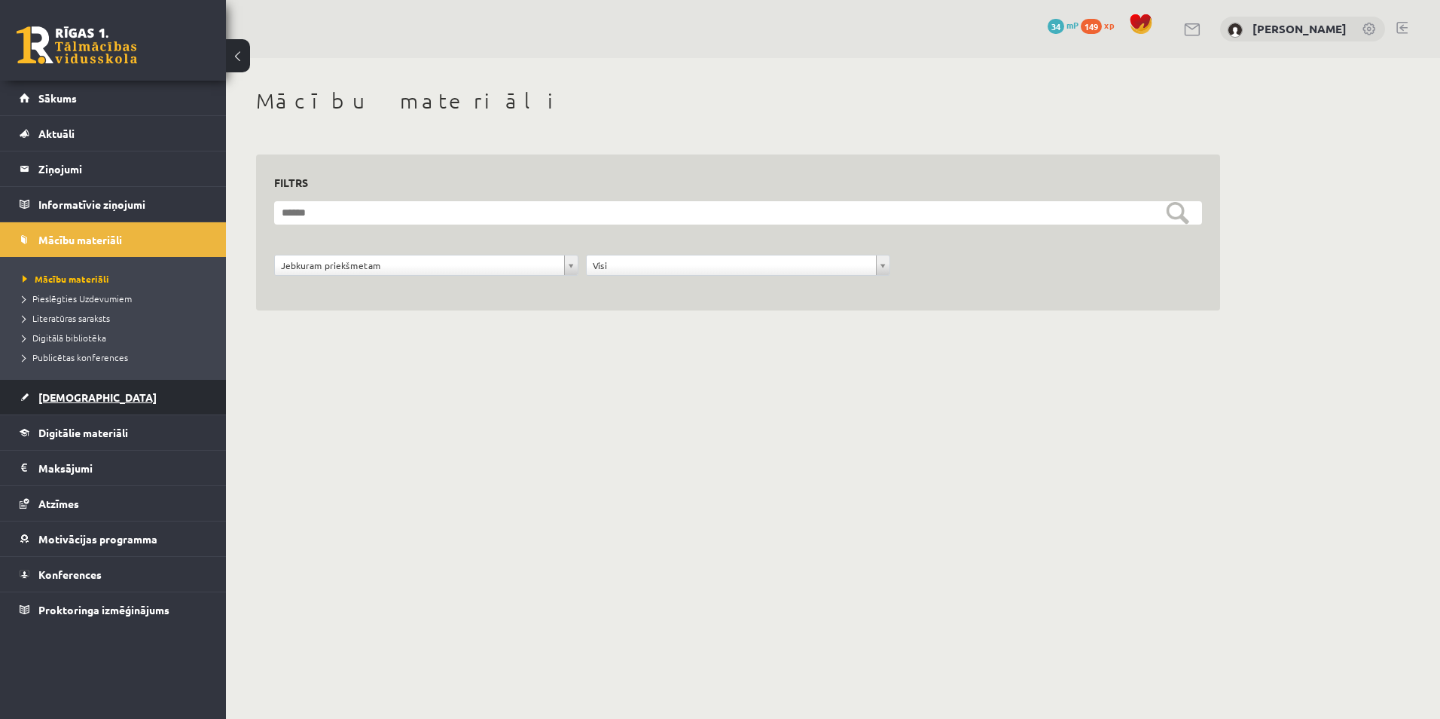
click at [75, 388] on link "[DEMOGRAPHIC_DATA]" at bounding box center [114, 397] width 188 height 35
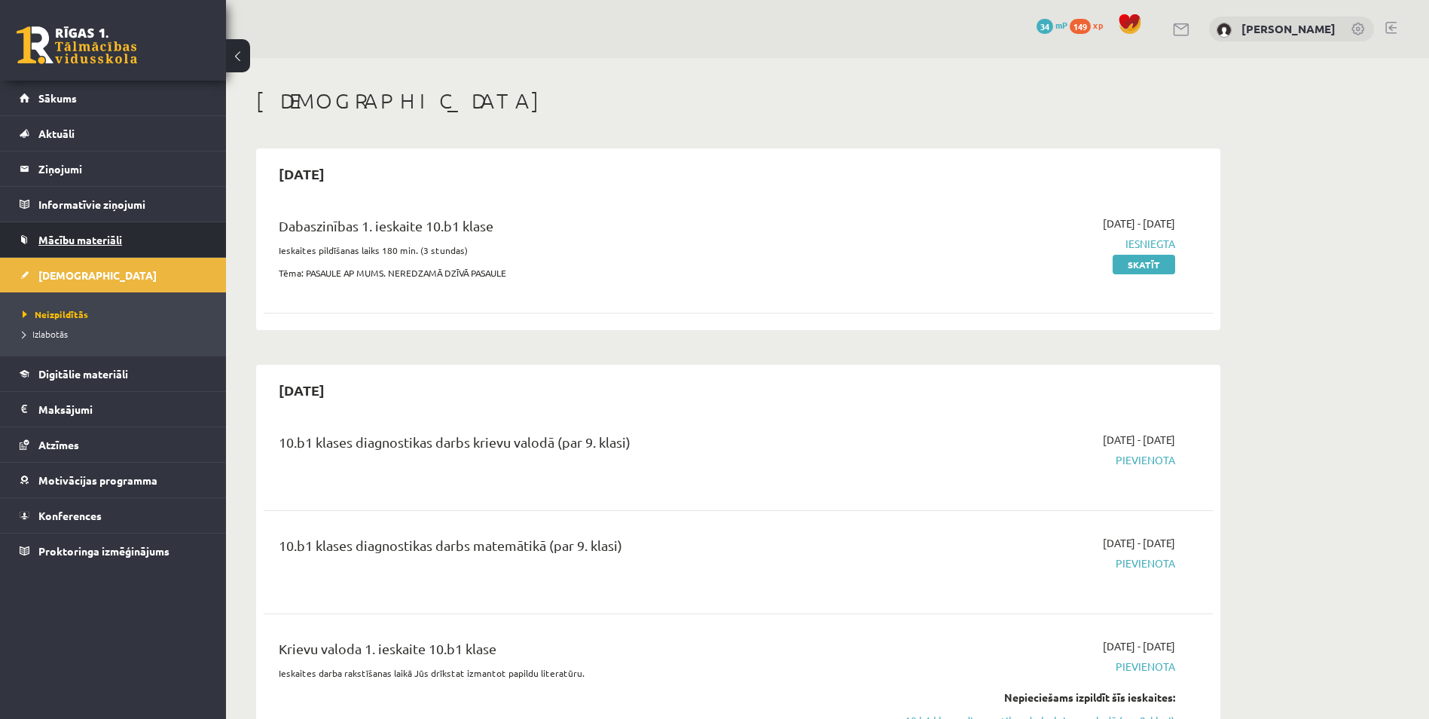
click at [129, 230] on link "Mācību materiāli" at bounding box center [114, 239] width 188 height 35
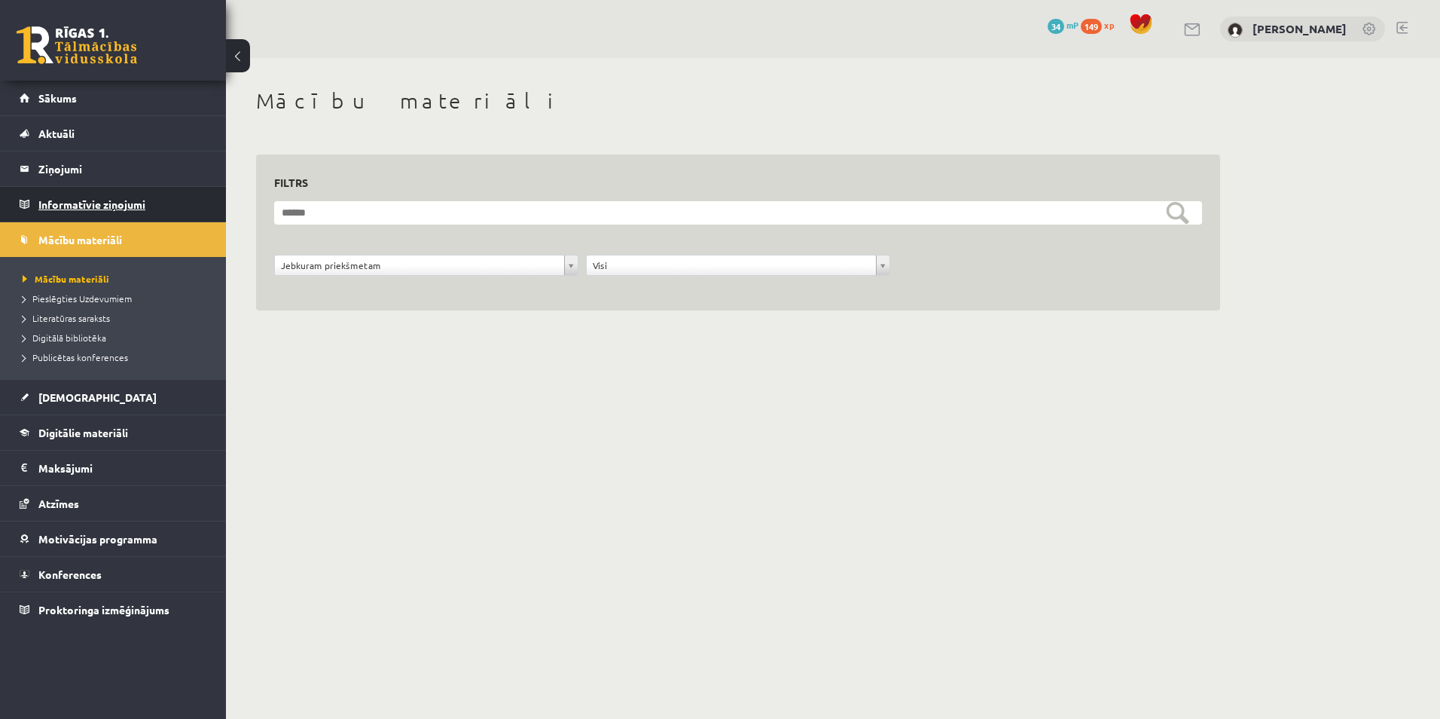
click at [130, 202] on legend "Informatīvie ziņojumi 0" at bounding box center [122, 204] width 169 height 35
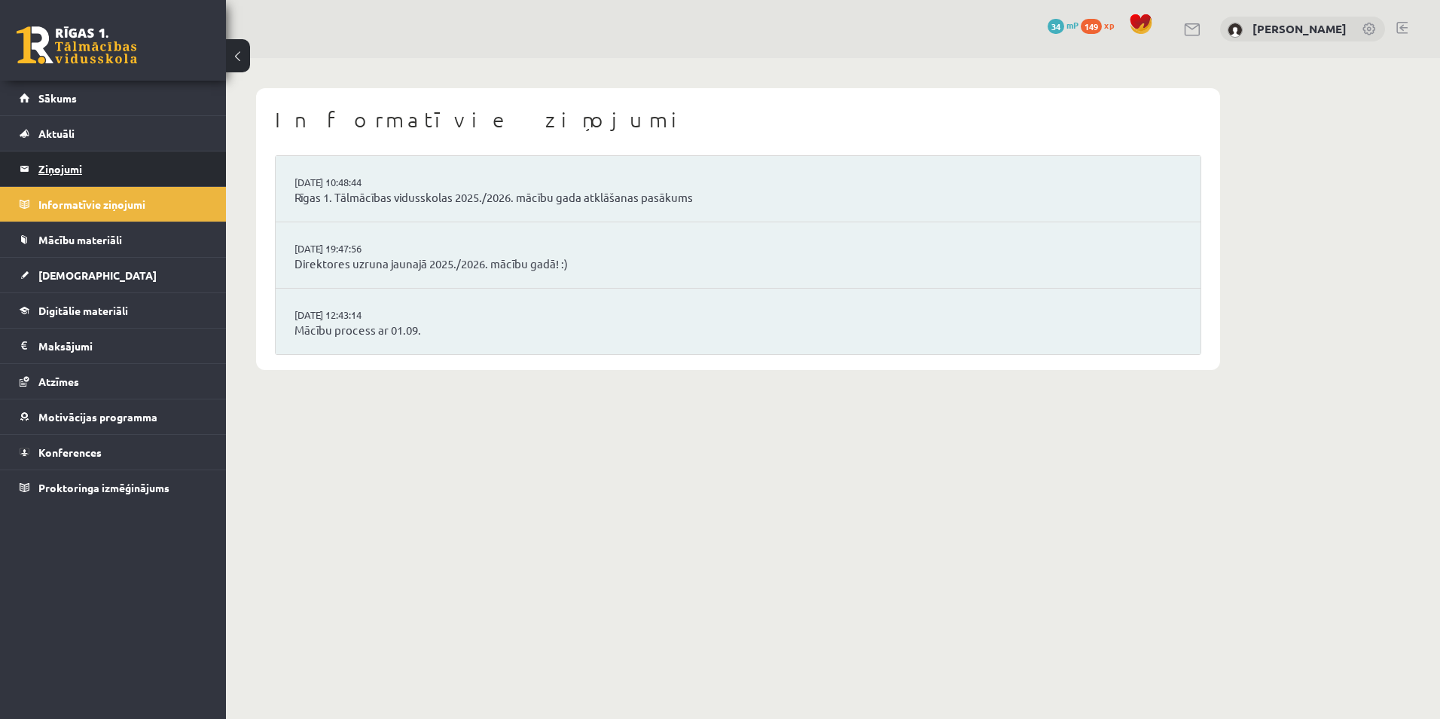
click at [128, 169] on legend "Ziņojumi 0" at bounding box center [122, 168] width 169 height 35
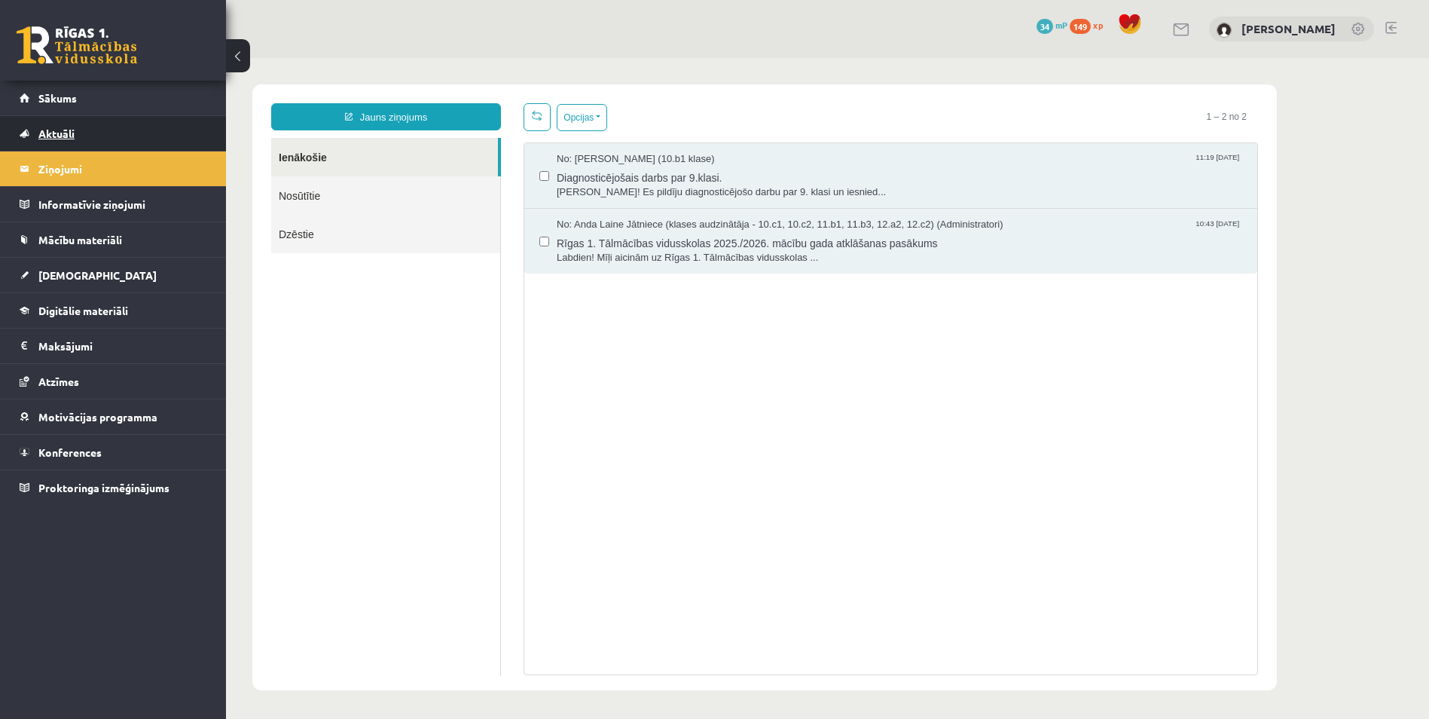
click at [122, 130] on link "Aktuāli" at bounding box center [114, 133] width 188 height 35
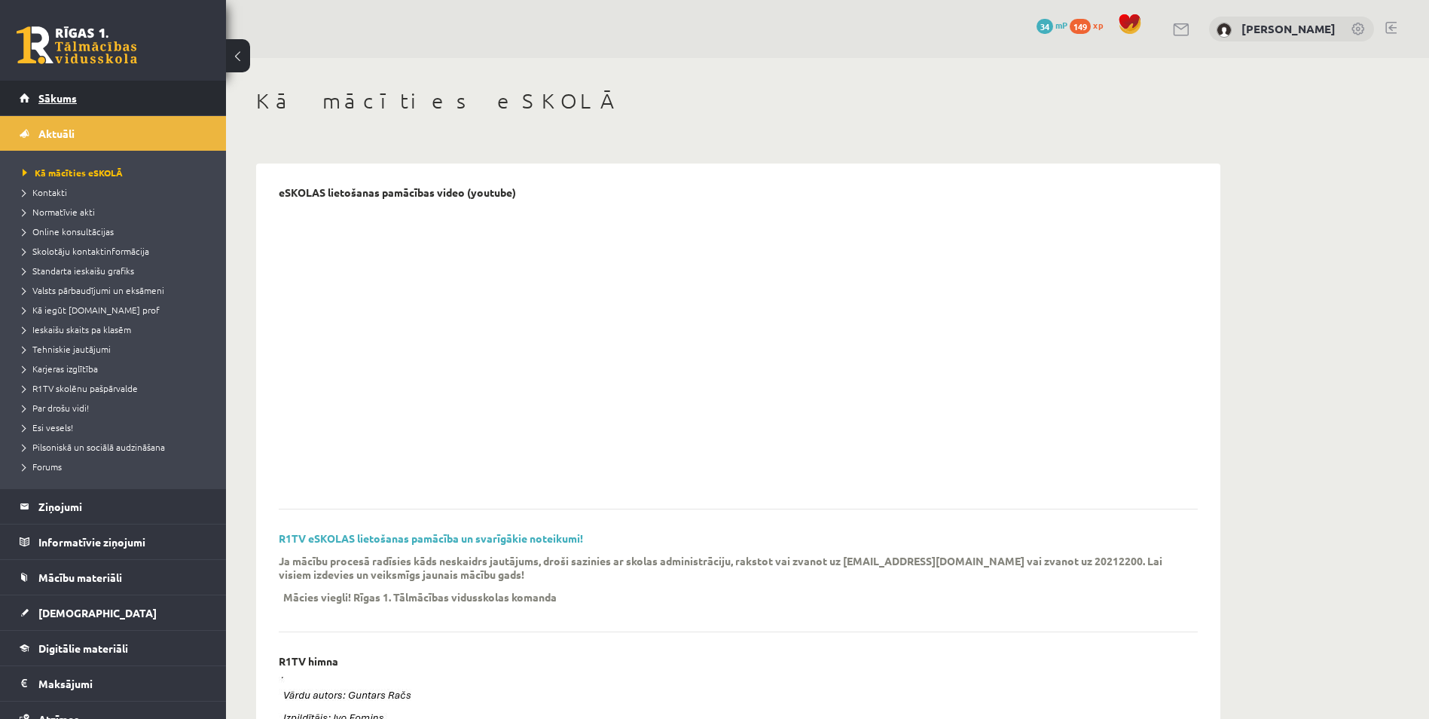
click at [122, 106] on link "Sākums" at bounding box center [114, 98] width 188 height 35
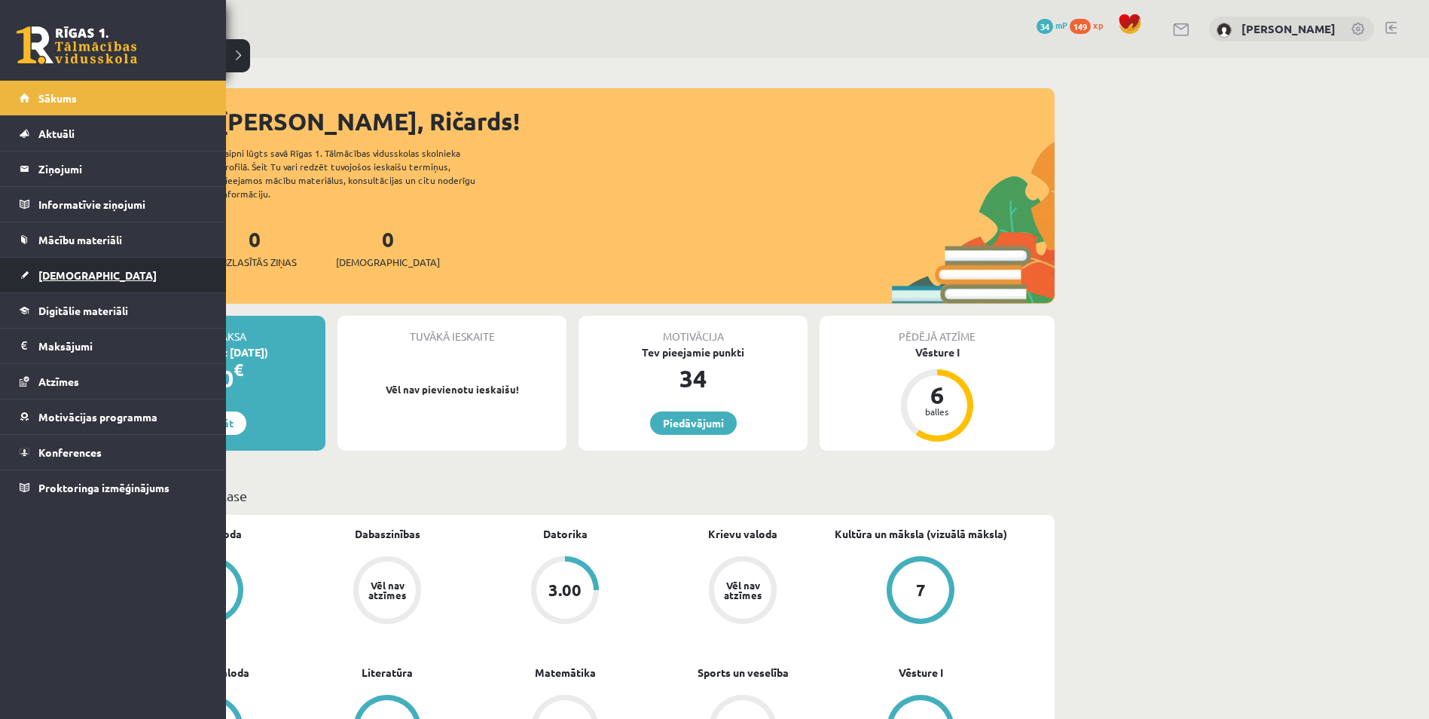
click at [66, 273] on span "[DEMOGRAPHIC_DATA]" at bounding box center [97, 275] width 118 height 14
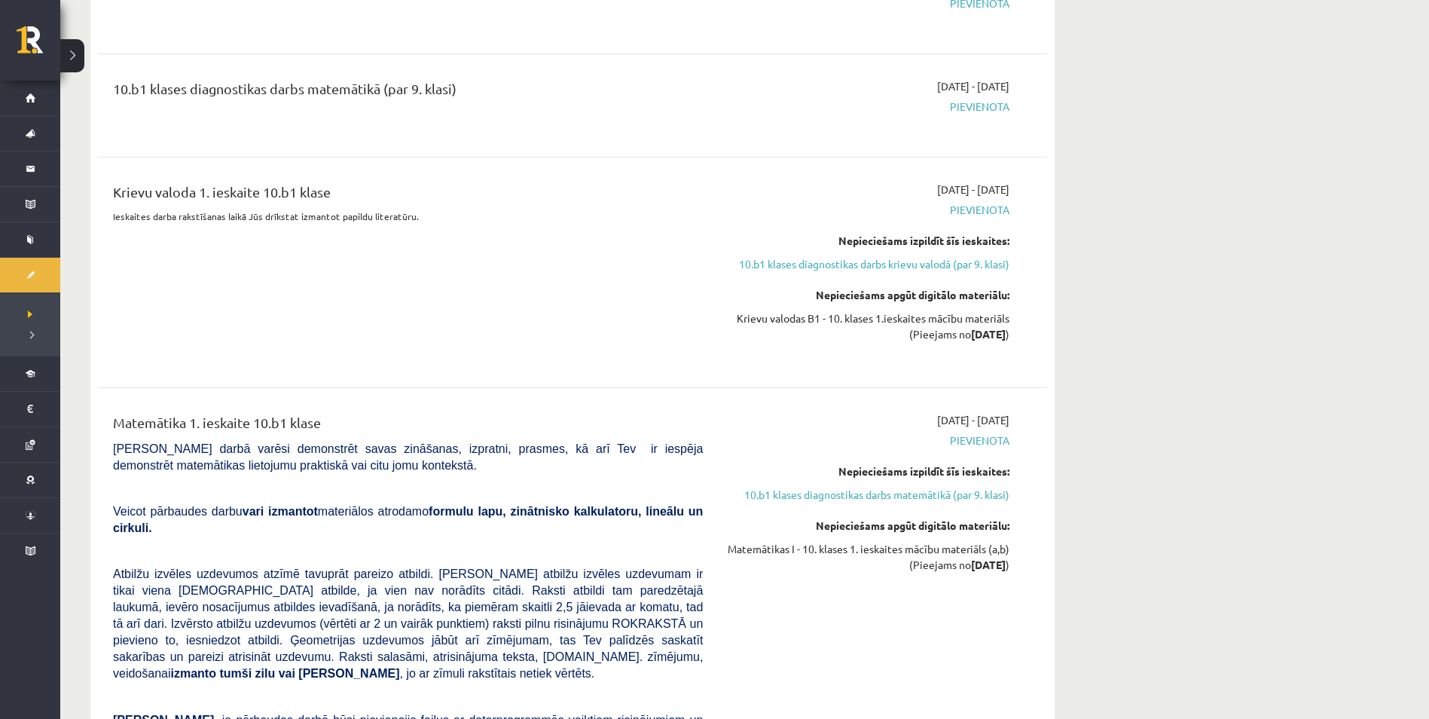
scroll to position [453, 0]
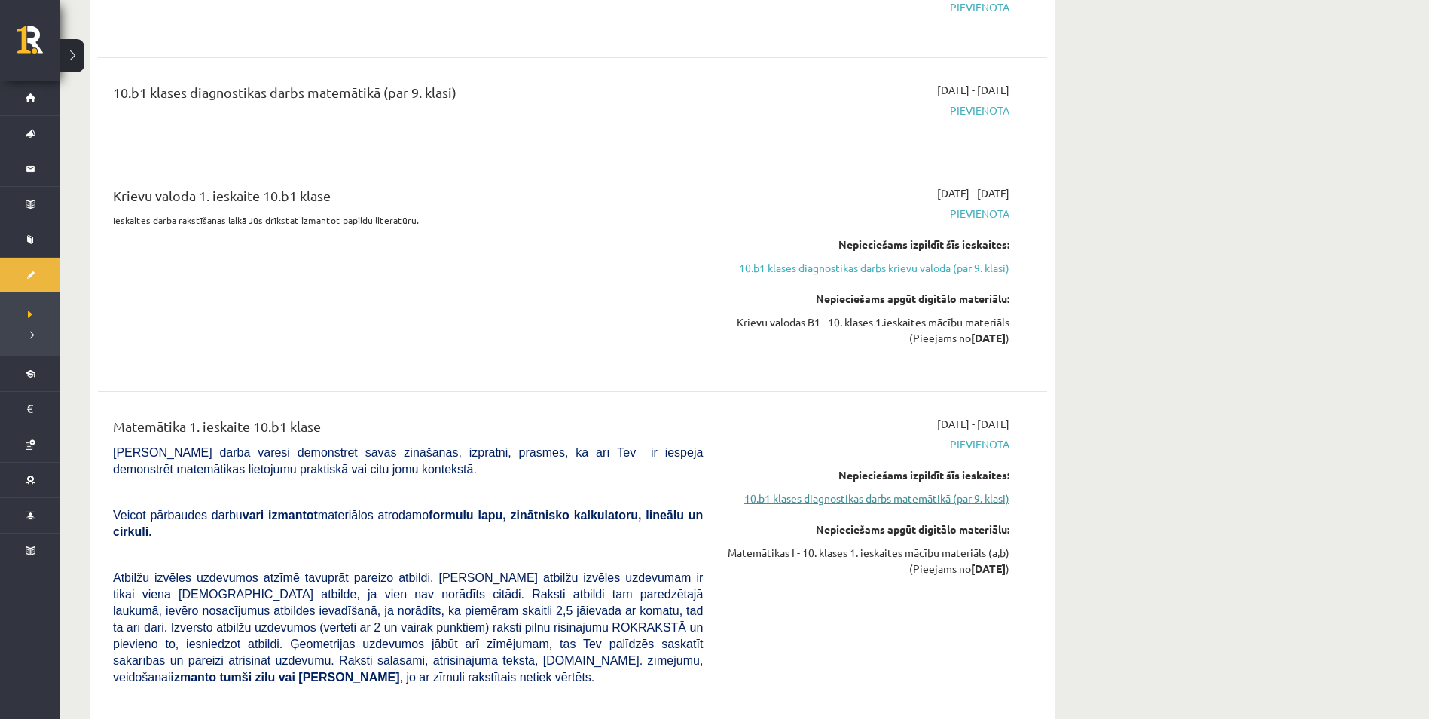
click at [924, 498] on link "10.b1 klases diagnostikas darbs matemātikā (par 9. klasi)" at bounding box center [867, 498] width 284 height 16
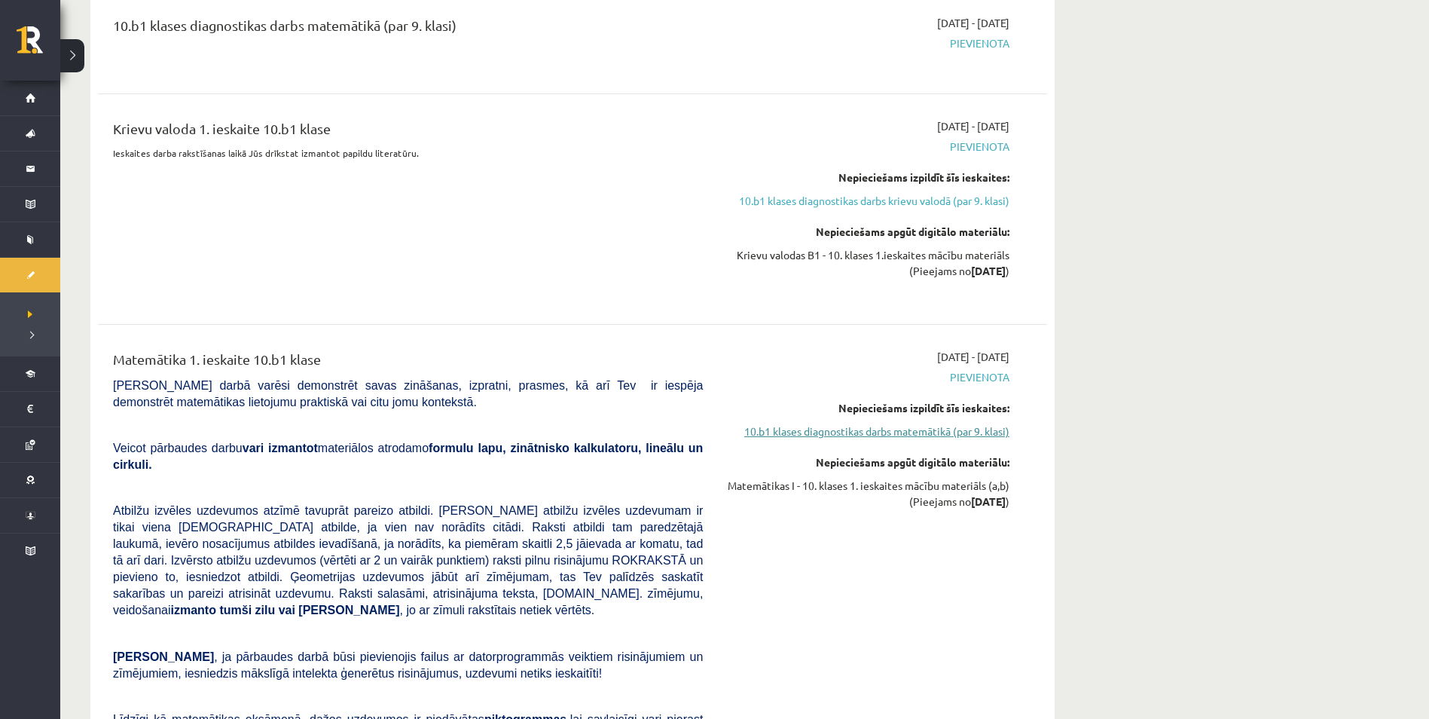
click at [967, 431] on link "10.b1 klases diagnostikas darbs matemātikā (par 9. klasi)" at bounding box center [867, 431] width 284 height 16
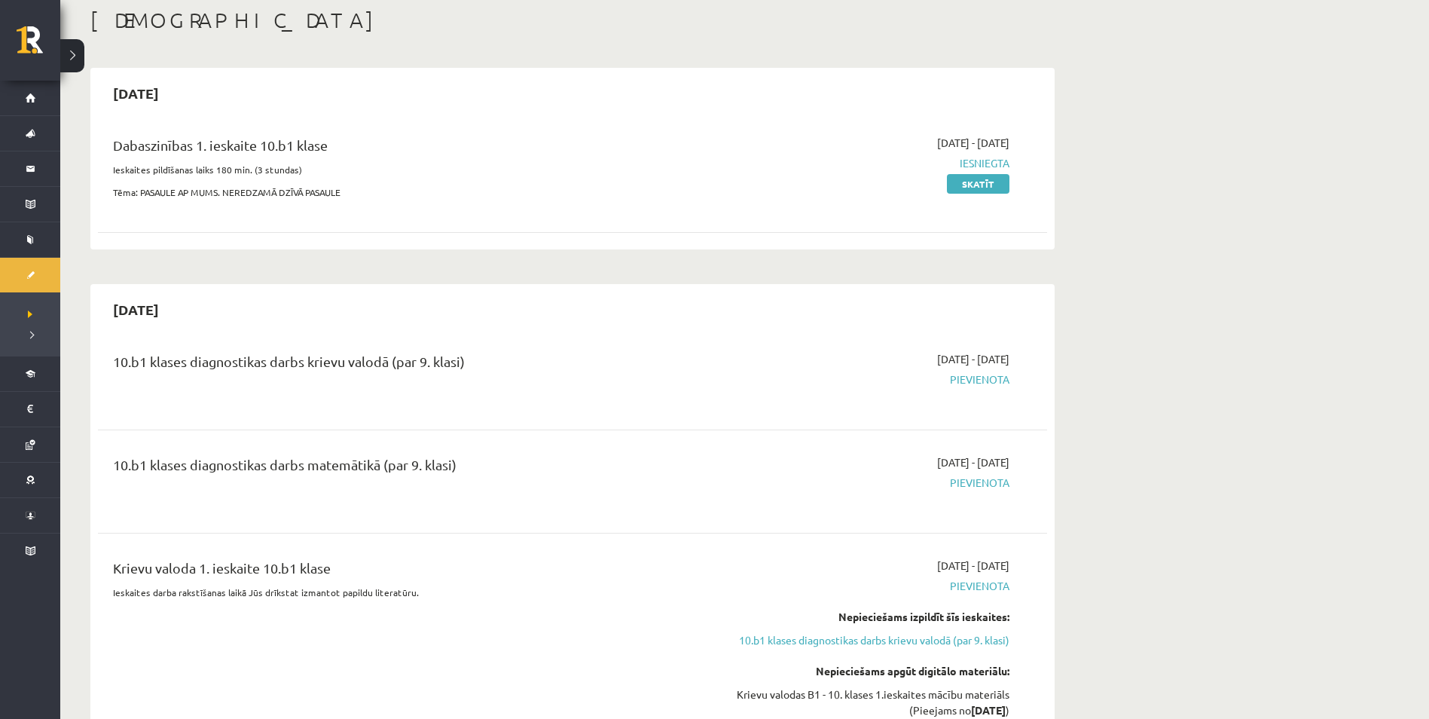
scroll to position [0, 0]
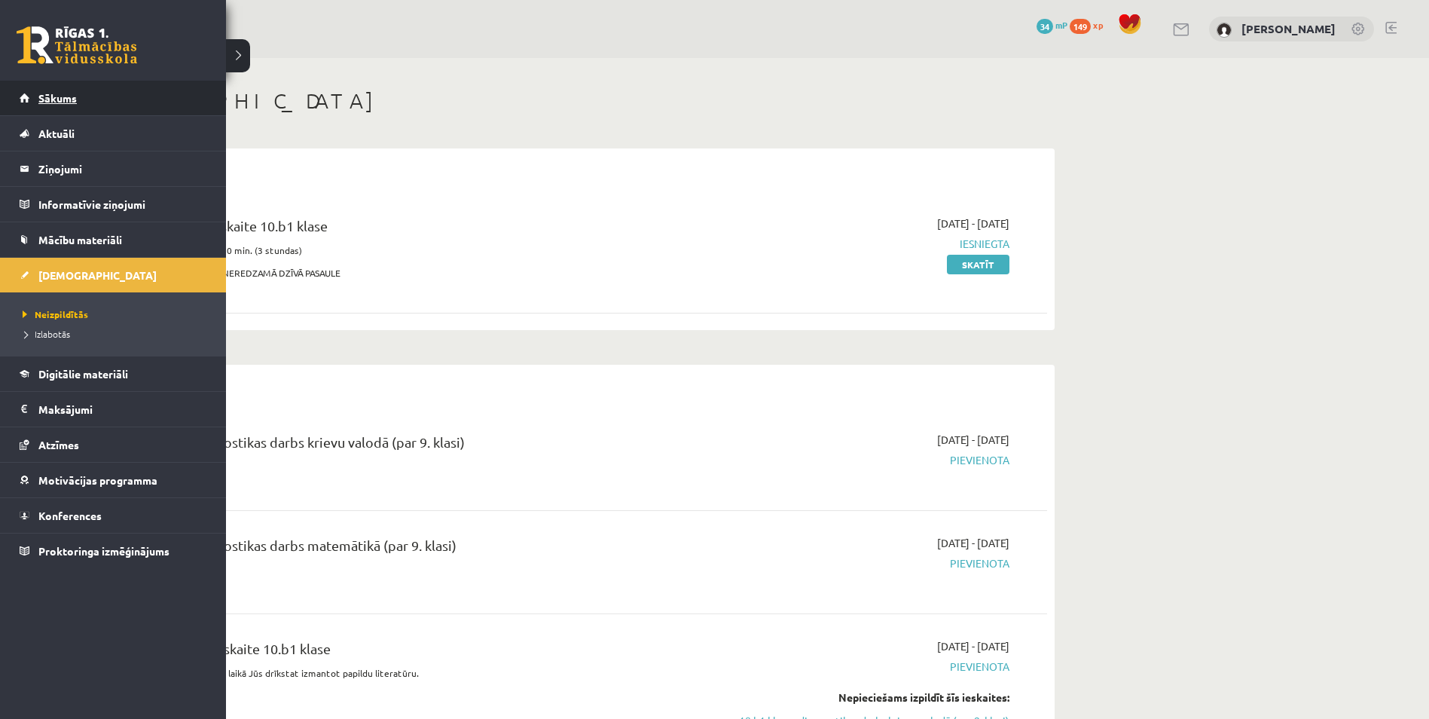
click at [74, 90] on link "Sākums" at bounding box center [114, 98] width 188 height 35
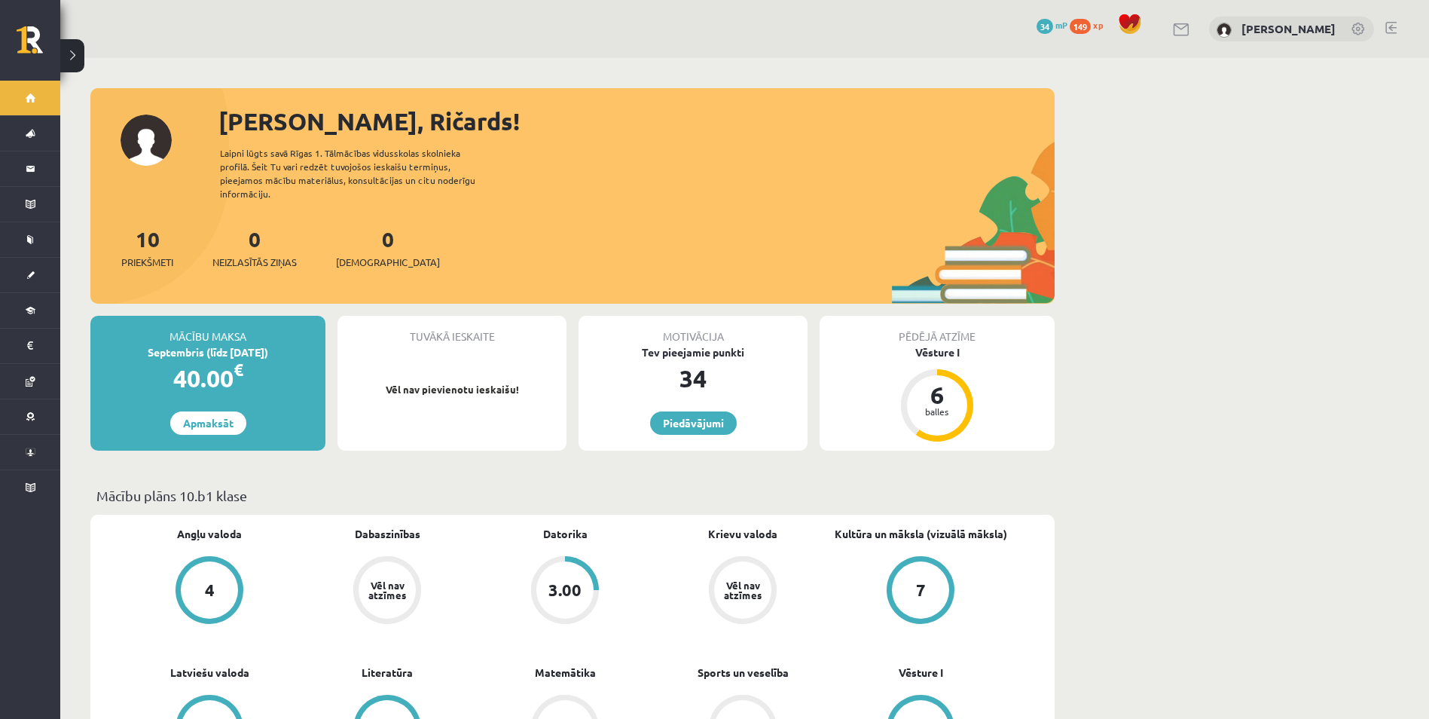
click at [569, 582] on div "3.00" at bounding box center [564, 590] width 33 height 17
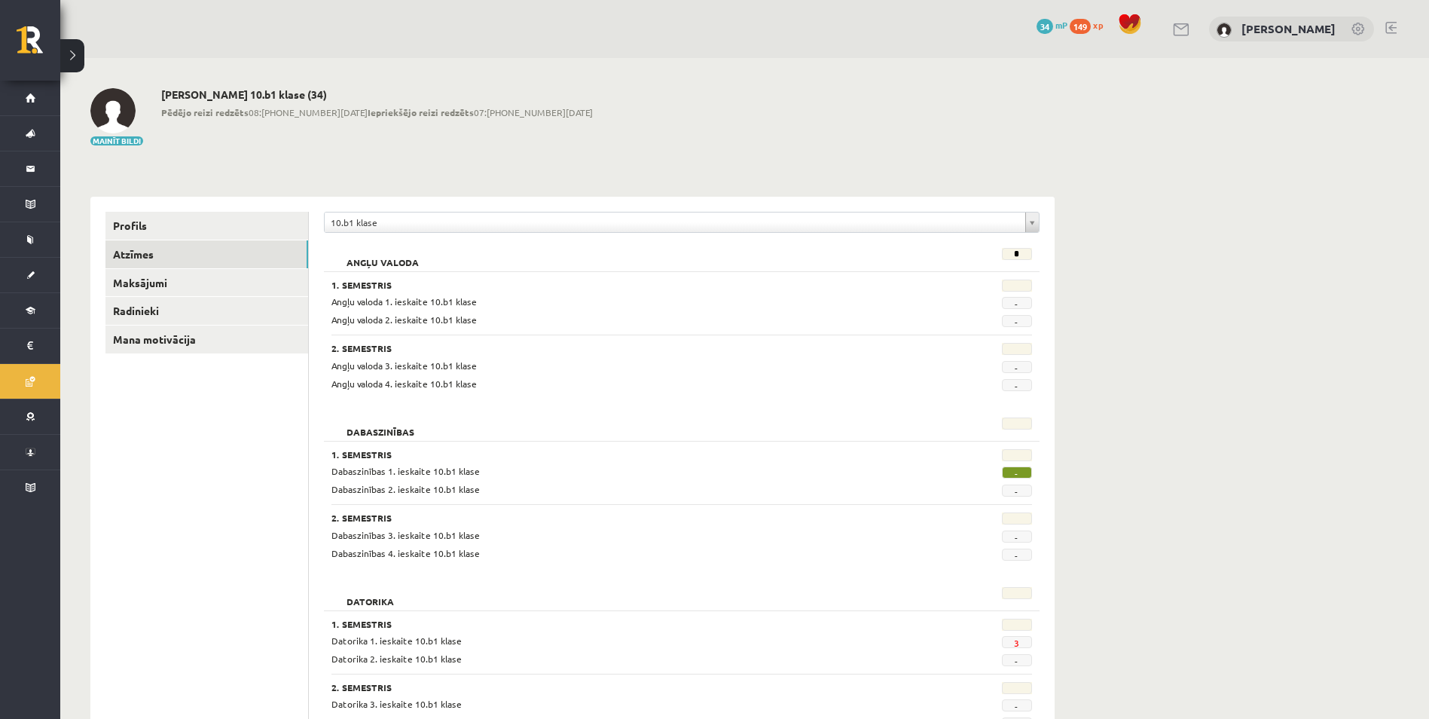
click at [1020, 638] on span "3" at bounding box center [1017, 642] width 30 height 12
click at [1014, 644] on link "3" at bounding box center [1016, 643] width 5 height 12
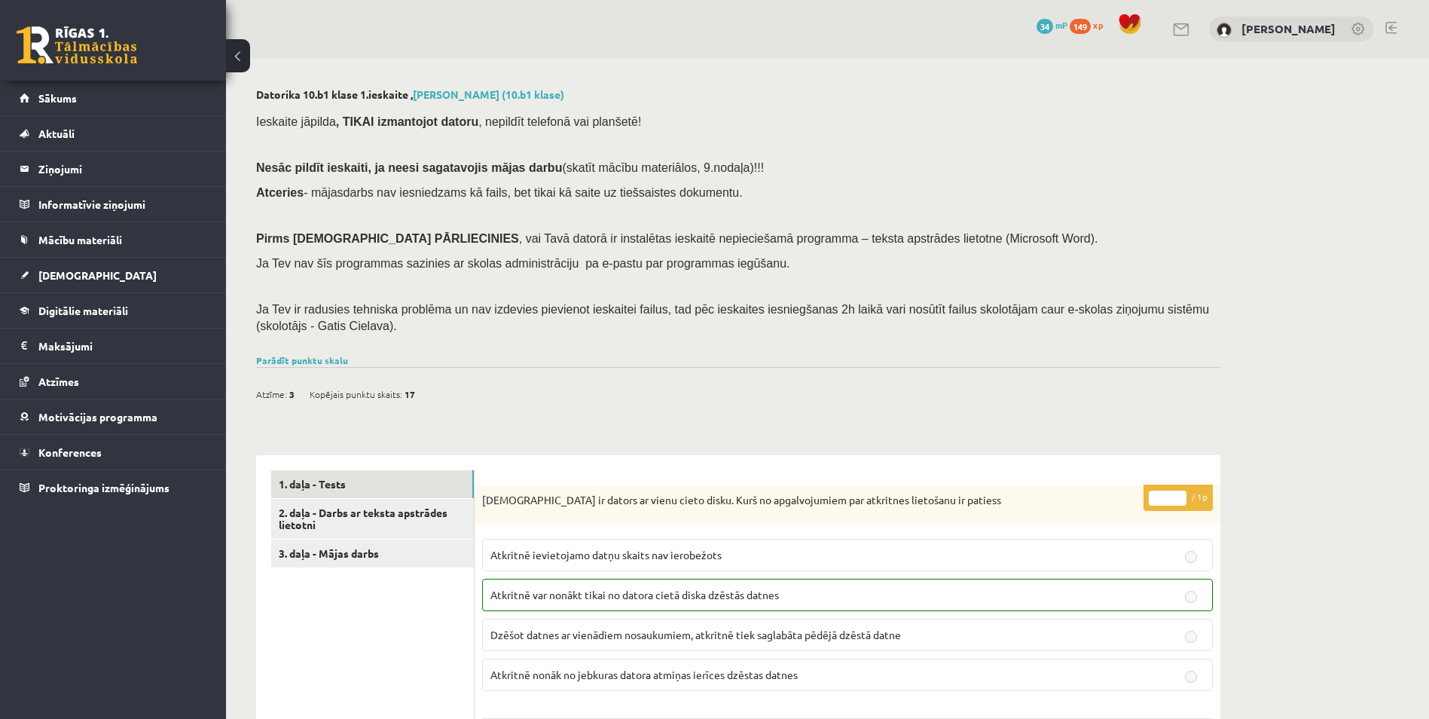
click at [308, 367] on div "Atzīme: 3 Kopējais punktu skaits: 17" at bounding box center [738, 386] width 964 height 38
click at [310, 357] on link "Parādīt punktu skalu" at bounding box center [302, 360] width 92 height 12
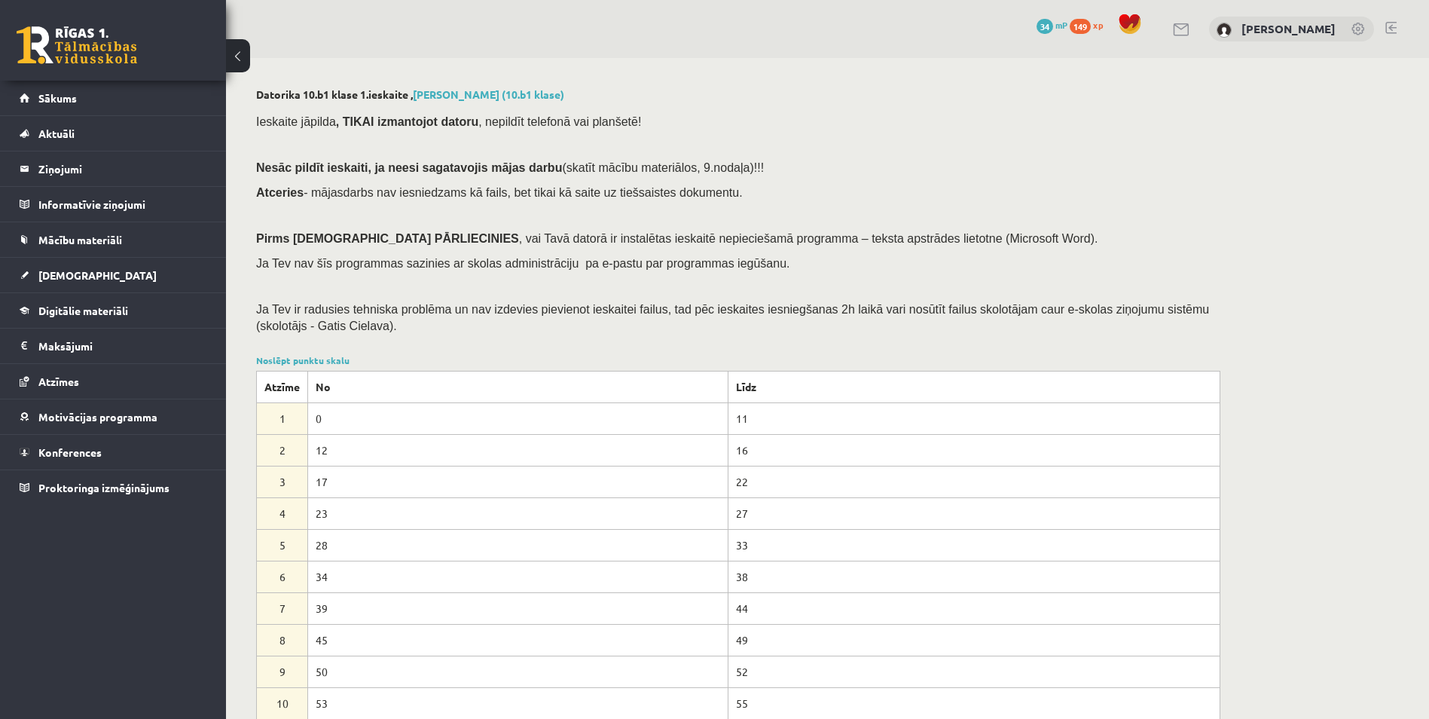
drag, startPoint x: 322, startPoint y: 512, endPoint x: 338, endPoint y: 513, distance: 16.6
click at [338, 513] on td "23" at bounding box center [518, 513] width 420 height 32
click at [337, 514] on td "23" at bounding box center [518, 513] width 420 height 32
drag, startPoint x: 337, startPoint y: 515, endPoint x: 319, endPoint y: 515, distance: 18.1
click at [319, 515] on td "23" at bounding box center [518, 513] width 420 height 32
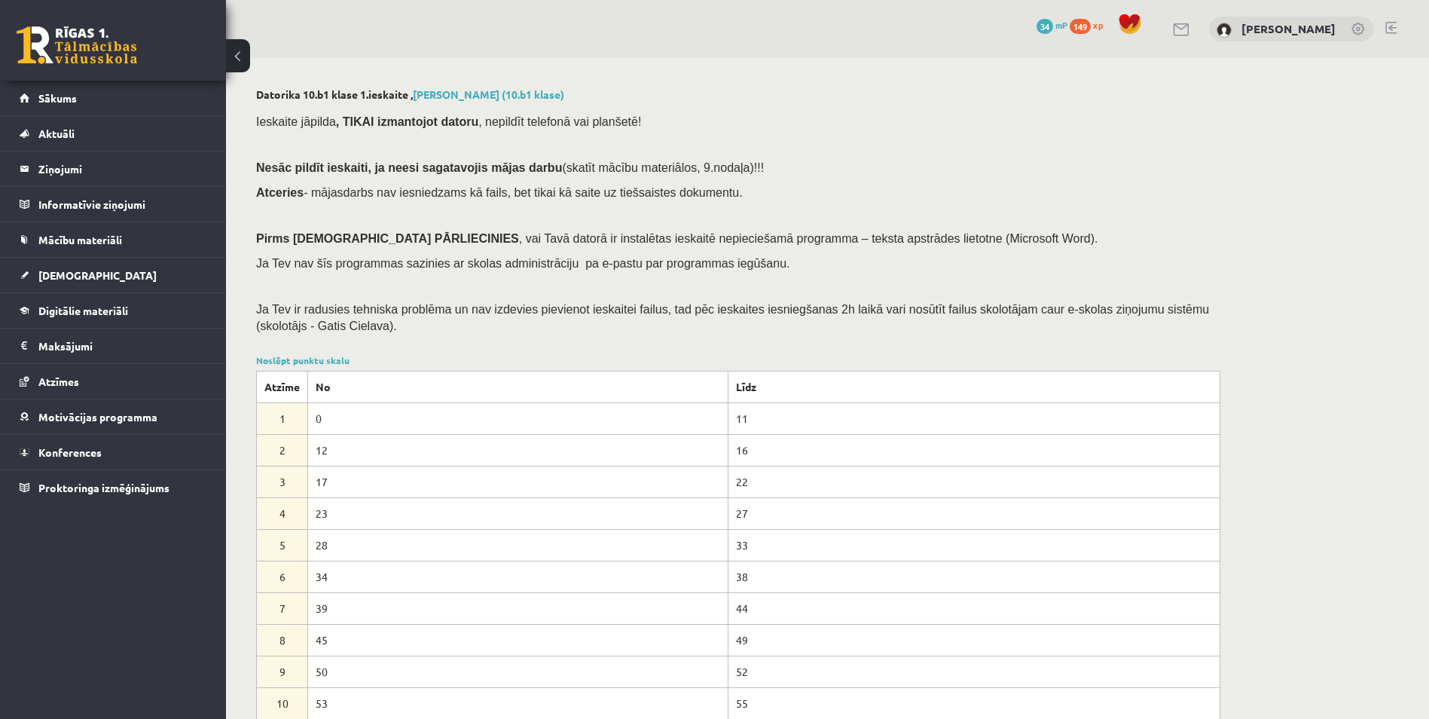
drag, startPoint x: 319, startPoint y: 515, endPoint x: 326, endPoint y: 514, distance: 7.6
click at [326, 514] on td "23" at bounding box center [518, 513] width 420 height 32
drag, startPoint x: 326, startPoint y: 514, endPoint x: 307, endPoint y: 514, distance: 18.8
click at [307, 514] on tr "4 23 27" at bounding box center [738, 513] width 963 height 32
drag, startPoint x: 307, startPoint y: 514, endPoint x: 441, endPoint y: 335, distance: 223.9
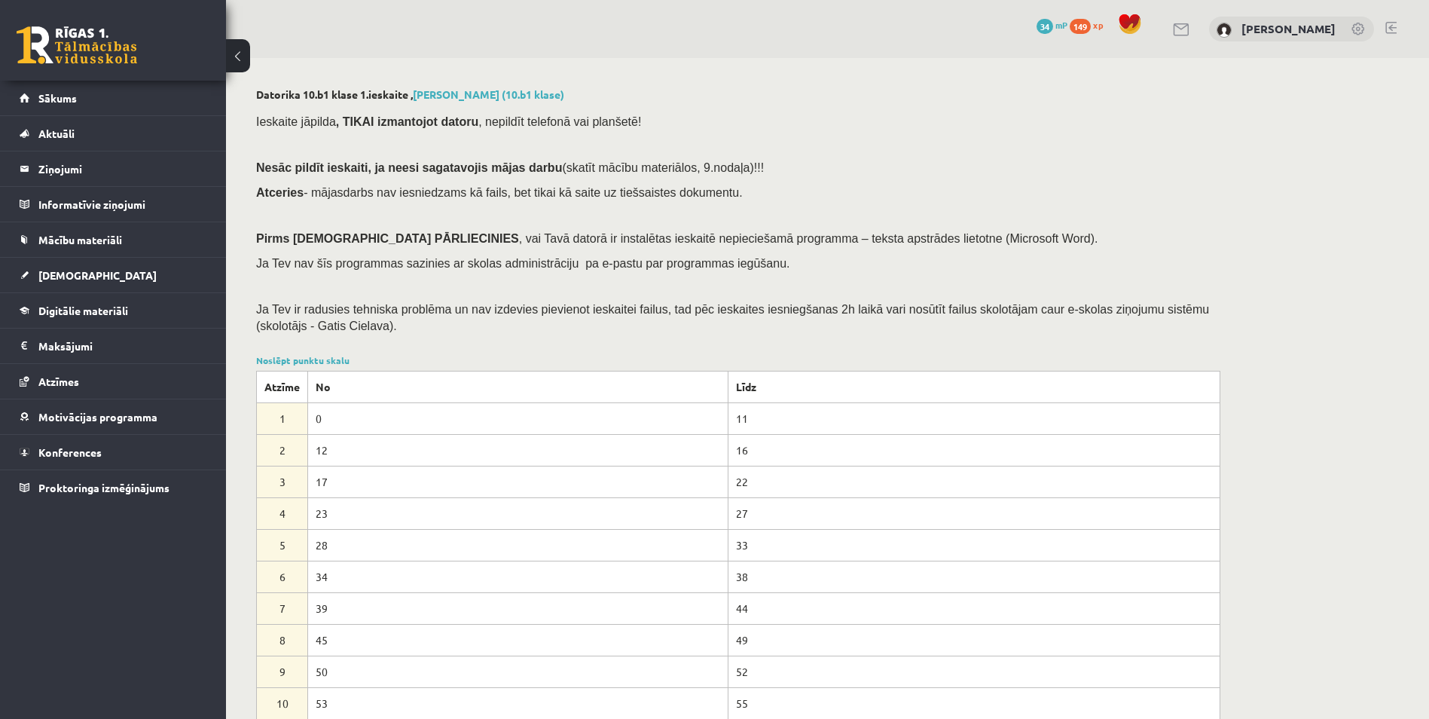
click at [441, 335] on div "Ieskaite jāpilda , TIKAI izmantojot datoru , nepildīt telefonā vai planšetē! Ne…" at bounding box center [738, 227] width 964 height 244
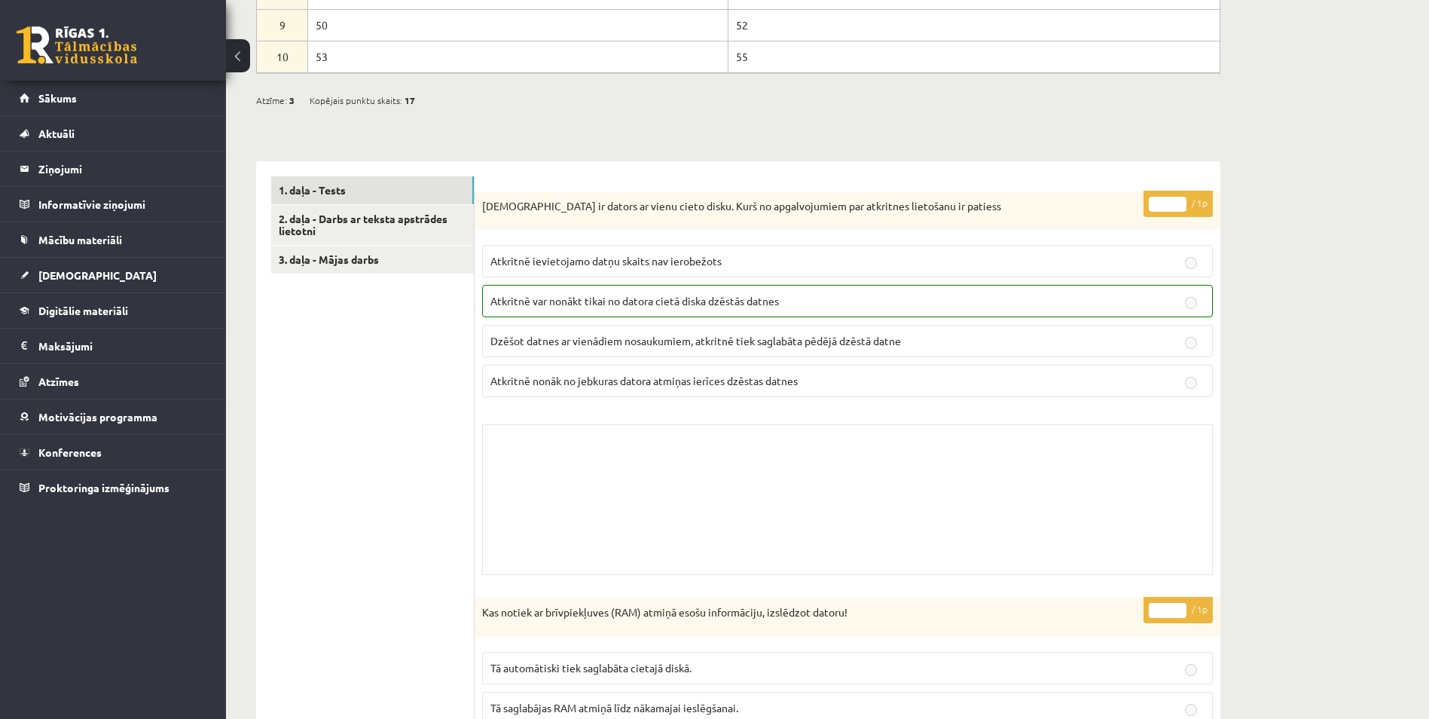
scroll to position [664, 0]
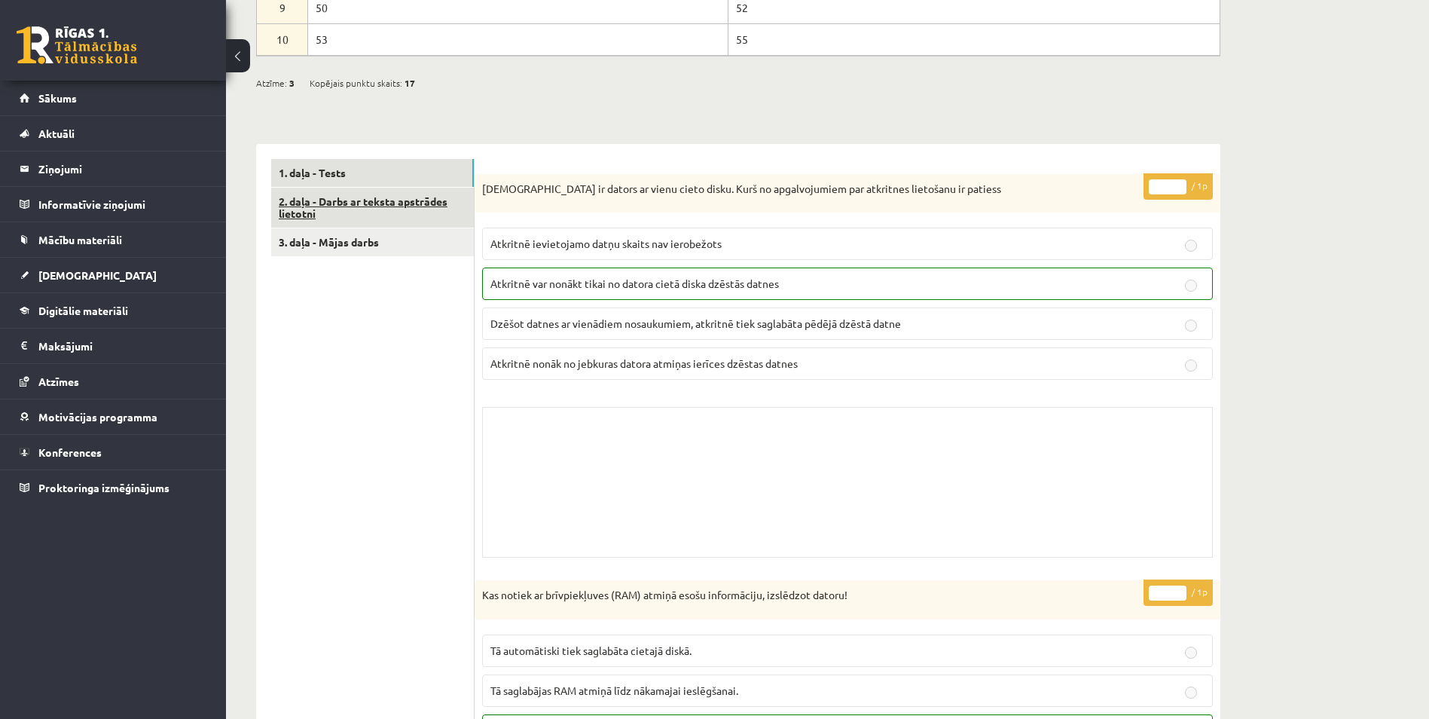
click at [379, 208] on link "2. daļa - Darbs ar teksta apstrādes lietotni" at bounding box center [372, 208] width 203 height 41
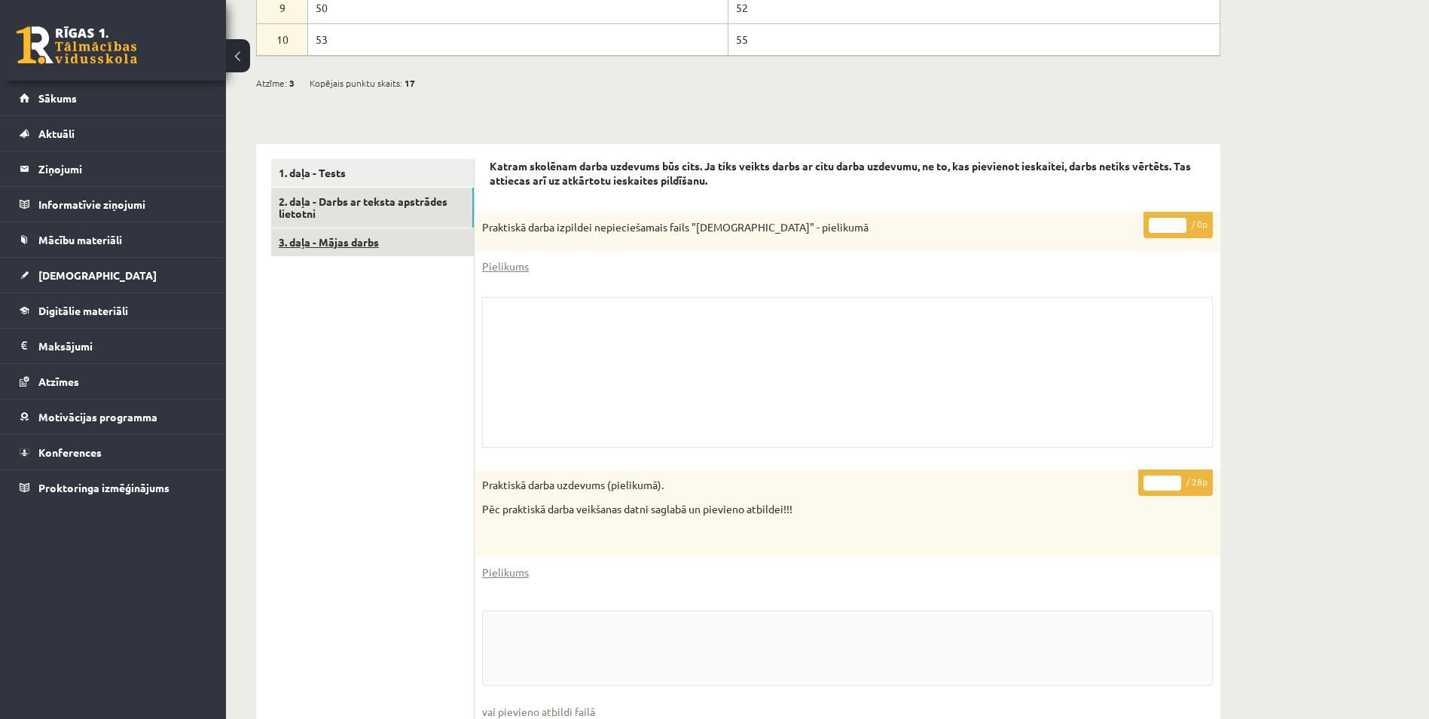
click at [341, 249] on link "3. daļa - Mājas darbs" at bounding box center [372, 242] width 203 height 28
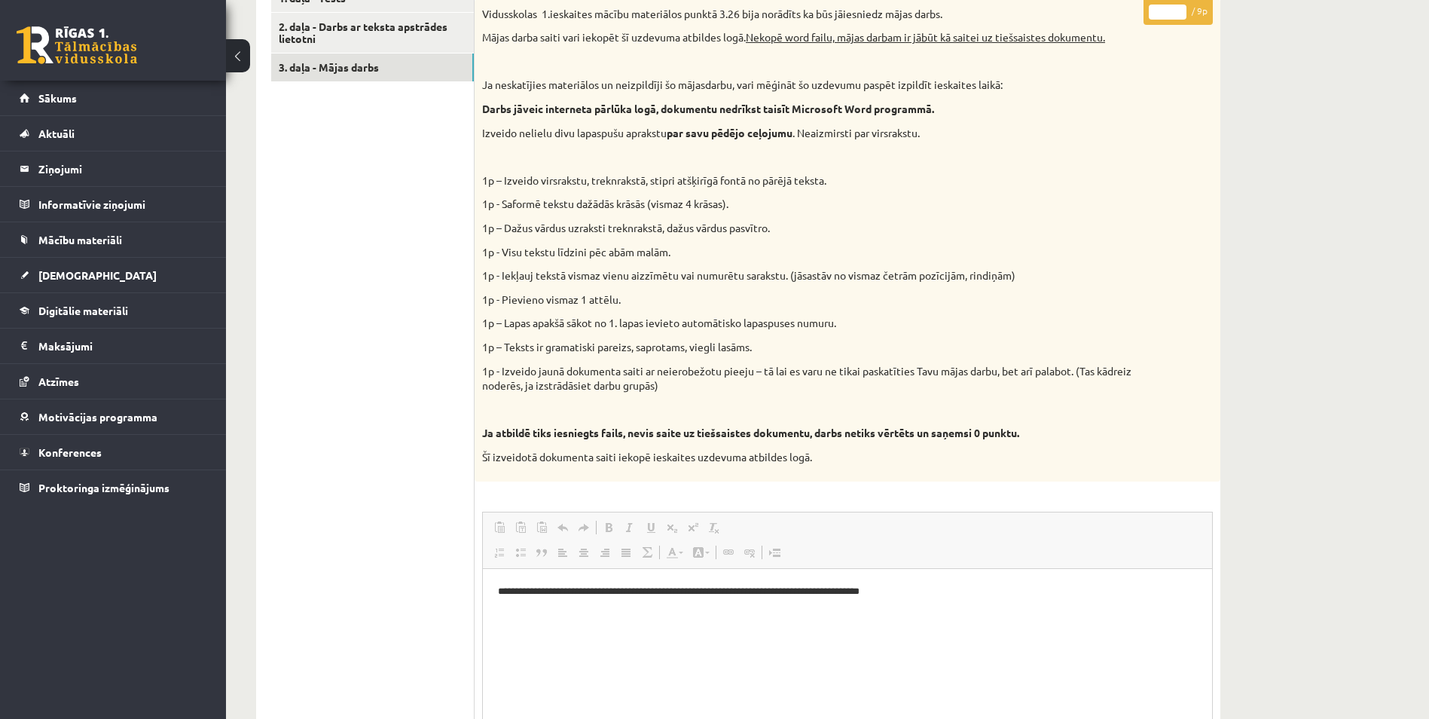
scroll to position [0, 0]
drag, startPoint x: 1003, startPoint y: 588, endPoint x: 400, endPoint y: 606, distance: 602.9
click at [483, 606] on html "**********" at bounding box center [847, 591] width 729 height 46
drag, startPoint x: 400, startPoint y: 606, endPoint x: 547, endPoint y: 594, distance: 147.4
drag, startPoint x: 616, startPoint y: 616, endPoint x: 679, endPoint y: 643, distance: 68.8
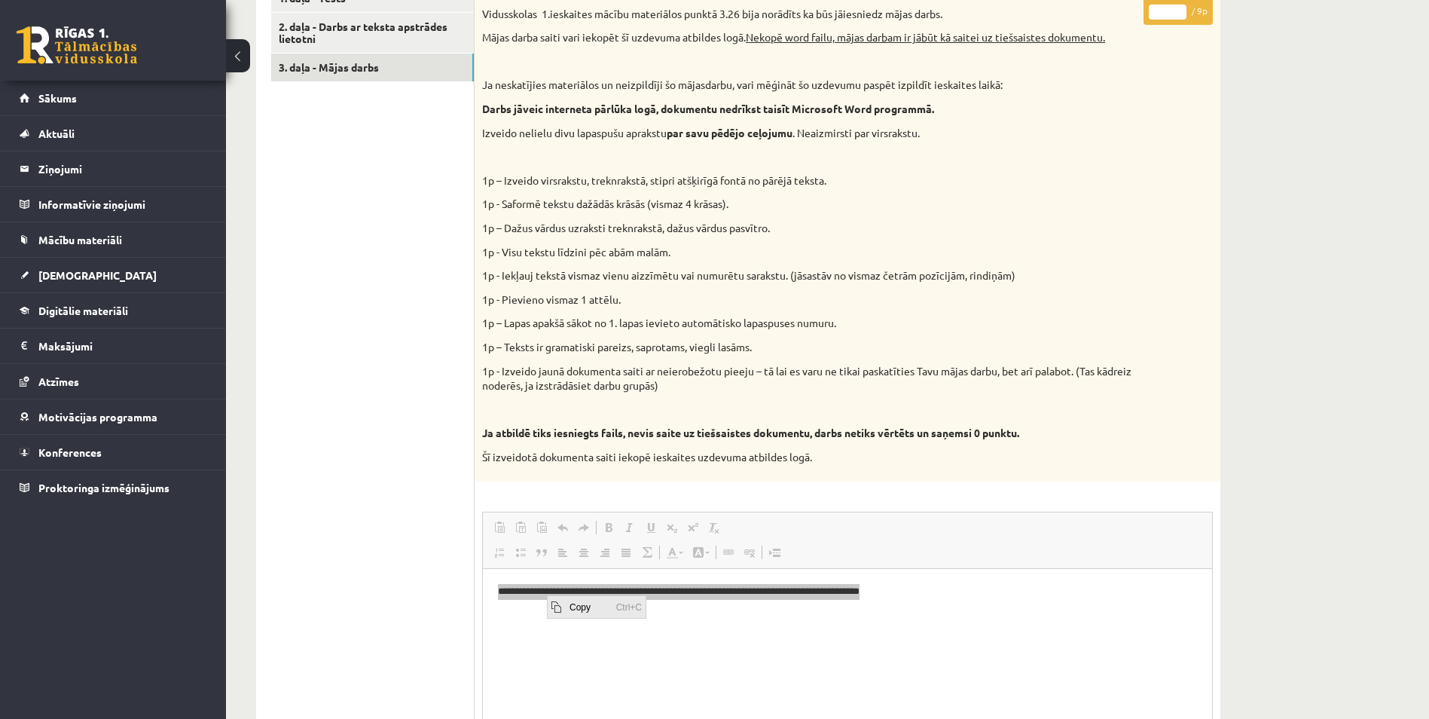
click at [616, 616] on span "Ctrl+C" at bounding box center [628, 606] width 33 height 22
copy p "**********"
click at [1079, 378] on p "1p - Izveido jaunā dokumenta saiti ar neierobežotu pieeju – tā lai es varu ne t…" at bounding box center [809, 378] width 655 height 29
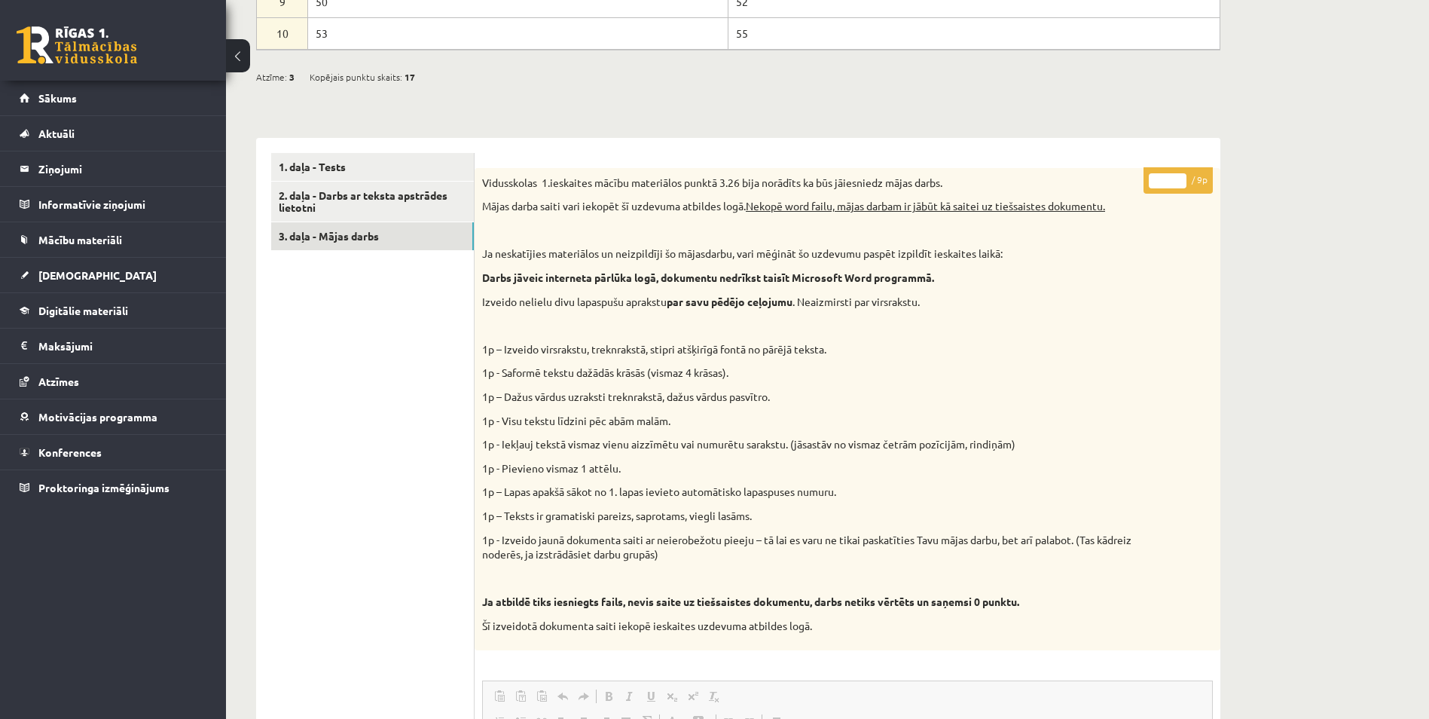
scroll to position [670, 0]
drag, startPoint x: 1158, startPoint y: 182, endPoint x: 1145, endPoint y: 239, distance: 58.7
click at [1145, 239] on div "Vidusskolas 1.ieskaites mācību materiālos punktā 3.26 bija norādīts ka būs jāie…" at bounding box center [848, 408] width 746 height 482
click at [452, 191] on link "2. daļa - Darbs ar teksta apstrādes lietotni" at bounding box center [372, 201] width 203 height 41
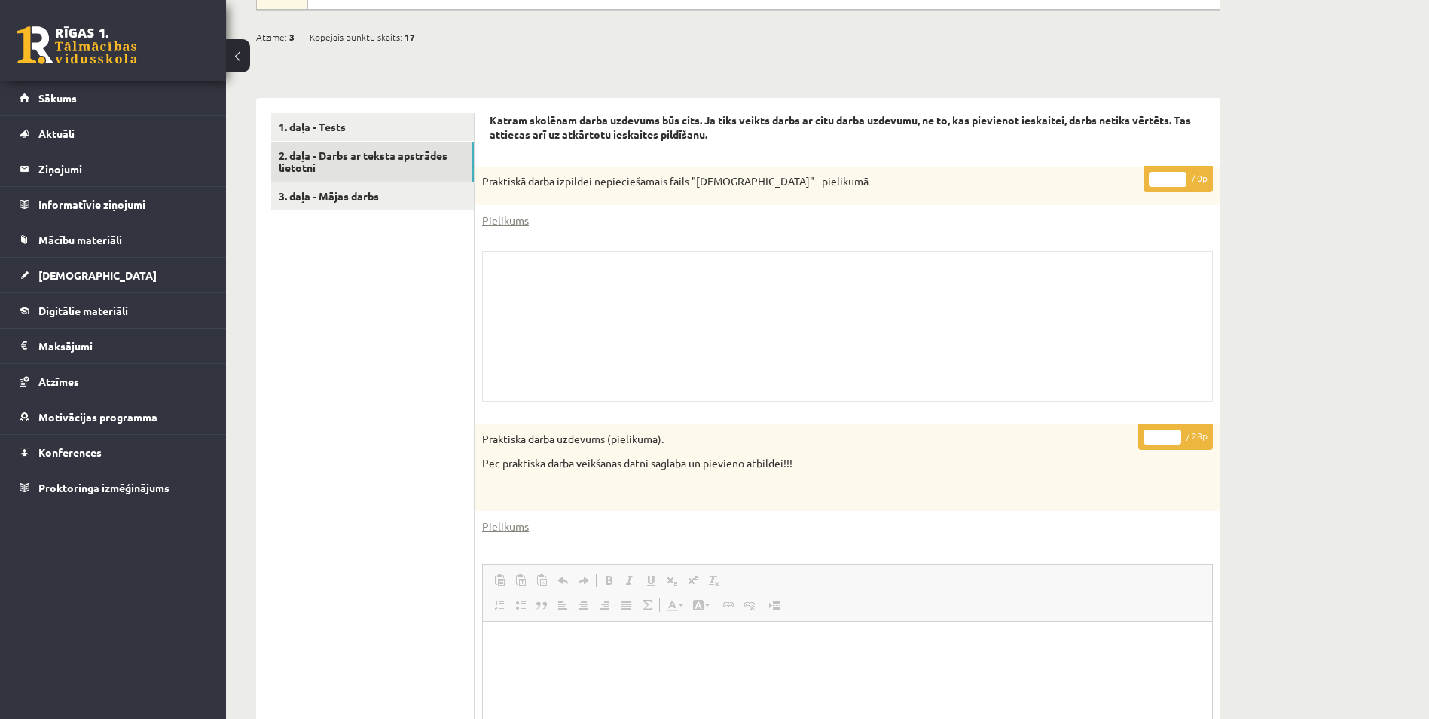
scroll to position [719, 0]
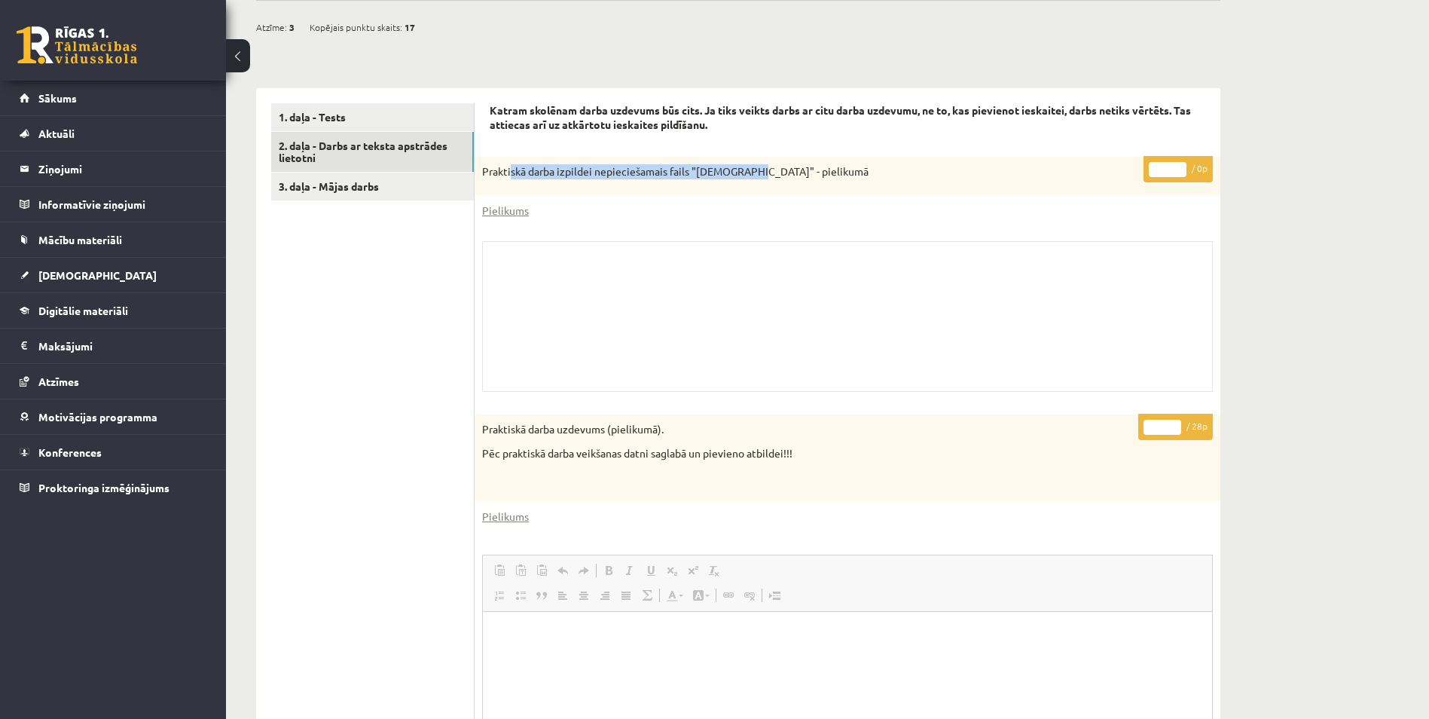
drag, startPoint x: 513, startPoint y: 173, endPoint x: 751, endPoint y: 165, distance: 238.2
click at [751, 165] on p "Praktiskā darba izpildei nepieciešamais fails "Latvijas_prezidenti" - pielikumā" at bounding box center [809, 171] width 655 height 15
click at [750, 170] on p "Praktiskā darba izpildei nepieciešamais fails "Latvijas_prezidenti" - pielikumā" at bounding box center [809, 171] width 655 height 15
drag, startPoint x: 750, startPoint y: 170, endPoint x: 827, endPoint y: 172, distance: 76.8
click at [827, 172] on p "Praktiskā darba izpildei nepieciešamais fails "Latvijas_prezidenti" - pielikumā" at bounding box center [809, 171] width 655 height 15
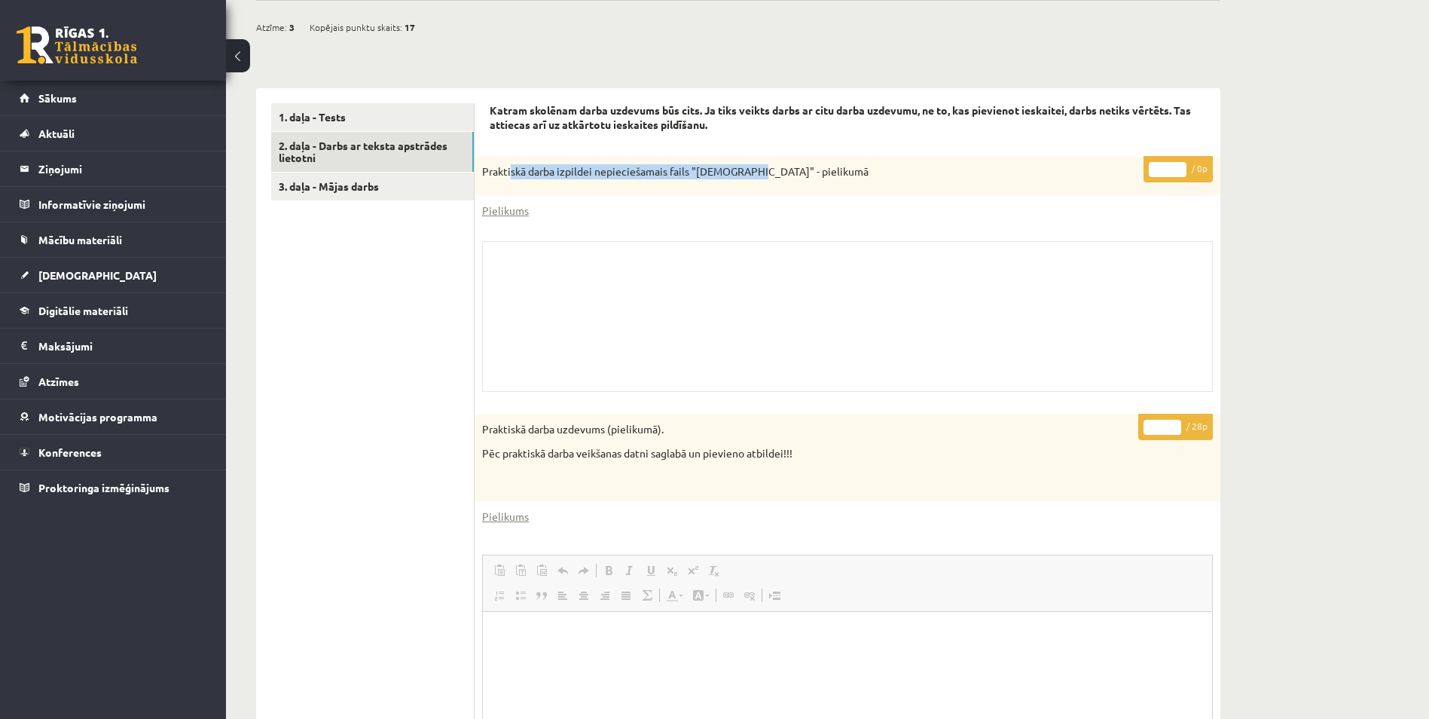
drag, startPoint x: 827, startPoint y: 172, endPoint x: 787, endPoint y: 179, distance: 40.6
click at [787, 179] on div "Praktiskā darba izpildei nepieciešamais fails "Latvijas_prezidenti" - pielikumā" at bounding box center [848, 176] width 746 height 39
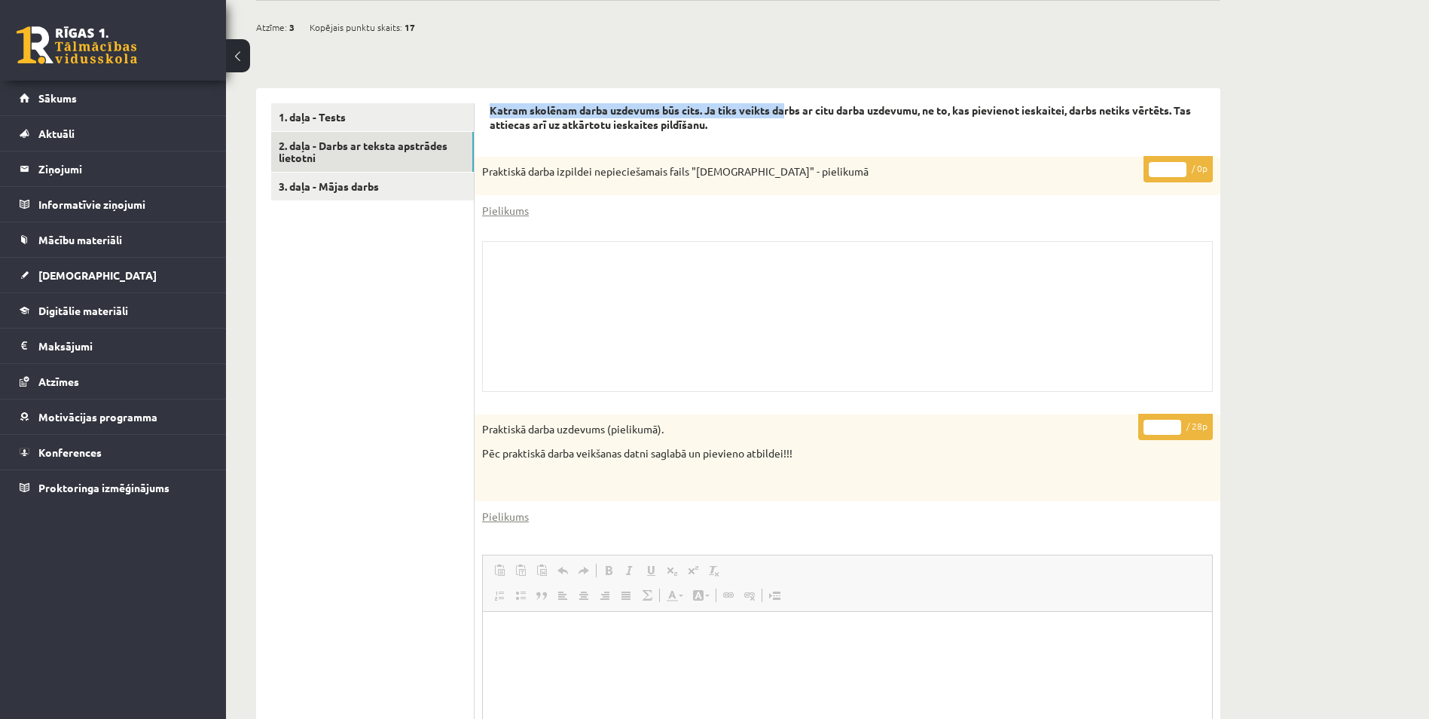
drag, startPoint x: 491, startPoint y: 108, endPoint x: 789, endPoint y: 105, distance: 297.6
click at [789, 105] on strong "Katram skolēnam darba uzdevums būs cits. Ja tiks veikts darbs ar citu darba uzd…" at bounding box center [840, 117] width 701 height 29
click at [497, 106] on strong "Katram skolēnam darba uzdevums būs cits. Ja tiks veikts darbs ar citu darba uzd…" at bounding box center [840, 117] width 701 height 29
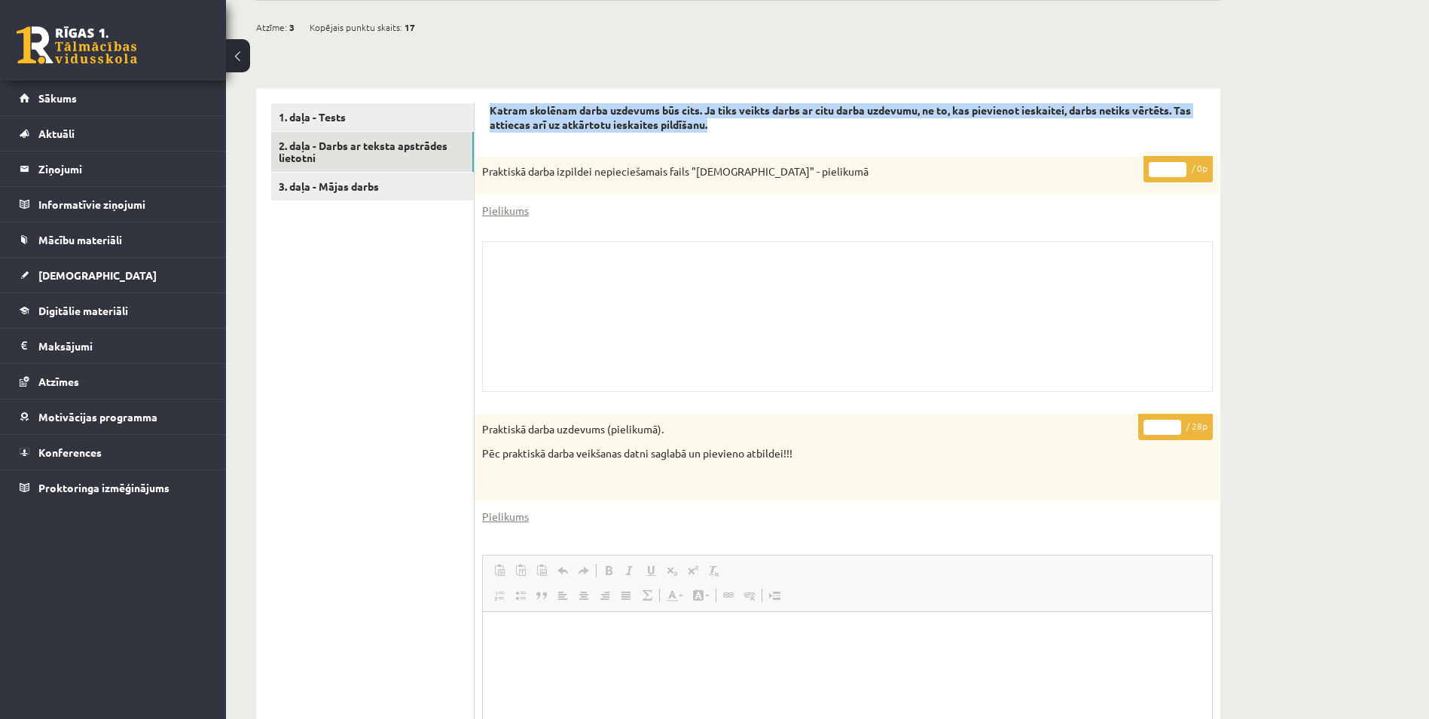
drag, startPoint x: 484, startPoint y: 112, endPoint x: 1271, endPoint y: 119, distance: 786.4
click at [1271, 119] on div "Datorika 10.b1 klase 1.ieskaite , Ričards Jēgers (10.b1 klase) Ieskaite jāpilda…" at bounding box center [827, 213] width 1203 height 1748
click at [1265, 119] on div "Datorika 10.b1 klase 1.ieskaite , Ričards Jēgers (10.b1 klase) Ieskaite jāpilda…" at bounding box center [827, 213] width 1203 height 1748
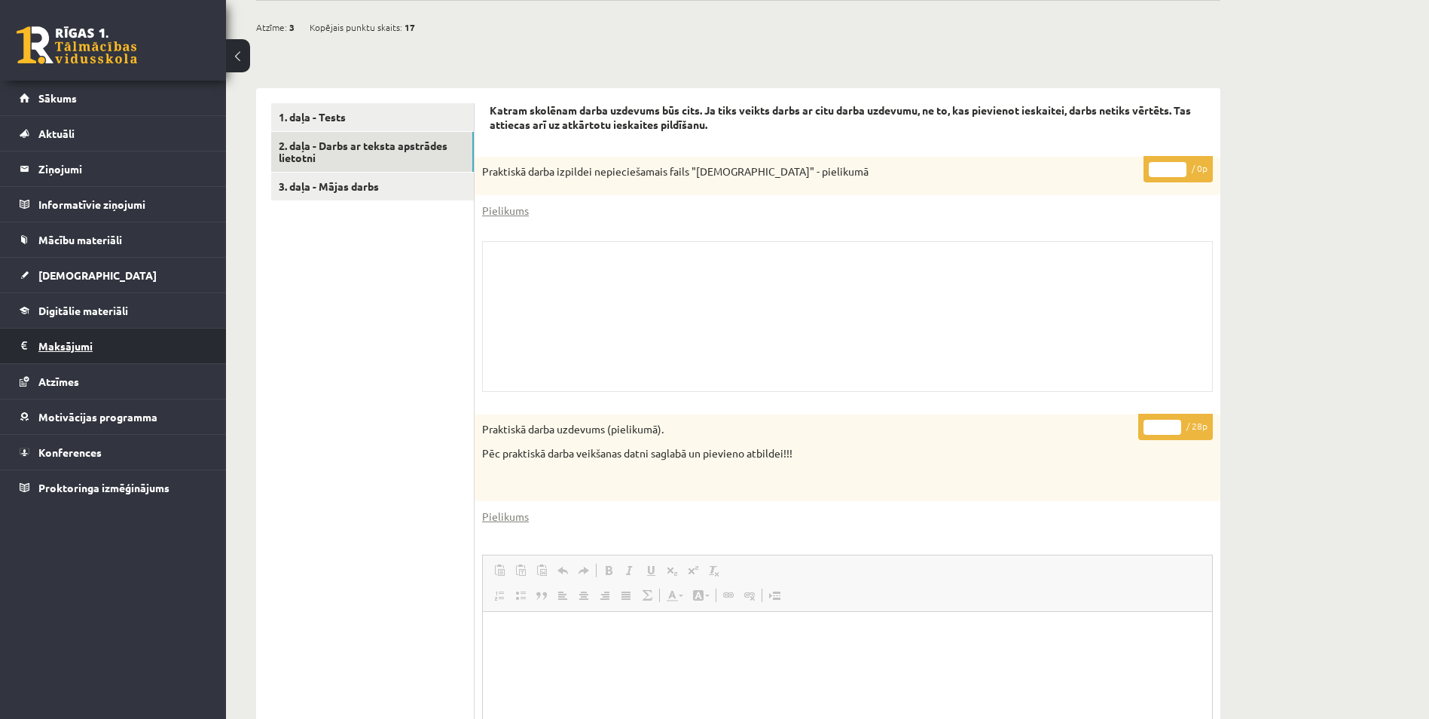
click at [93, 334] on legend "Maksājumi 0" at bounding box center [122, 345] width 169 height 35
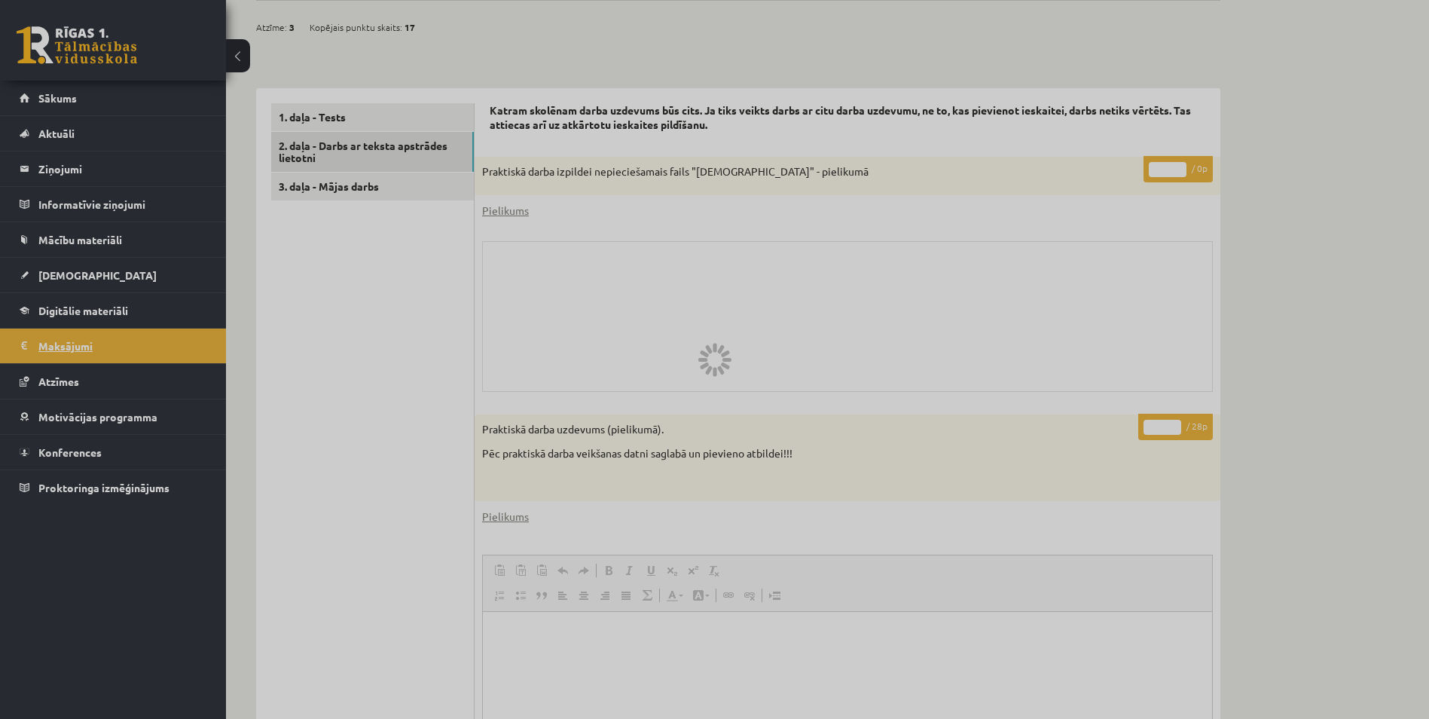
scroll to position [350, 0]
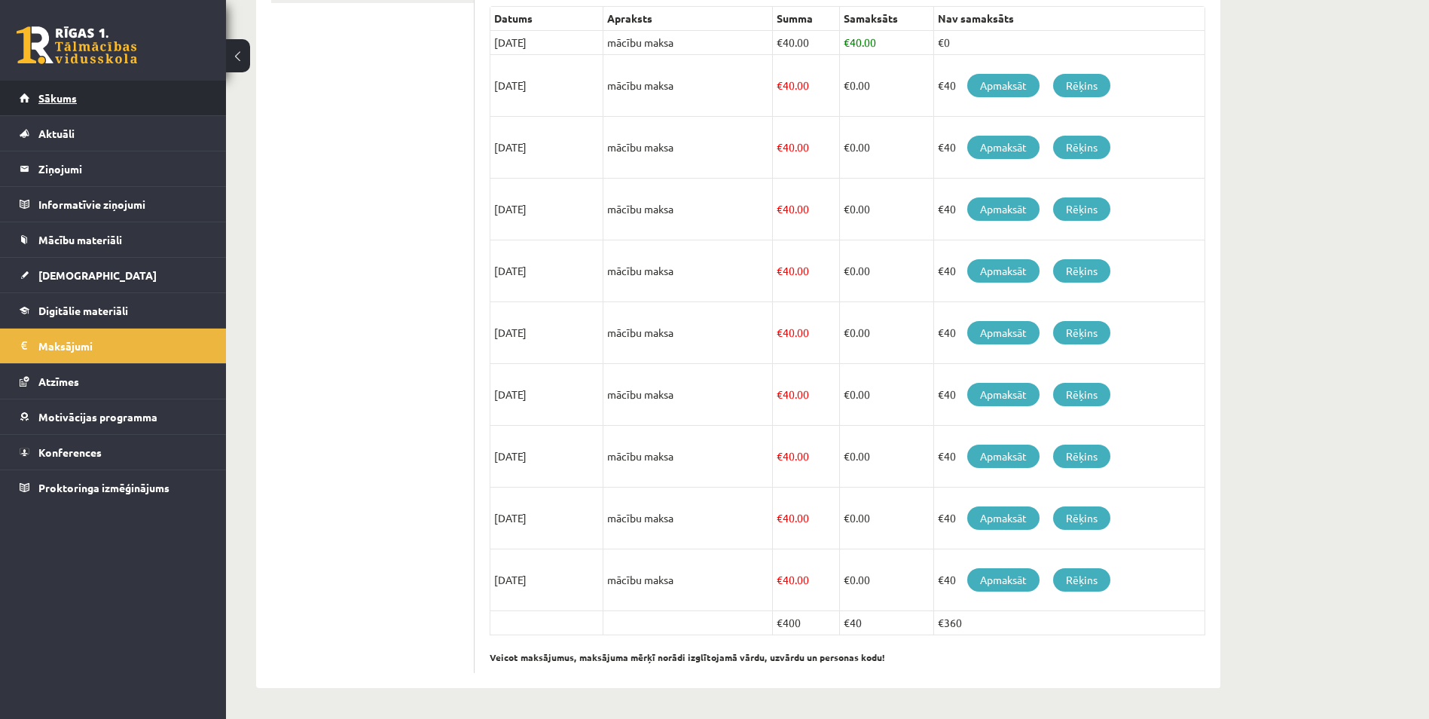
click at [53, 102] on span "Sākums" at bounding box center [57, 98] width 38 height 14
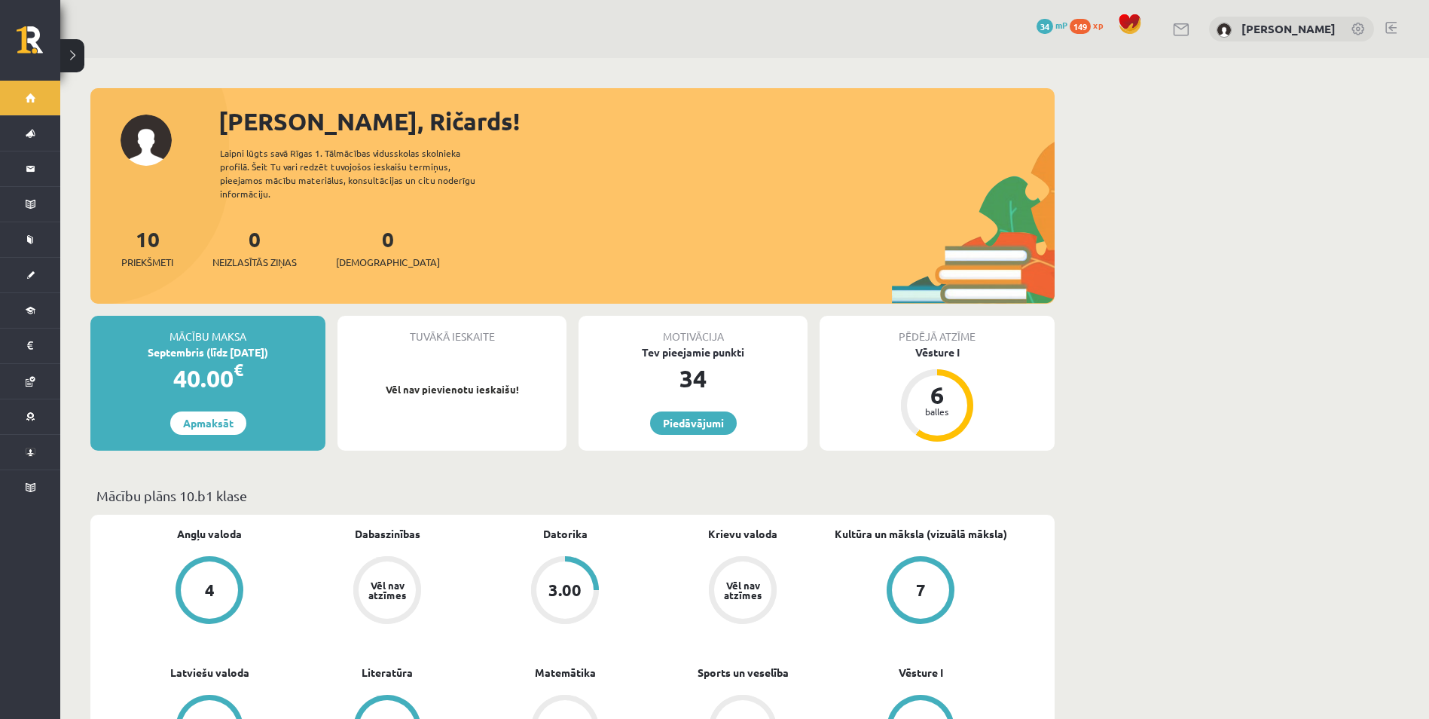
click at [78, 50] on button at bounding box center [72, 55] width 24 height 33
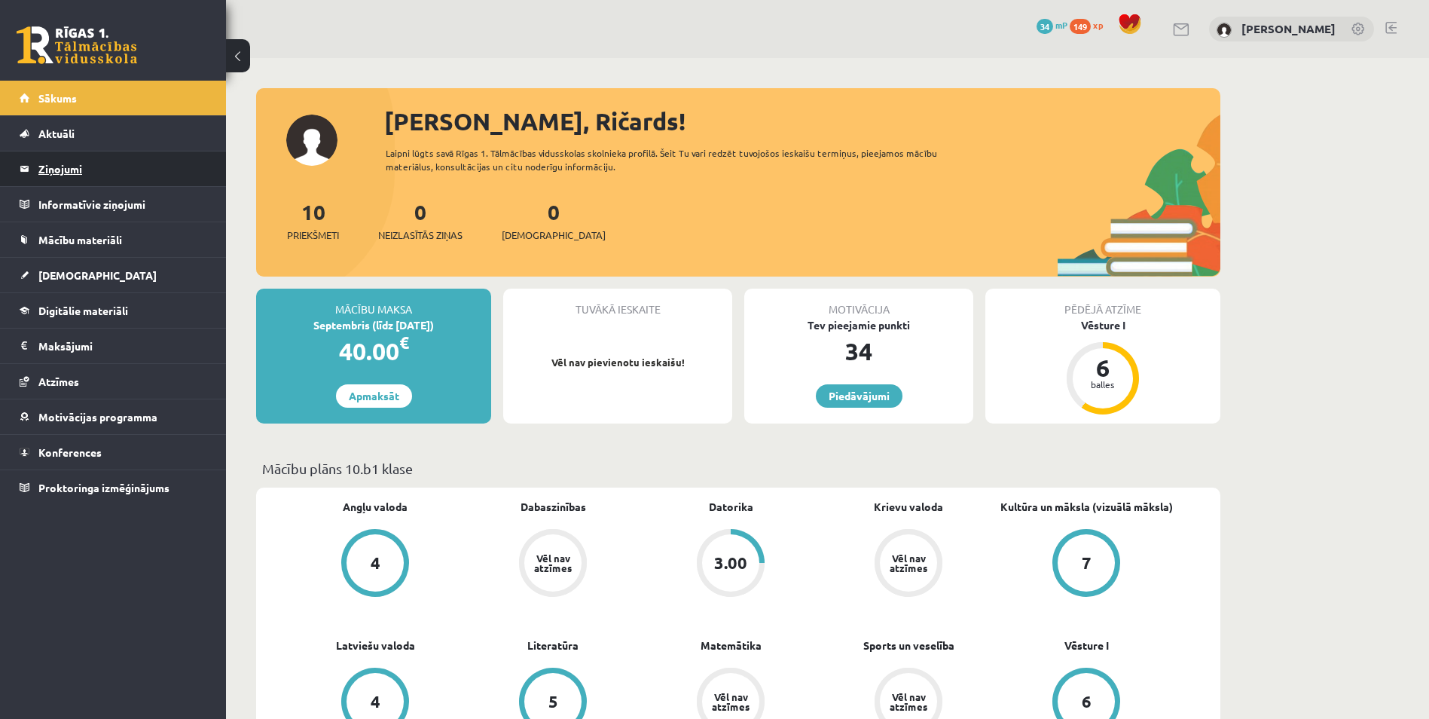
click at [53, 167] on legend "Ziņojumi 0" at bounding box center [122, 168] width 169 height 35
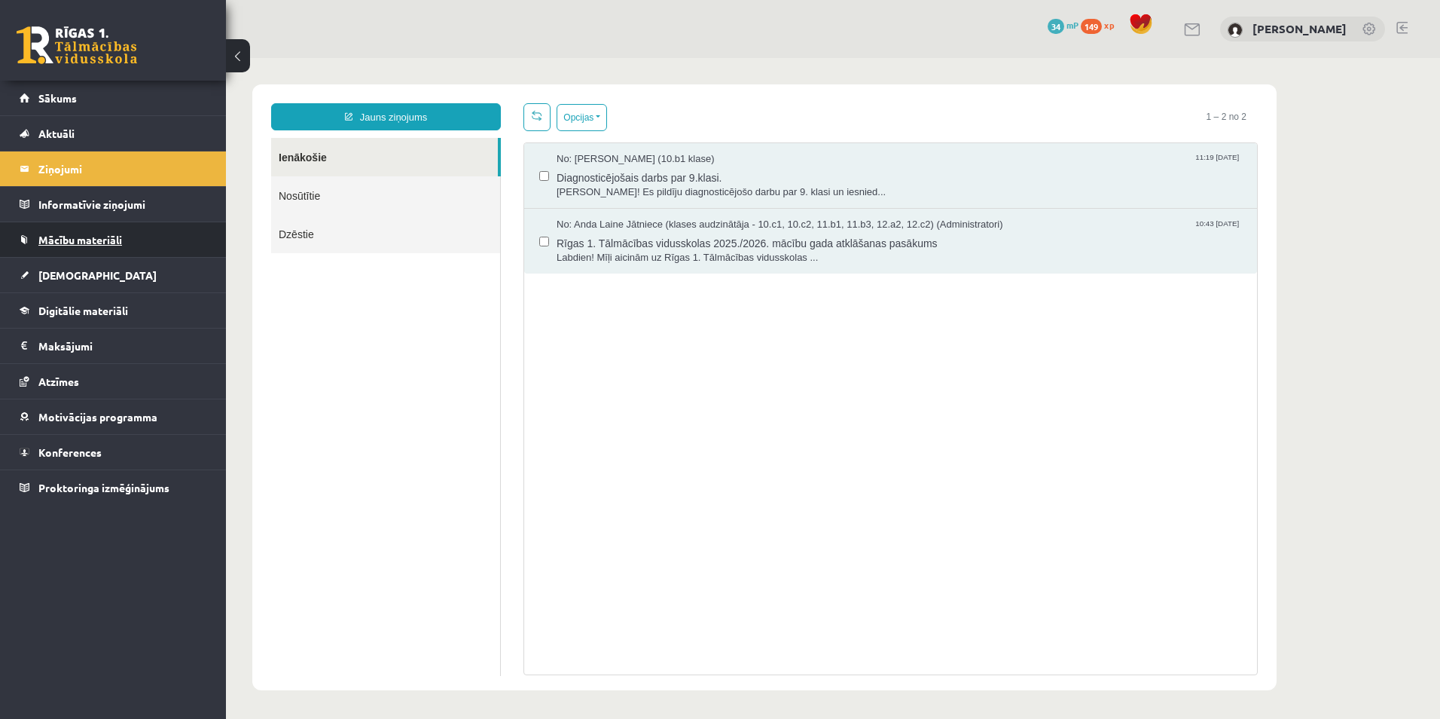
click at [72, 240] on span "Mācību materiāli" at bounding box center [80, 240] width 84 height 14
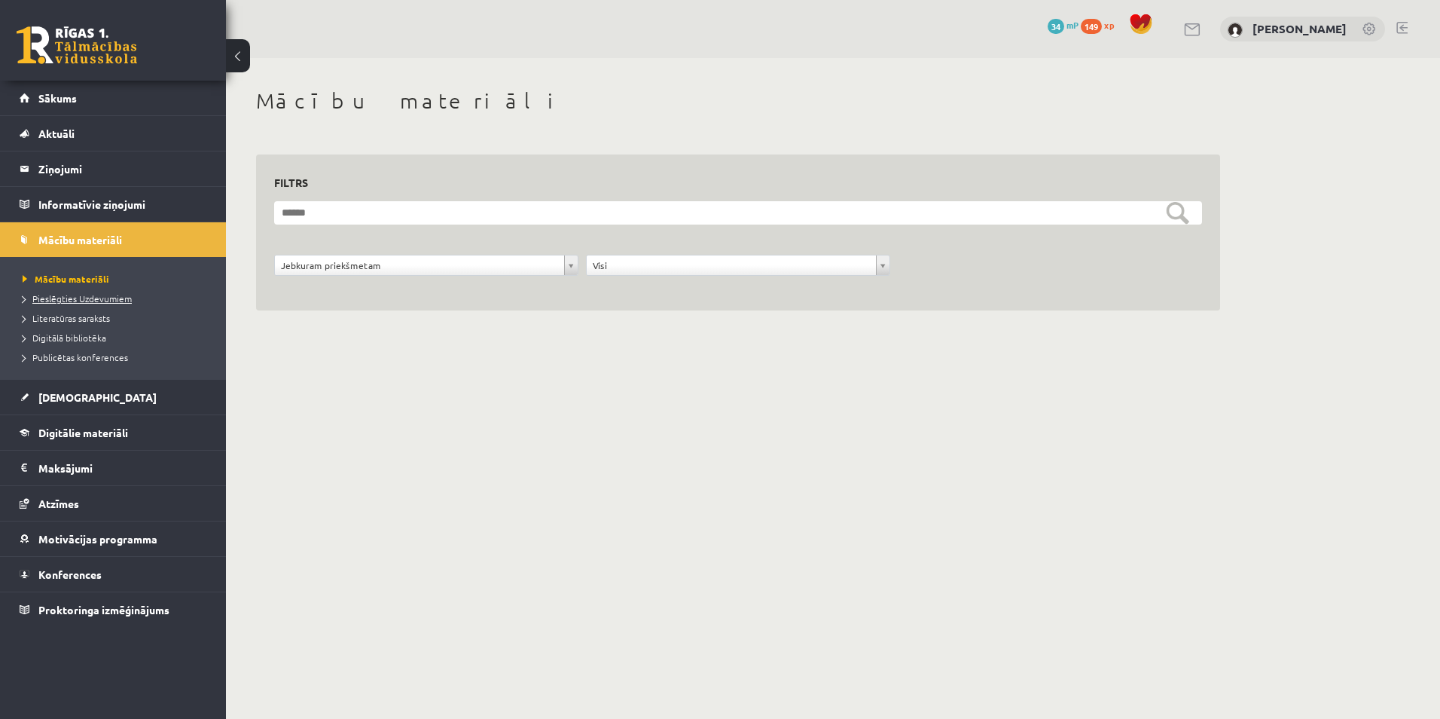
click at [94, 297] on span "Pieslēgties Uzdevumiem" at bounding box center [77, 298] width 109 height 12
